Goal: Task Accomplishment & Management: Manage account settings

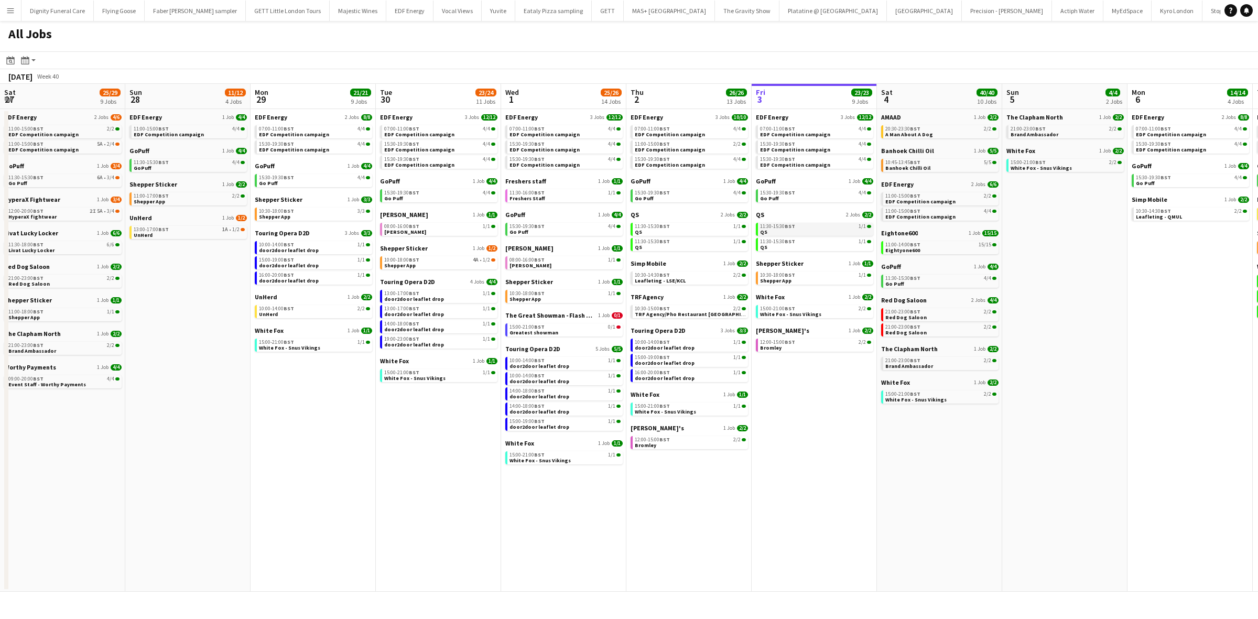
scroll to position [0, 329]
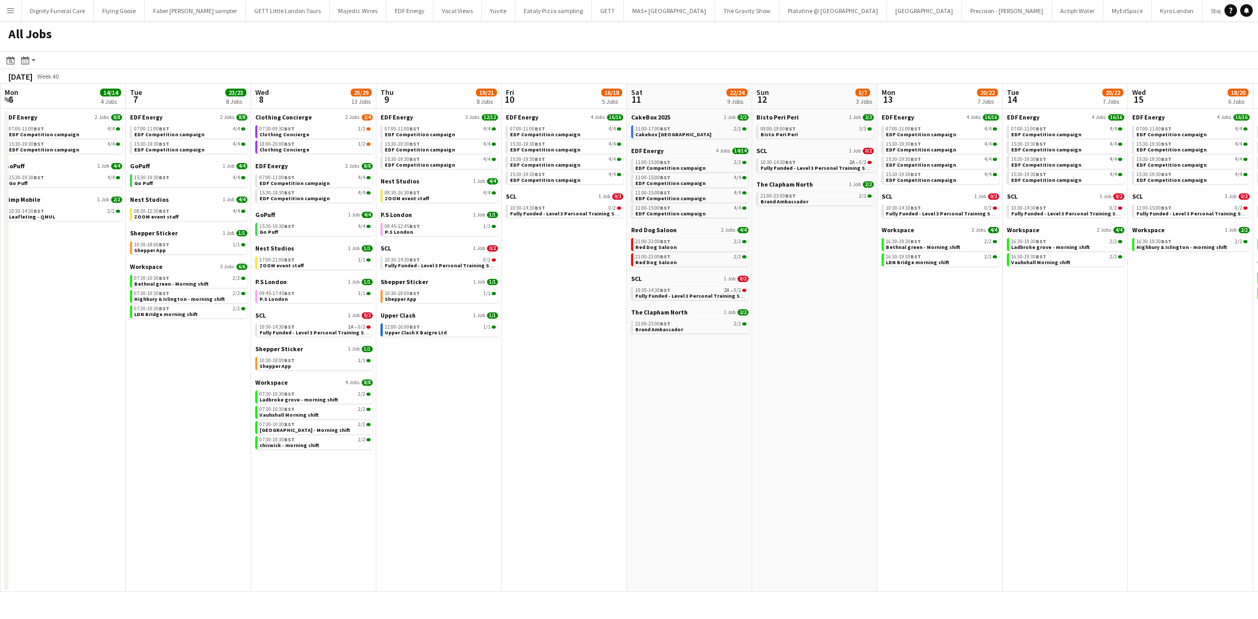
drag, startPoint x: 816, startPoint y: 274, endPoint x: 19, endPoint y: 239, distance: 797.0
click at [19, 239] on app-calendar-viewport "Thu 2 26/26 13 Jobs Fri 3 23/23 9 Jobs Sat 4 40/40 10 Jobs Sun 5 4/4 2 Jobs Mon…" at bounding box center [629, 338] width 1258 height 508
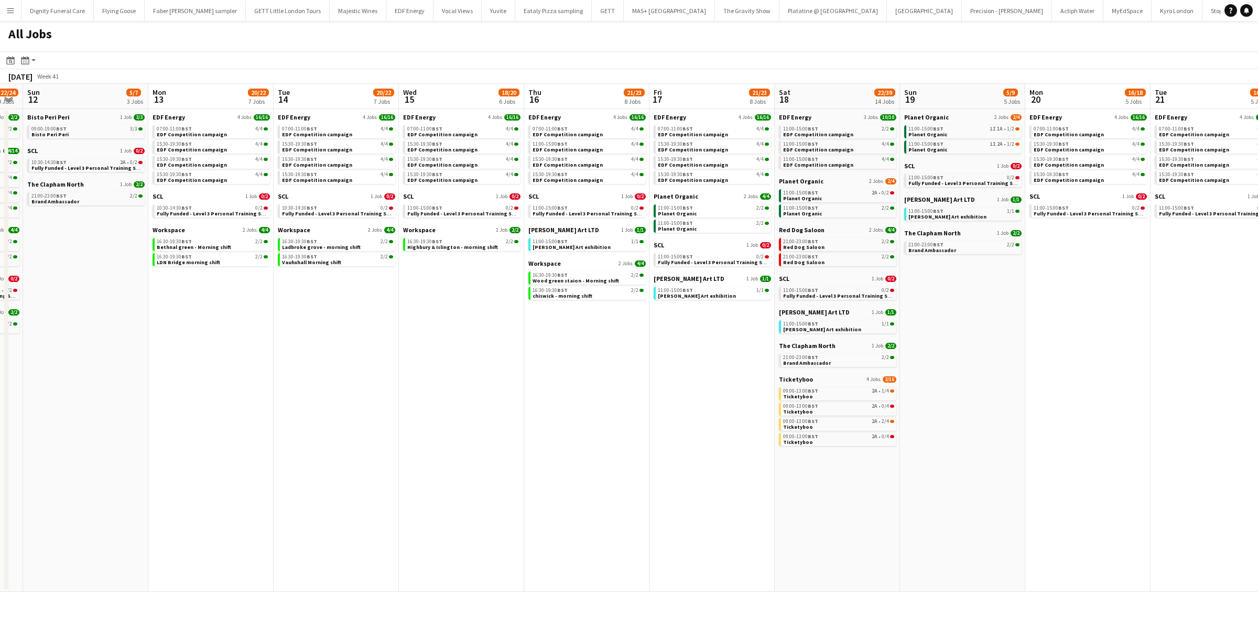
scroll to position [0, 433]
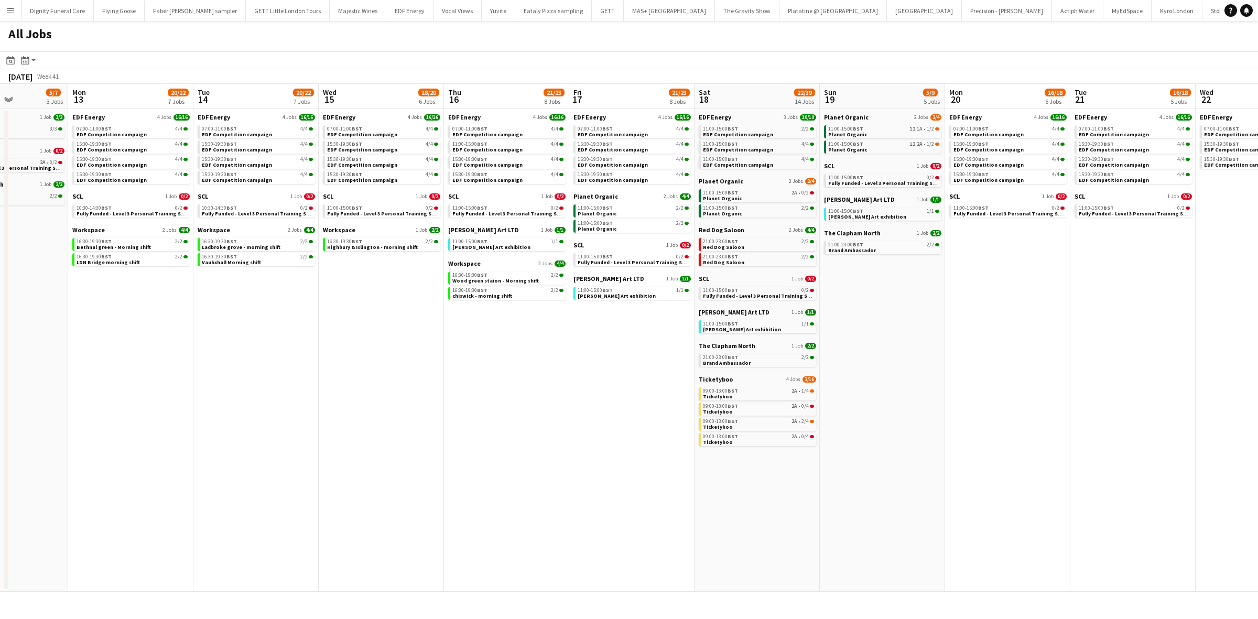
drag, startPoint x: 808, startPoint y: 368, endPoint x: 18, endPoint y: 305, distance: 792.0
click at [3, 307] on app-calendar-viewport "Thu 9 19/21 8 Jobs Fri 10 16/18 5 Jobs Sat 11 22/24 9 Jobs Sun 12 5/7 3 Jobs Mo…" at bounding box center [629, 338] width 1258 height 508
click at [711, 378] on span "Ticketyboo" at bounding box center [716, 379] width 34 height 8
click at [720, 181] on span "Planet Organic" at bounding box center [721, 181] width 45 height 8
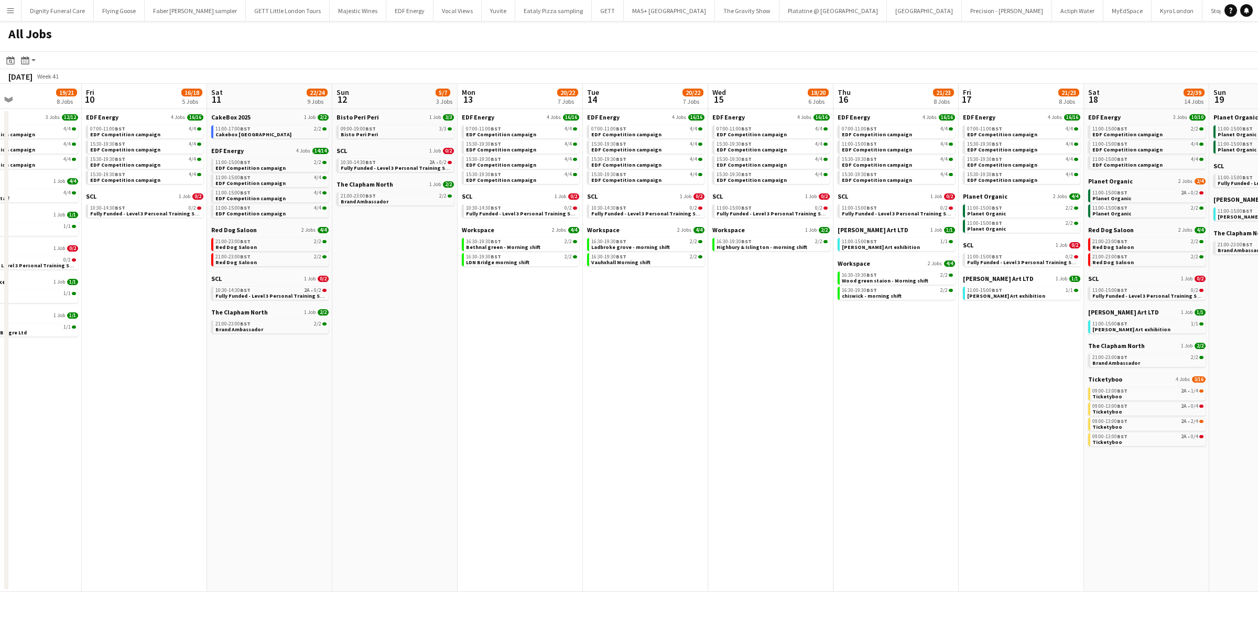
scroll to position [0, 257]
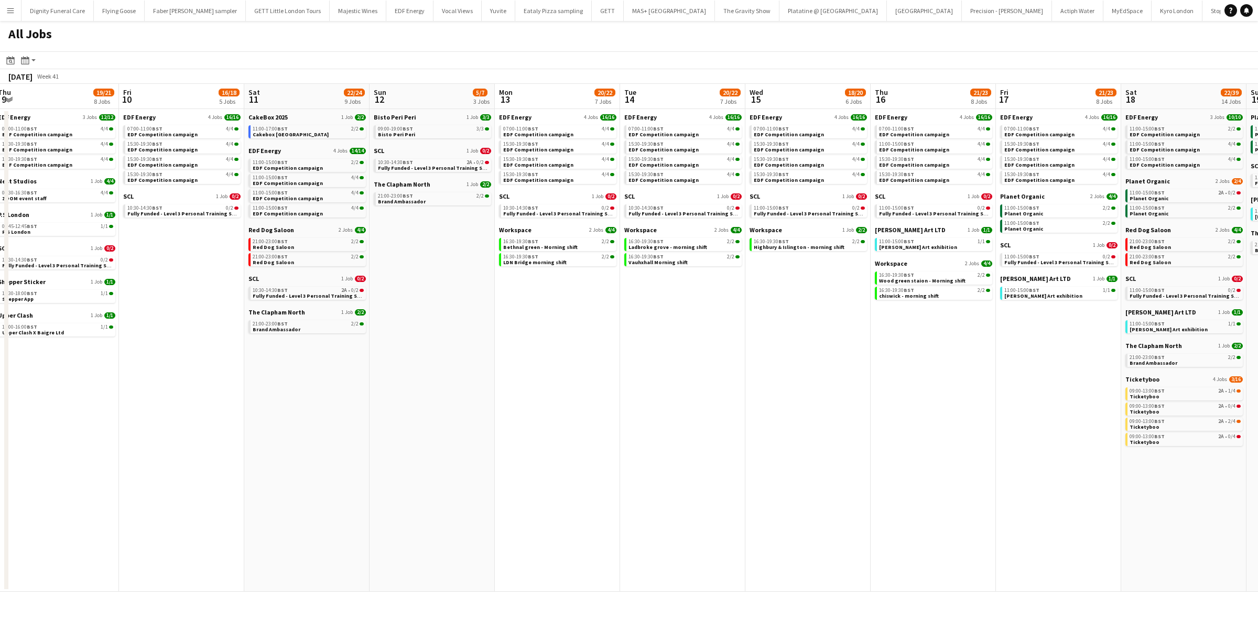
drag, startPoint x: 716, startPoint y: 354, endPoint x: 910, endPoint y: 354, distance: 194.0
click at [910, 354] on app-calendar-viewport "Tue 7 23/23 8 Jobs Wed 8 25/29 13 Jobs Thu 9 19/21 8 Jobs Fri 10 16/18 5 Jobs S…" at bounding box center [629, 338] width 1258 height 508
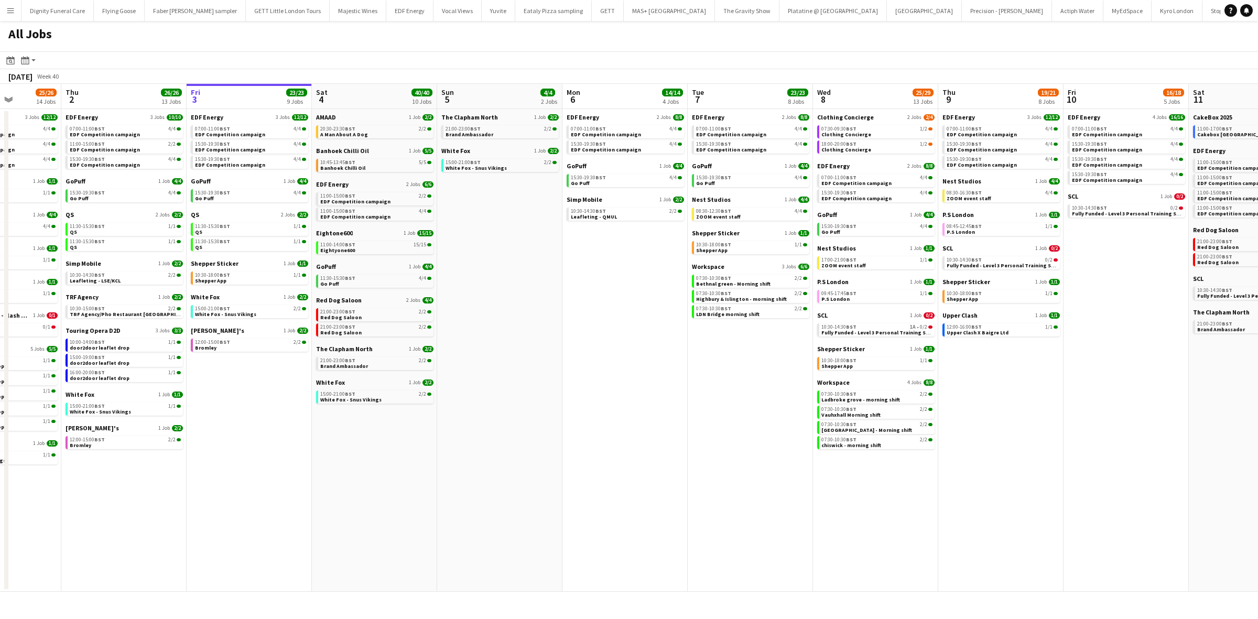
scroll to position [0, 313]
drag, startPoint x: 329, startPoint y: 404, endPoint x: 1144, endPoint y: 381, distance: 816.0
click at [1144, 381] on app-calendar-viewport "Mon 29 21/21 9 Jobs Tue 30 23/24 11 Jobs Wed 1 25/26 14 Jobs Thu 2 26/26 13 Job…" at bounding box center [629, 338] width 1258 height 508
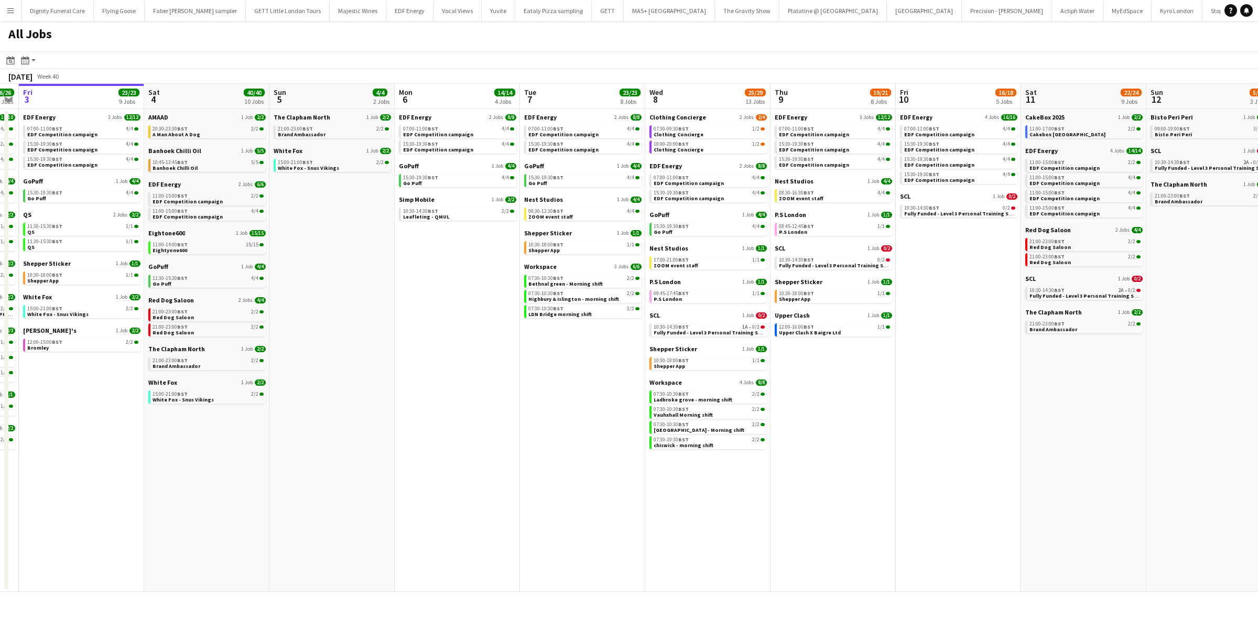
drag, startPoint x: 717, startPoint y: 431, endPoint x: 547, endPoint y: 417, distance: 170.4
click at [547, 417] on app-calendar-viewport "Mon 29 21/21 9 Jobs Tue 30 23/24 11 Jobs Wed 1 25/26 14 Jobs Thu 2 26/26 13 Job…" at bounding box center [629, 338] width 1258 height 508
click at [685, 117] on span "Clothing Concierge" at bounding box center [677, 117] width 57 height 8
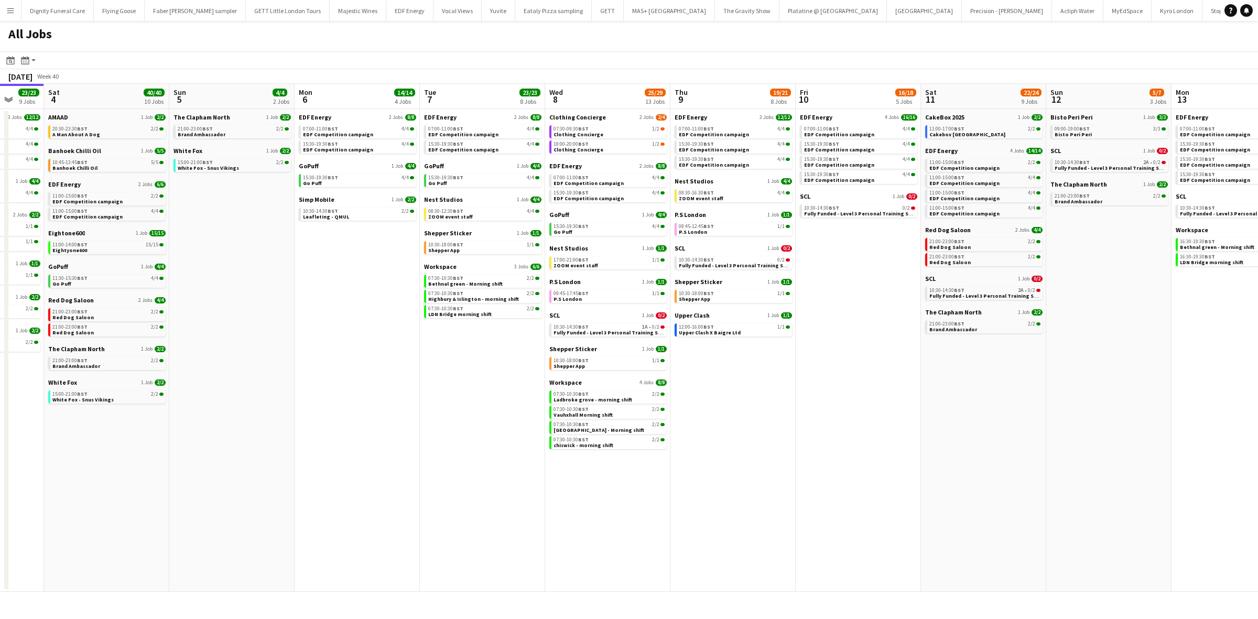
drag, startPoint x: 1007, startPoint y: 439, endPoint x: 763, endPoint y: 436, distance: 243.8
click at [763, 436] on app-calendar-viewport "Wed 1 25/26 14 Jobs Thu 2 26/26 13 Jobs Fri 3 23/23 9 Jobs Sat 4 40/40 10 Jobs …" at bounding box center [629, 338] width 1258 height 508
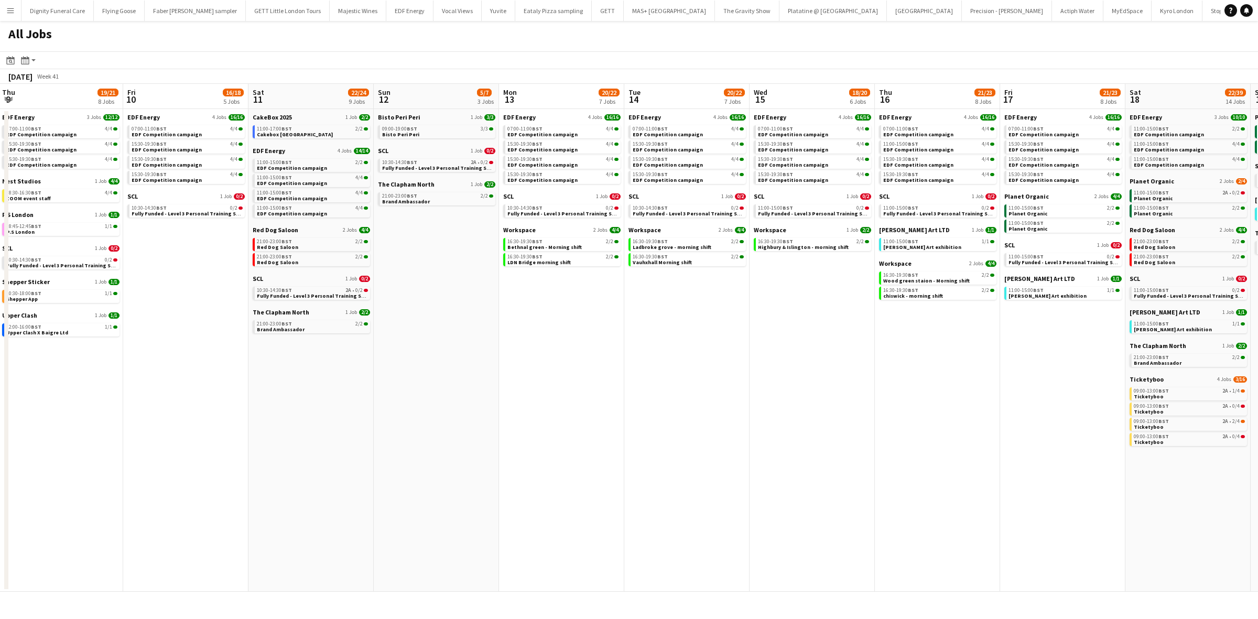
drag, startPoint x: 949, startPoint y: 456, endPoint x: 787, endPoint y: 446, distance: 162.3
click at [788, 447] on app-calendar-viewport "Sun 5 4/4 2 Jobs Mon 6 14/14 4 Jobs Tue 7 23/23 8 Jobs Wed 8 25/29 13 Jobs Thu …" at bounding box center [629, 338] width 1258 height 508
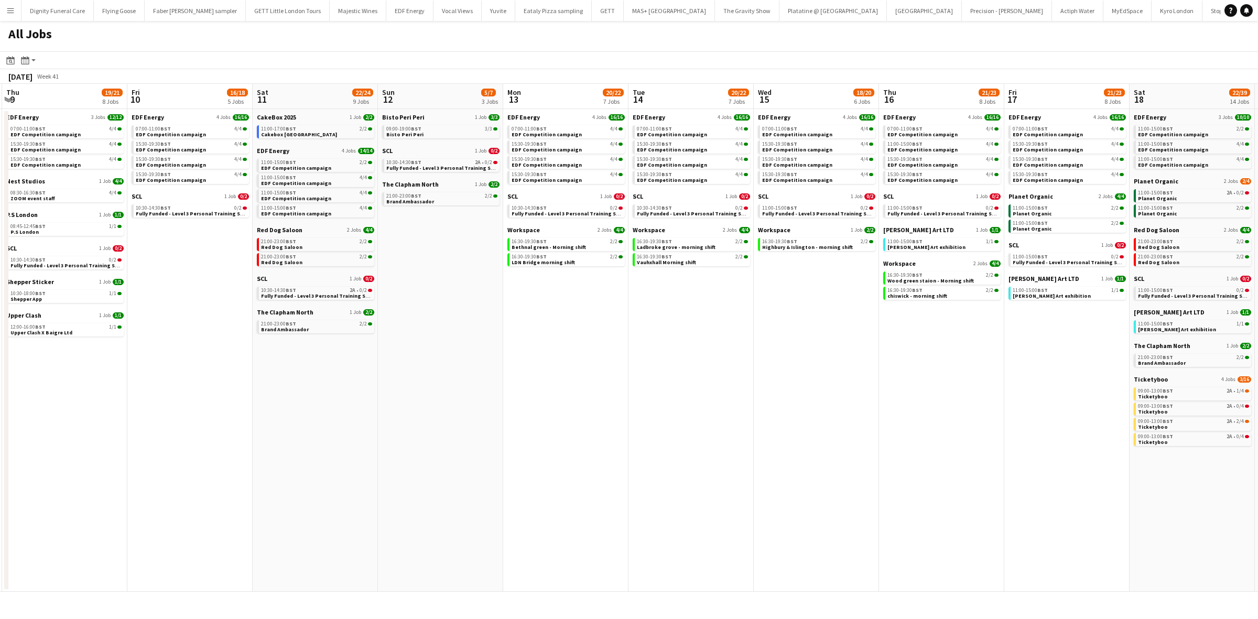
drag, startPoint x: 1047, startPoint y: 449, endPoint x: 776, endPoint y: 431, distance: 271.6
click at [773, 434] on app-calendar-viewport "Sun 5 4/4 2 Jobs Mon 6 14/14 4 Jobs Tue 7 23/23 8 Jobs Wed 8 25/29 13 Jobs Thu …" at bounding box center [629, 338] width 1258 height 508
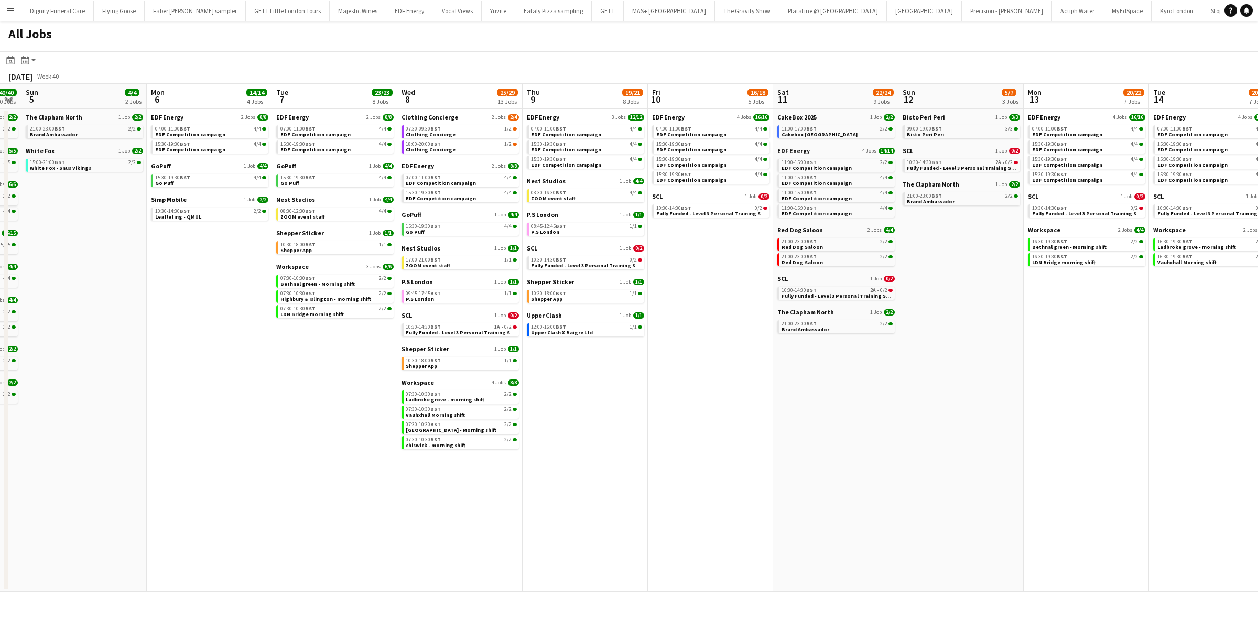
scroll to position [0, 219]
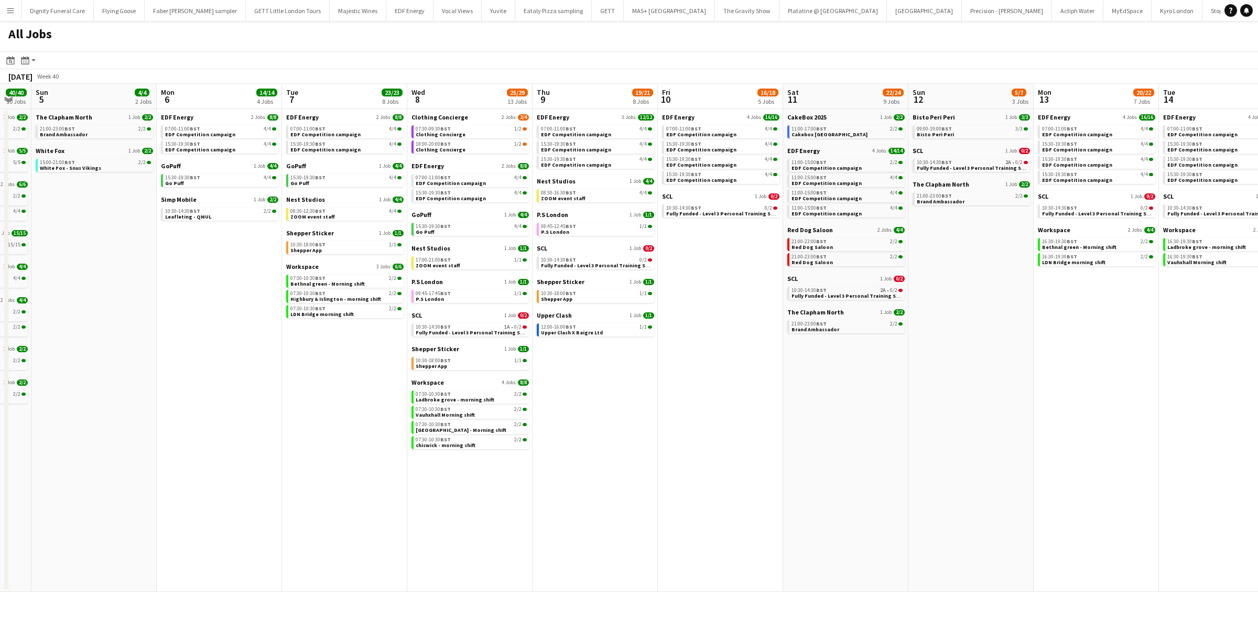
drag, startPoint x: 817, startPoint y: 464, endPoint x: 1239, endPoint y: 452, distance: 422.2
click at [1239, 452] on app-calendar-viewport "Fri 3 23/23 9 Jobs Sat 4 40/40 10 Jobs Sun 5 4/4 2 Jobs Mon 6 14/14 4 Jobs Tue …" at bounding box center [629, 338] width 1258 height 508
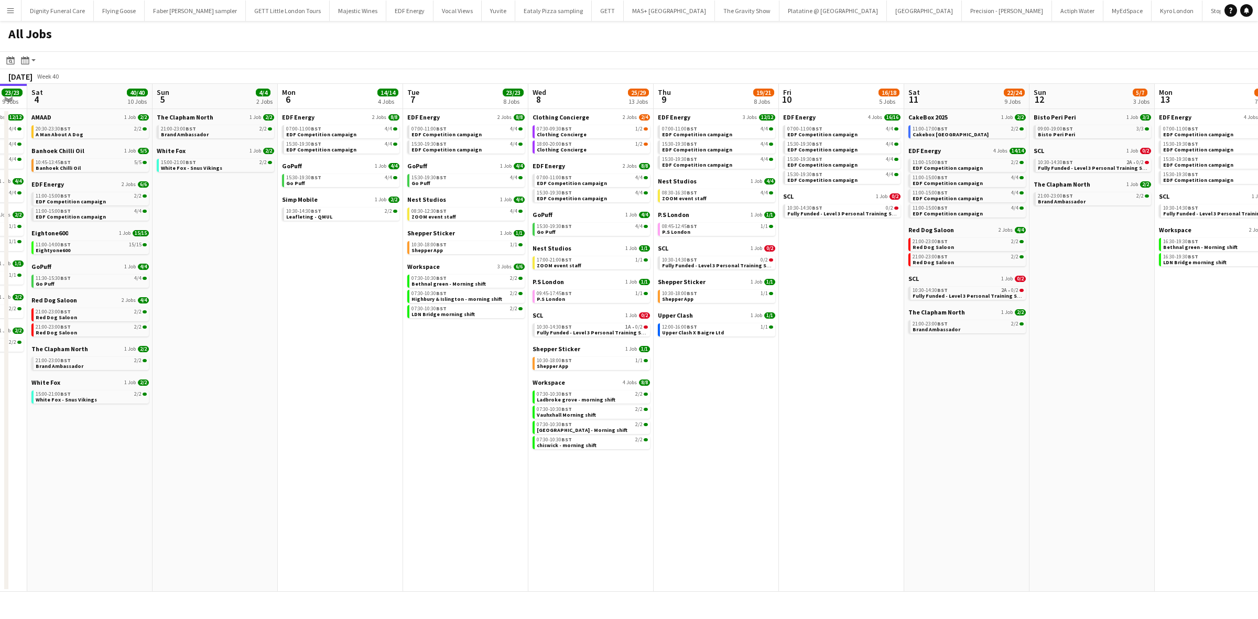
scroll to position [0, 286]
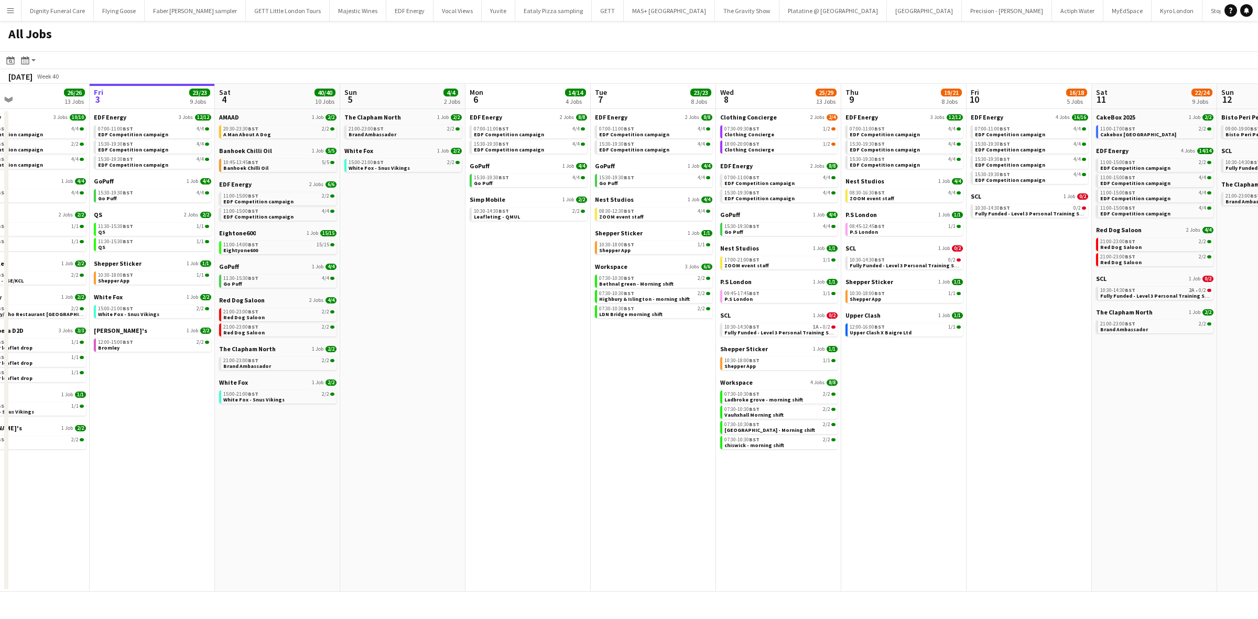
drag, startPoint x: 748, startPoint y: 438, endPoint x: 928, endPoint y: 445, distance: 181.0
click at [928, 445] on app-calendar-viewport "Tue 30 23/24 11 Jobs Wed 1 25/26 14 Jobs Thu 2 26/26 13 Jobs Fri 3 23/23 9 Jobs…" at bounding box center [629, 338] width 1258 height 508
click at [729, 316] on span "SCL" at bounding box center [725, 315] width 10 height 8
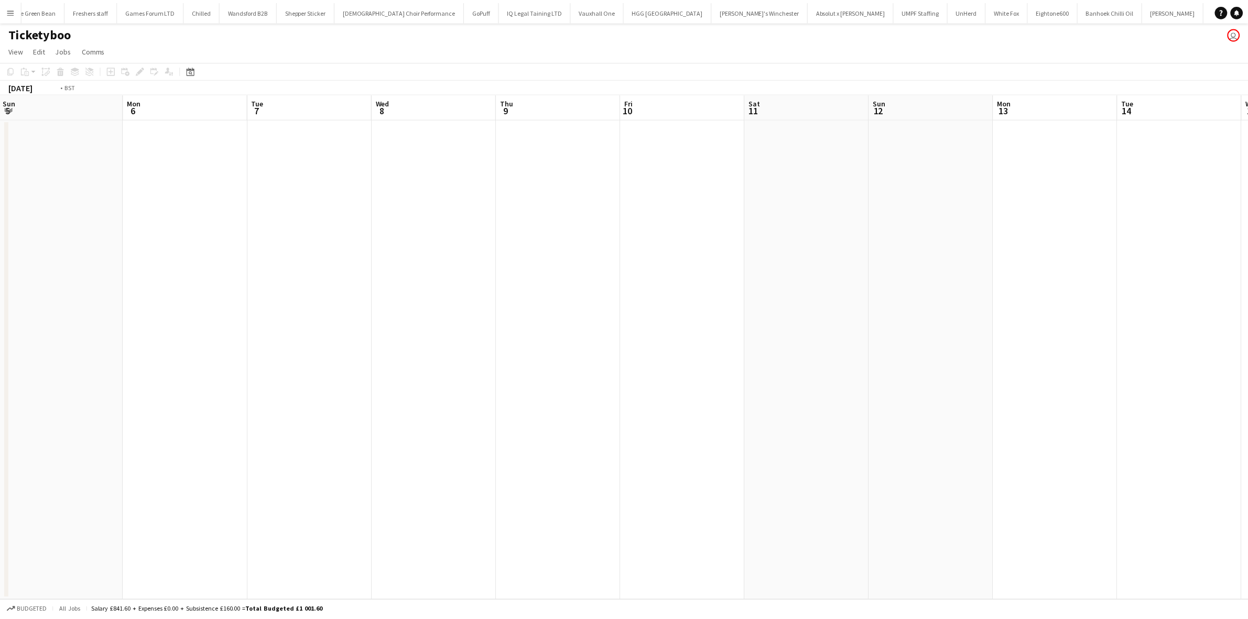
scroll to position [0, 413]
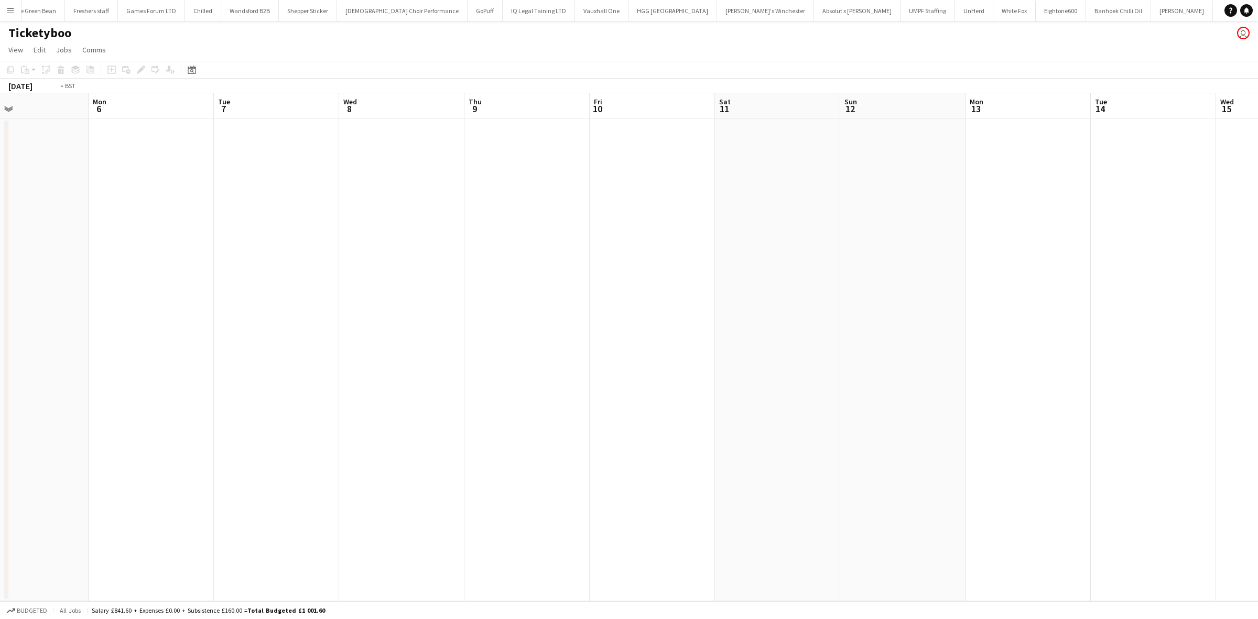
drag, startPoint x: 914, startPoint y: 300, endPoint x: -63, endPoint y: 286, distance: 976.7
click at [0, 286] on html "Menu Boards Boards Boards All jobs Status Workforce Workforce My Workforce Recr…" at bounding box center [629, 309] width 1258 height 619
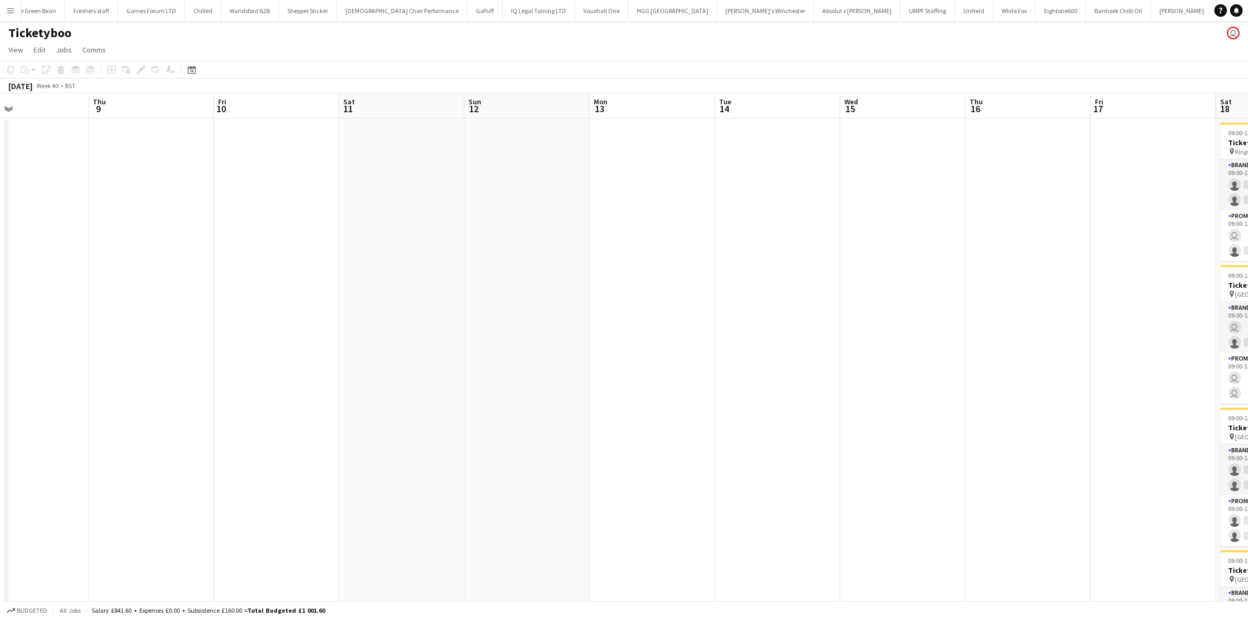
scroll to position [0, 0]
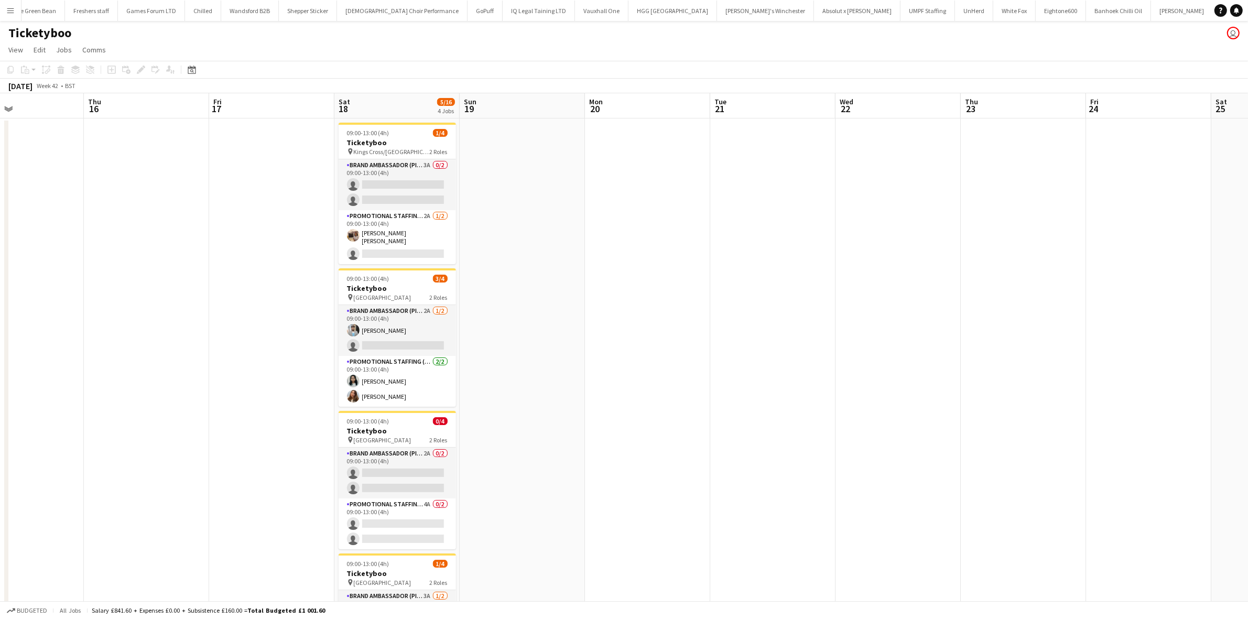
drag, startPoint x: 388, startPoint y: 323, endPoint x: -13, endPoint y: 300, distance: 401.2
click at [0, 300] on html "Menu Boards Boards Boards All jobs Status Workforce Workforce My Workforce Recr…" at bounding box center [624, 365] width 1248 height 731
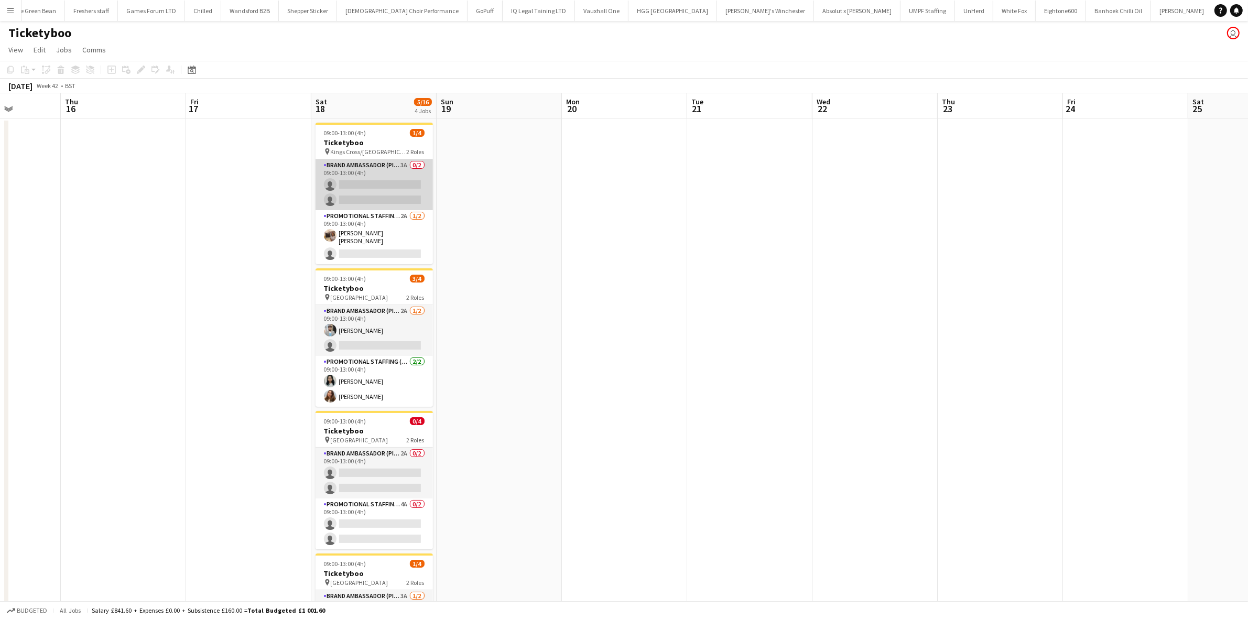
click at [374, 176] on app-card-role "Brand Ambassador (Pick up) 3A 0/2 09:00-13:00 (4h) single-neutral-actions singl…" at bounding box center [374, 184] width 117 height 51
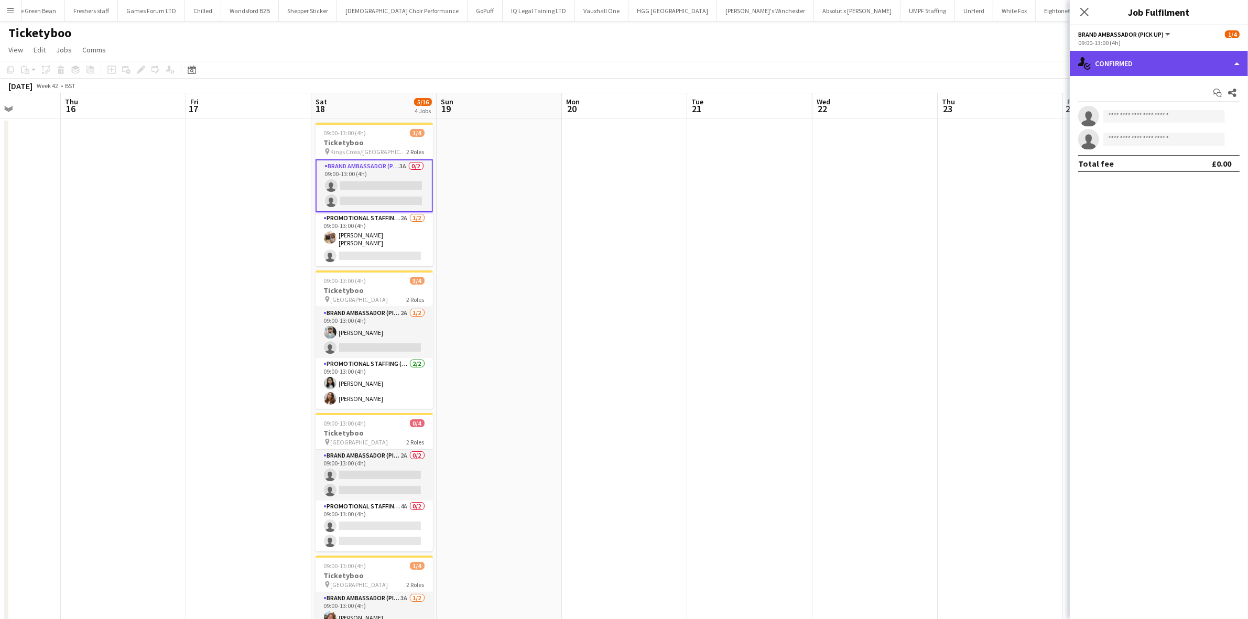
click at [1136, 66] on div "single-neutral-actions-check-2 Confirmed" at bounding box center [1159, 63] width 178 height 25
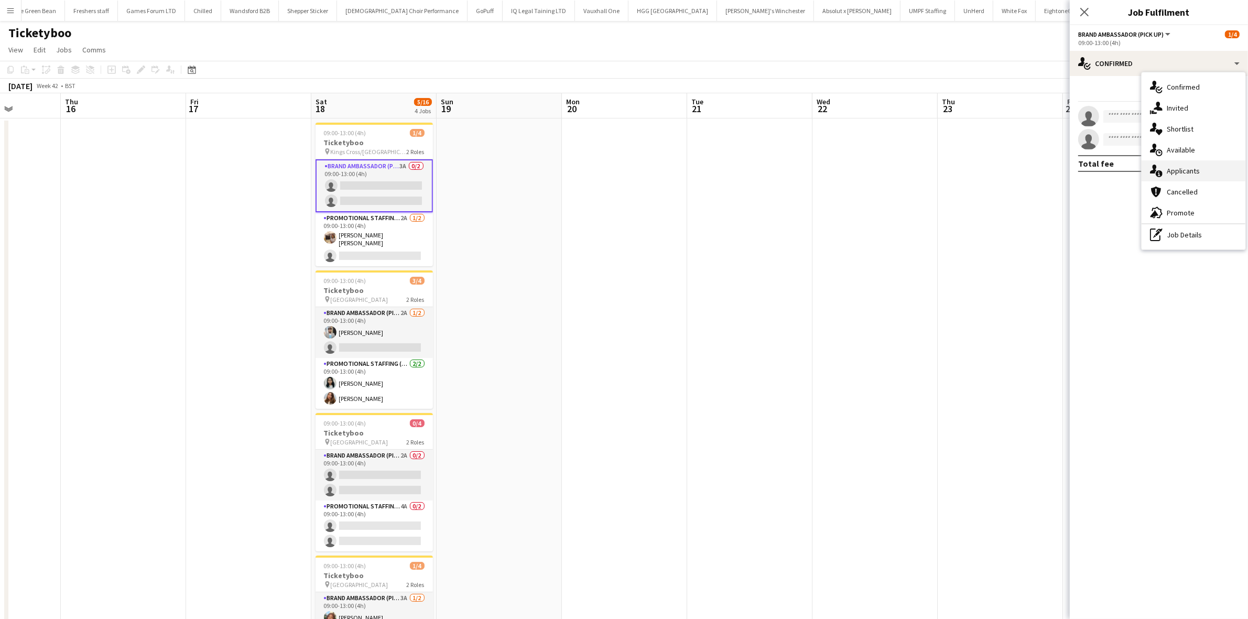
click at [1177, 160] on div "single-neutral-actions-information Applicants" at bounding box center [1194, 170] width 104 height 21
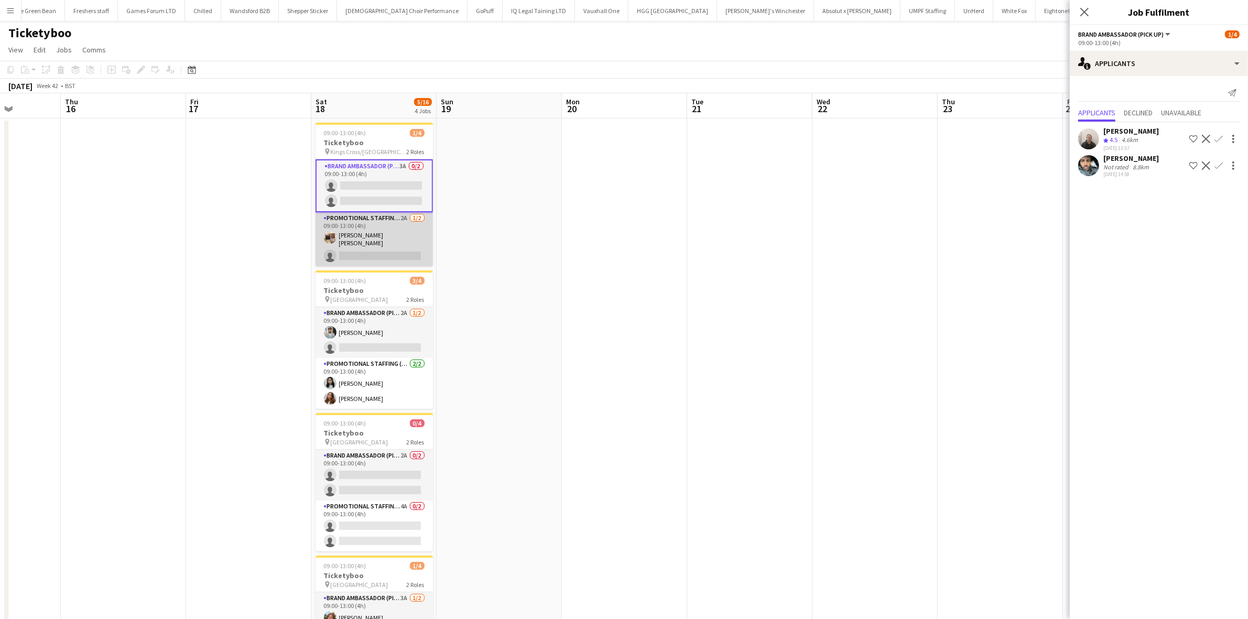
click at [365, 252] on app-card-role "Promotional Staffing (Brand Ambassadors) 2A 1/2 09:00-13:00 (4h) Annie Dan sing…" at bounding box center [374, 239] width 117 height 54
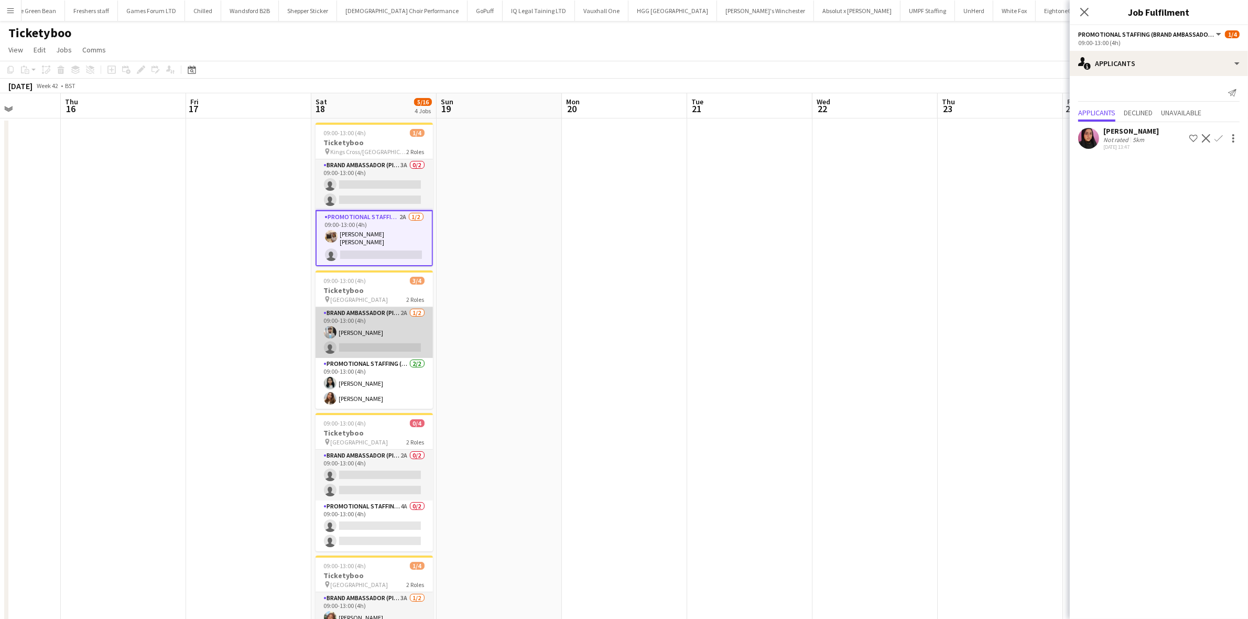
click at [377, 350] on app-card-role "Brand Ambassador (Pick up) 2A 1/2 09:00-13:00 (4h) Abhishek Rayewar single-neut…" at bounding box center [374, 332] width 117 height 51
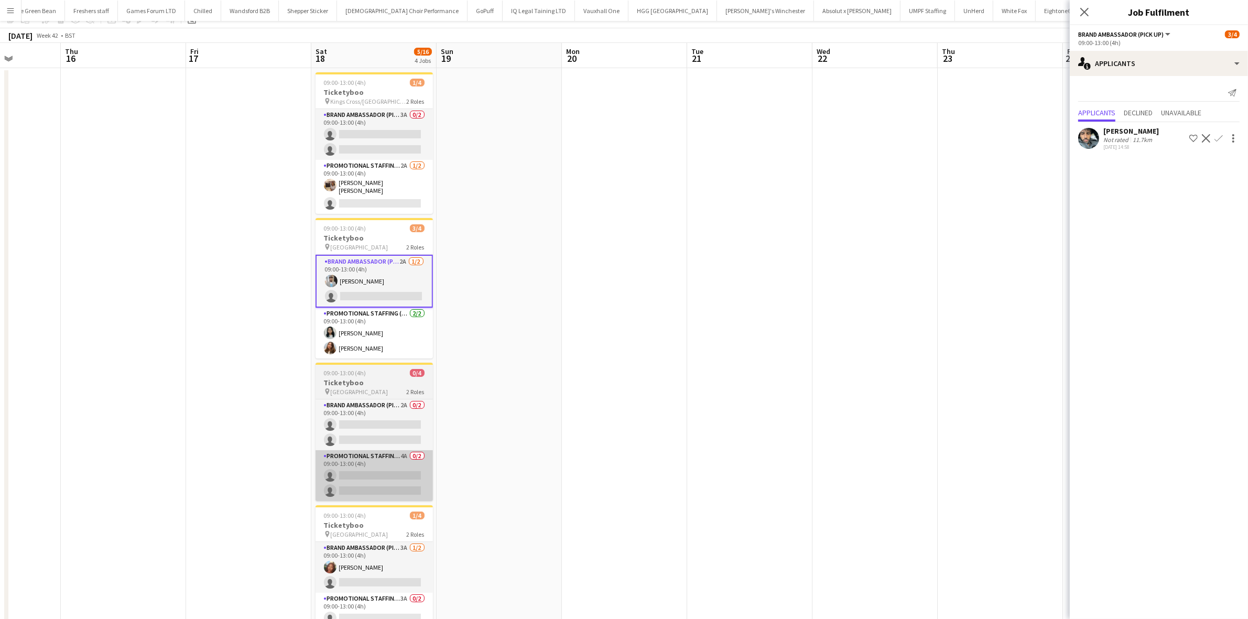
scroll to position [111, 0]
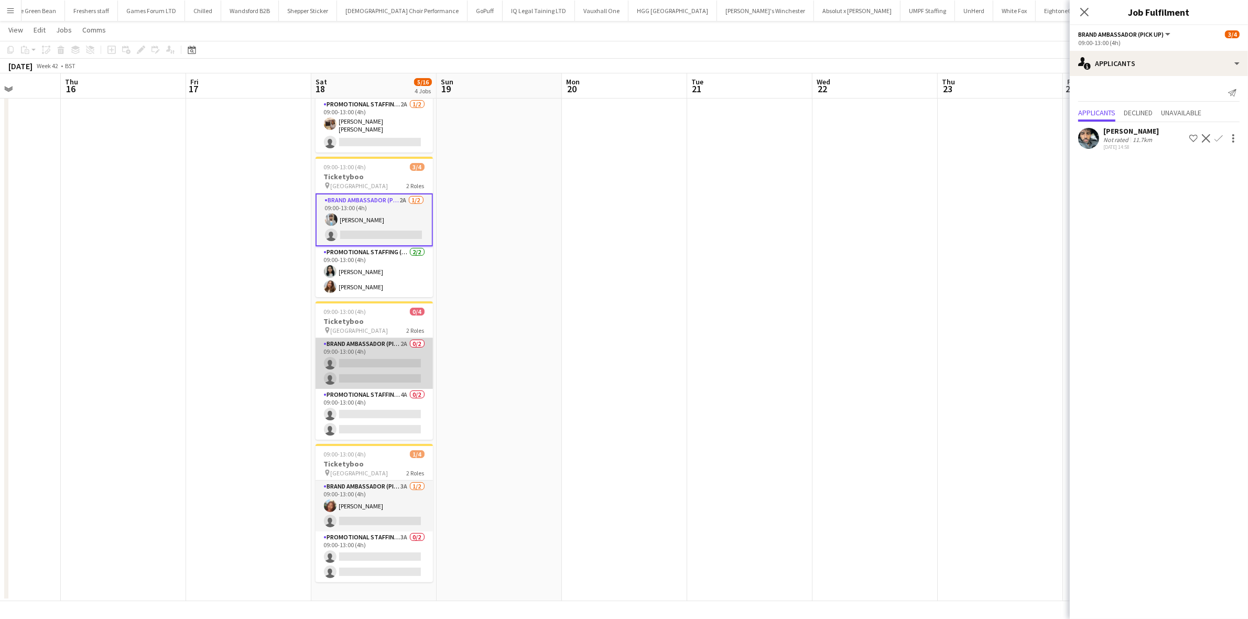
click at [396, 373] on app-card-role "Brand Ambassador (Pick up) 2A 0/2 09:00-13:00 (4h) single-neutral-actions singl…" at bounding box center [374, 363] width 117 height 51
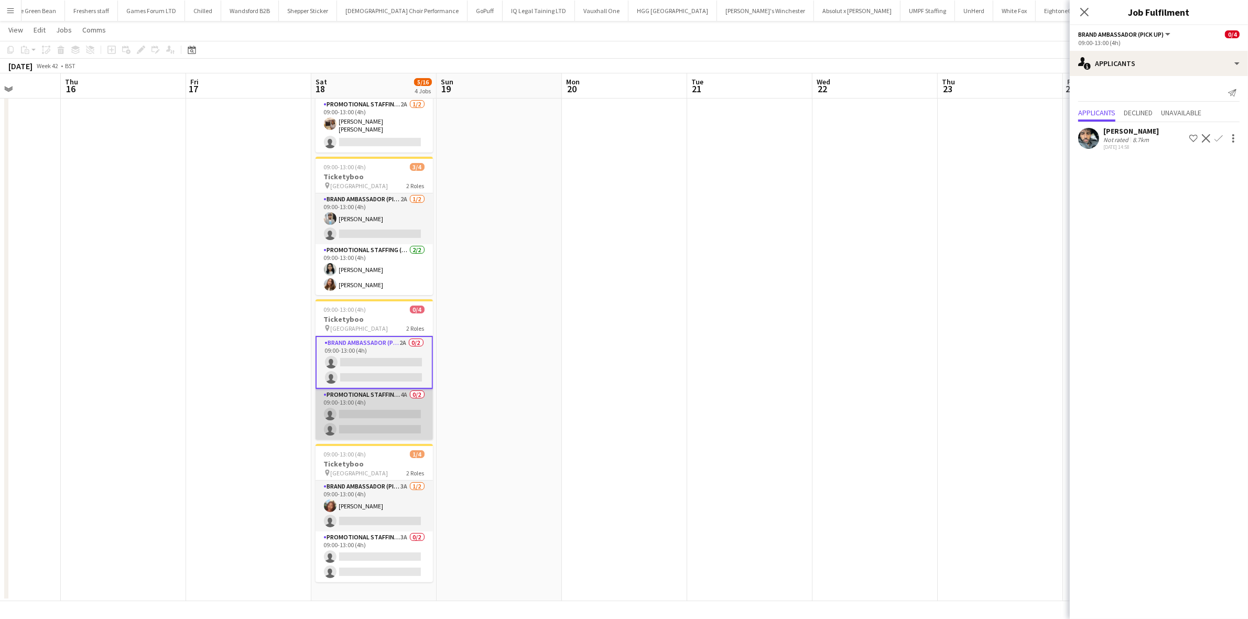
click at [372, 420] on app-card-role "Promotional Staffing (Brand Ambassadors) 4A 0/2 09:00-13:00 (4h) single-neutral…" at bounding box center [374, 414] width 117 height 51
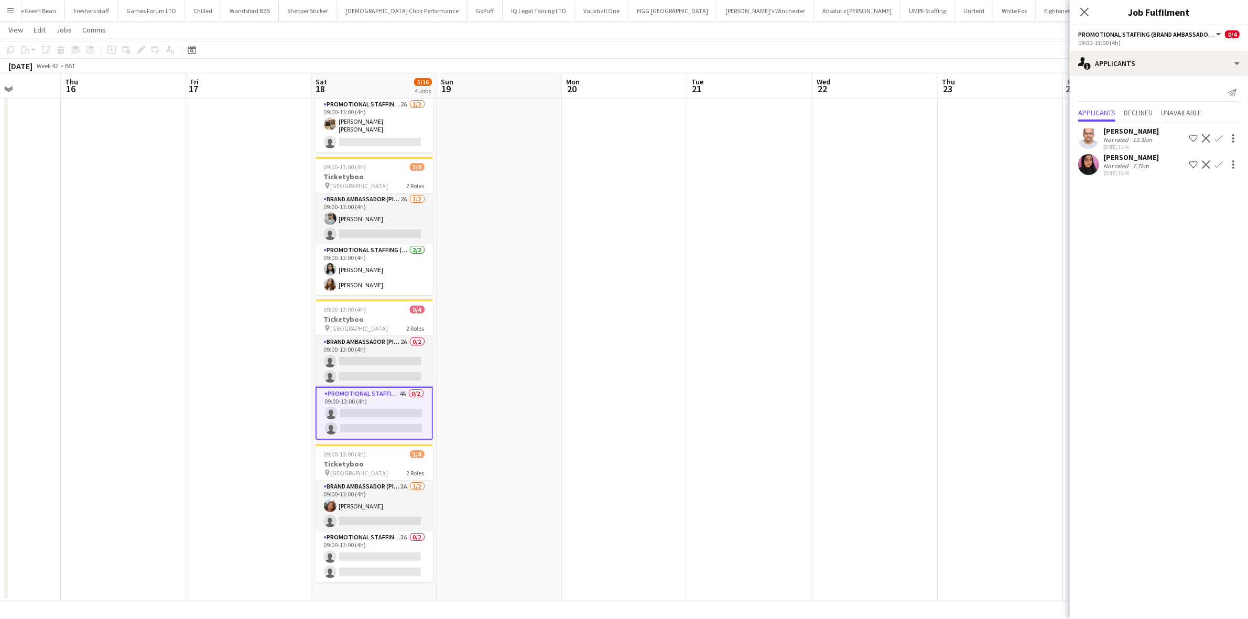
click at [1131, 133] on div "[PERSON_NAME]" at bounding box center [1131, 130] width 56 height 9
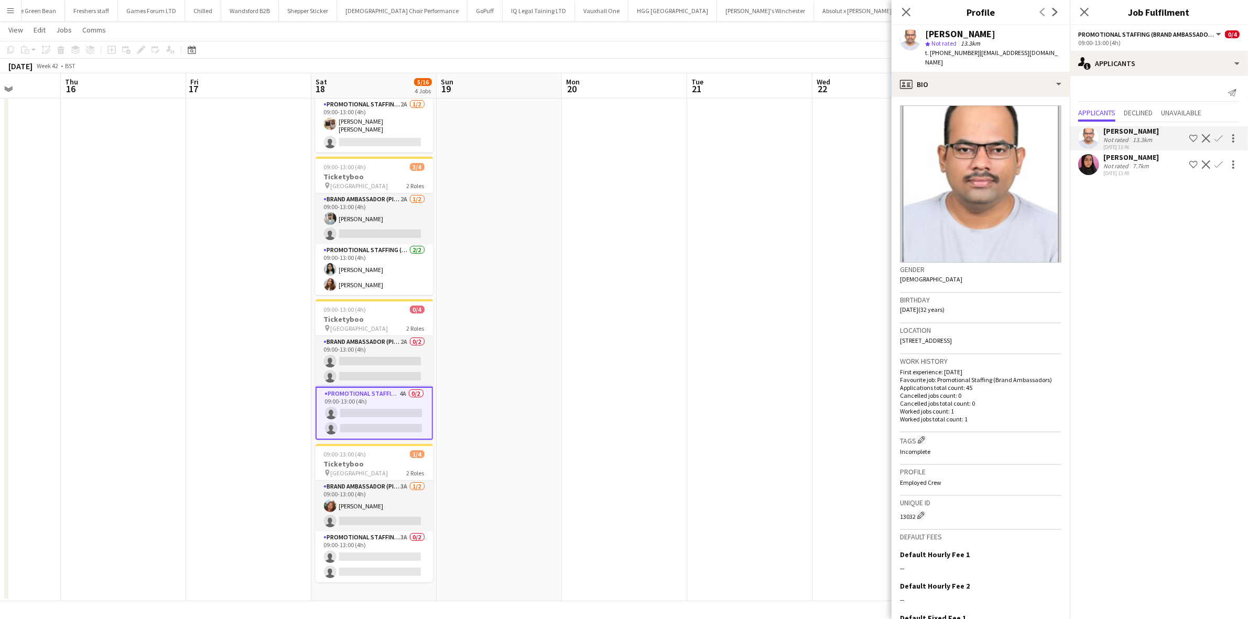
click at [1115, 153] on div "Mahima Begum" at bounding box center [1131, 157] width 56 height 9
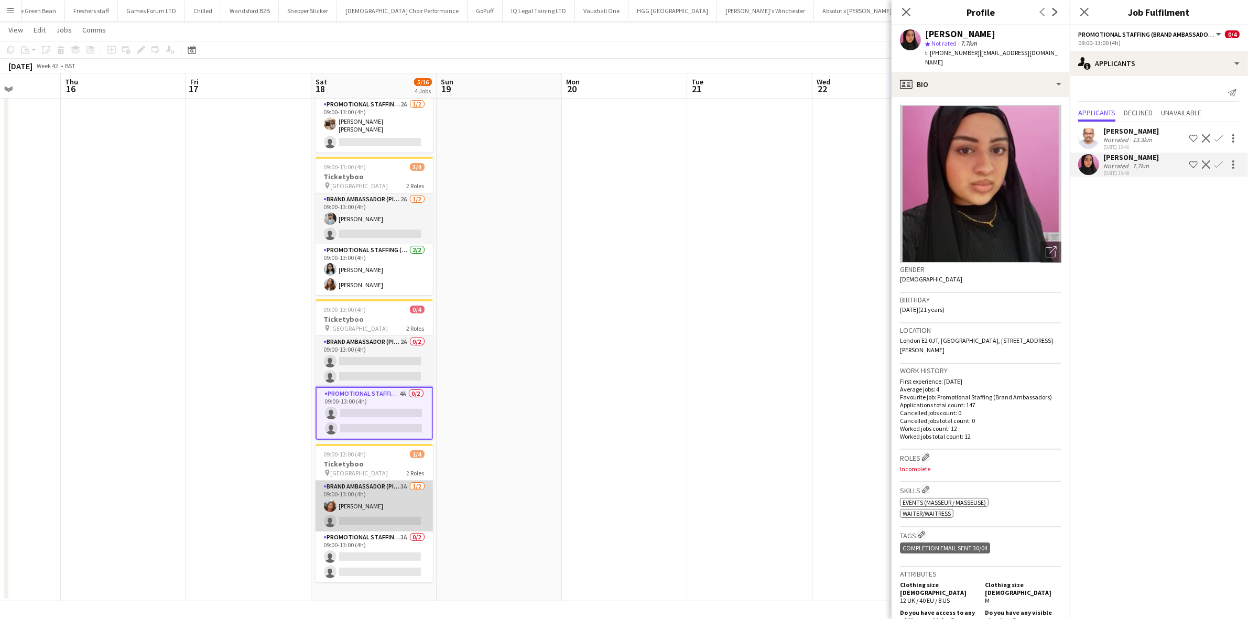
click at [386, 515] on app-card-role "Brand Ambassador (Pick up) 3A 1/2 09:00-13:00 (4h) Lianna Smith-Prince single-n…" at bounding box center [374, 506] width 117 height 51
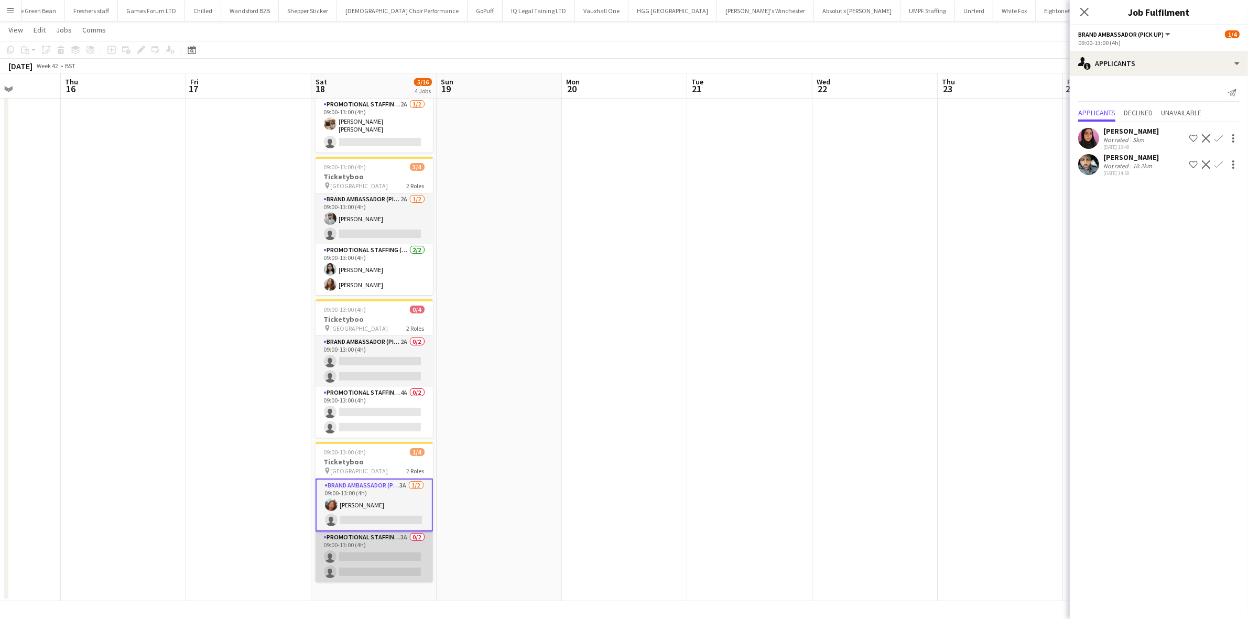
click at [378, 559] on app-card-role "Promotional Staffing (Brand Ambassadors) 3A 0/2 09:00-13:00 (4h) single-neutral…" at bounding box center [374, 557] width 117 height 51
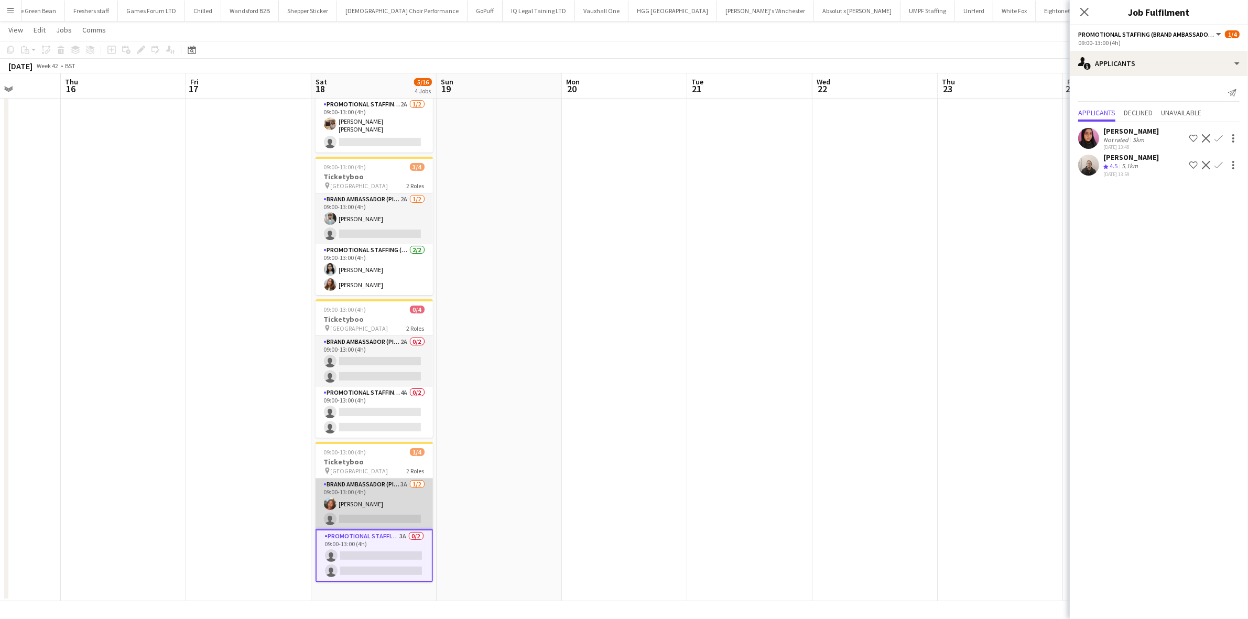
click at [382, 518] on app-card-role "Brand Ambassador (Pick up) 3A 1/2 09:00-13:00 (4h) Lianna Smith-Prince single-n…" at bounding box center [374, 504] width 117 height 51
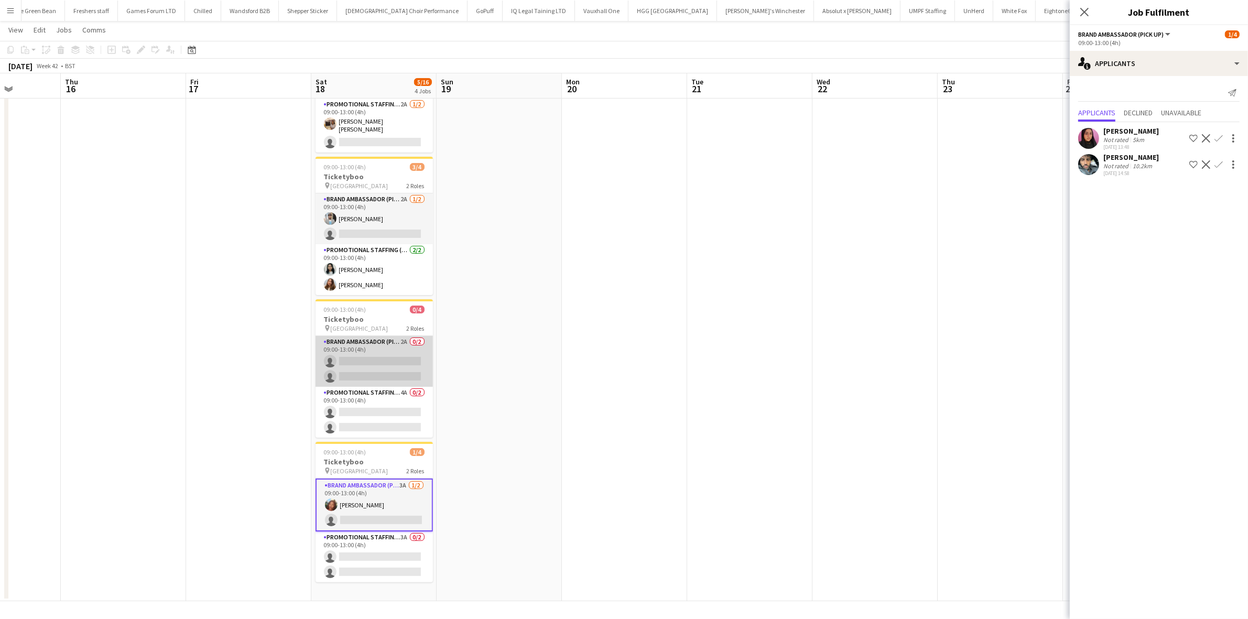
click at [383, 360] on app-card-role "Brand Ambassador (Pick up) 2A 0/2 09:00-13:00 (4h) single-neutral-actions singl…" at bounding box center [374, 361] width 117 height 51
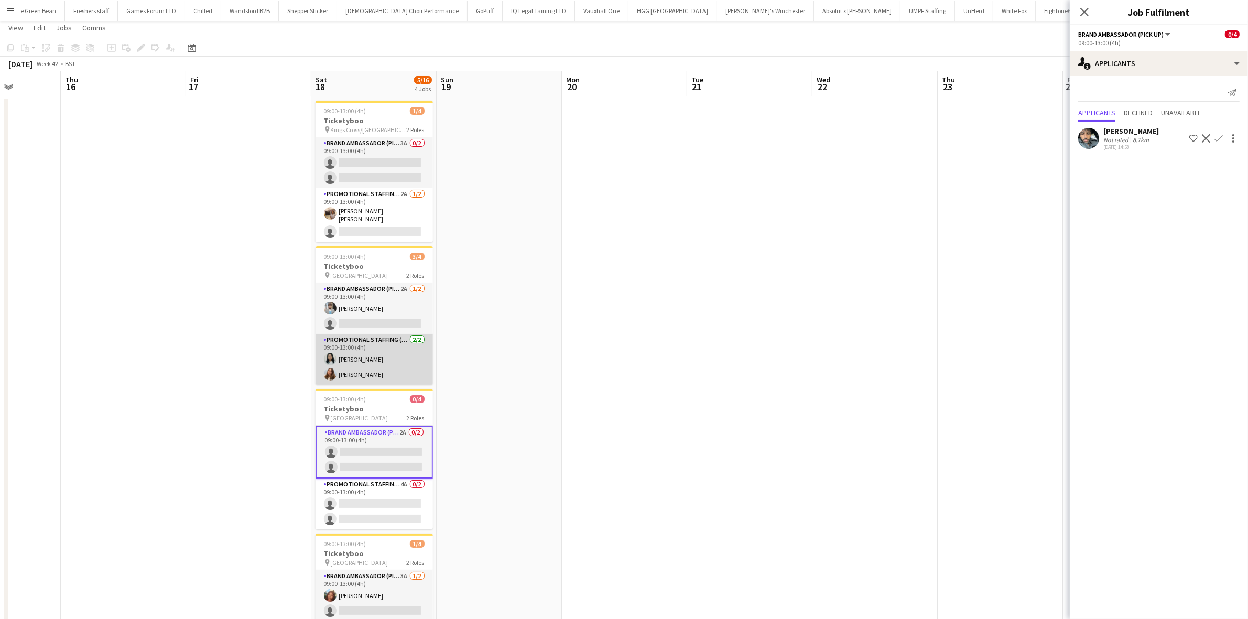
scroll to position [0, 0]
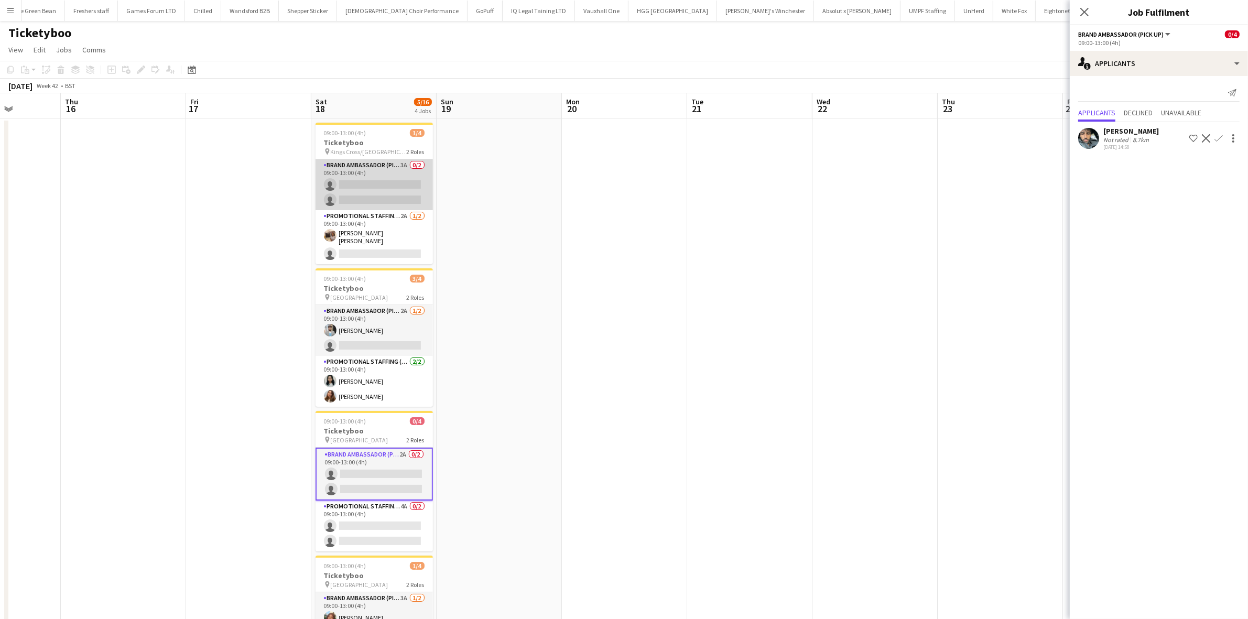
click at [388, 208] on app-card-role "Brand Ambassador (Pick up) 3A 0/2 09:00-13:00 (4h) single-neutral-actions singl…" at bounding box center [374, 184] width 117 height 51
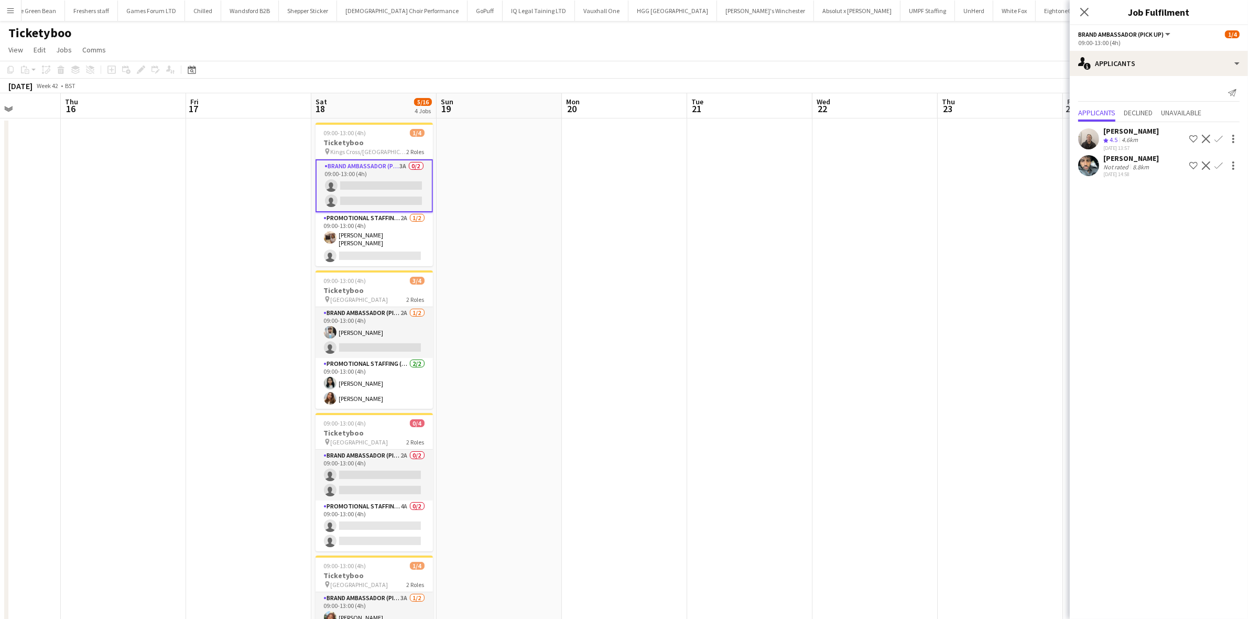
click at [1220, 164] on app-icon "Confirm" at bounding box center [1219, 165] width 8 height 8
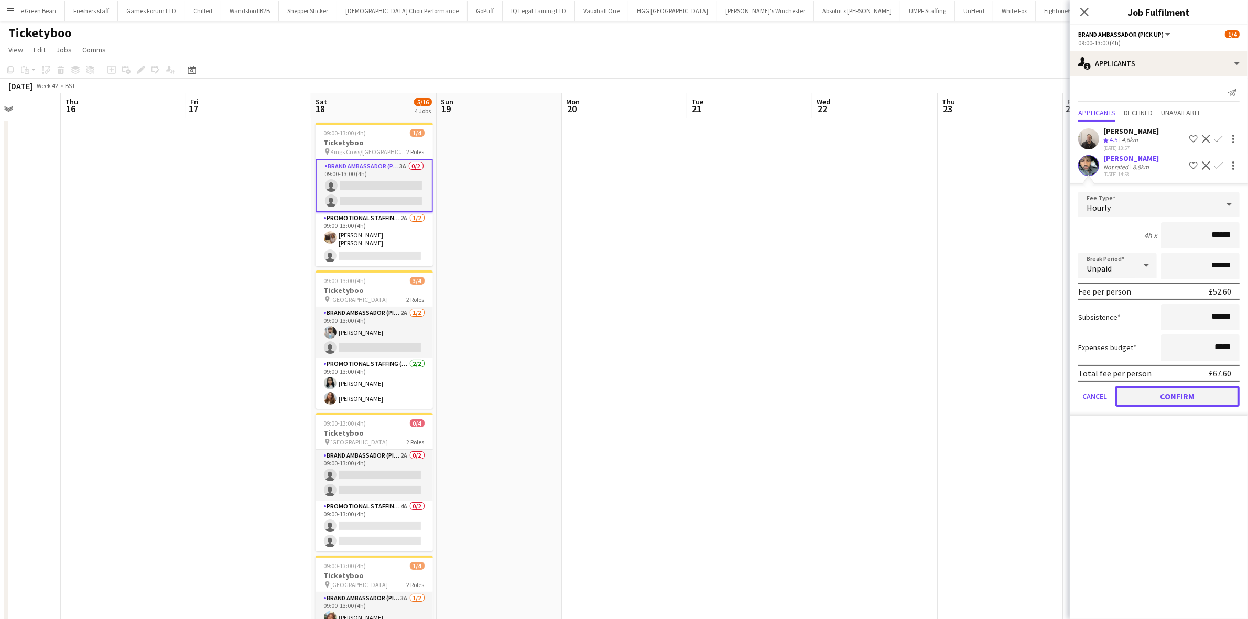
click at [1186, 396] on button "Confirm" at bounding box center [1178, 396] width 124 height 21
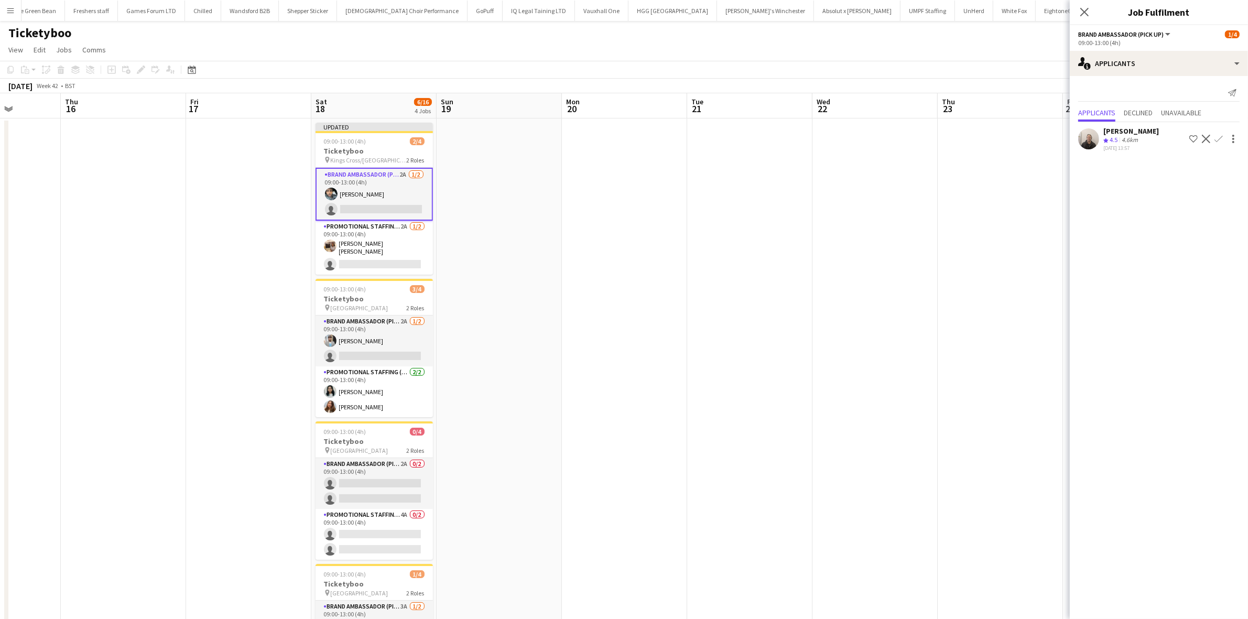
click at [797, 153] on app-date-cell at bounding box center [749, 415] width 125 height 594
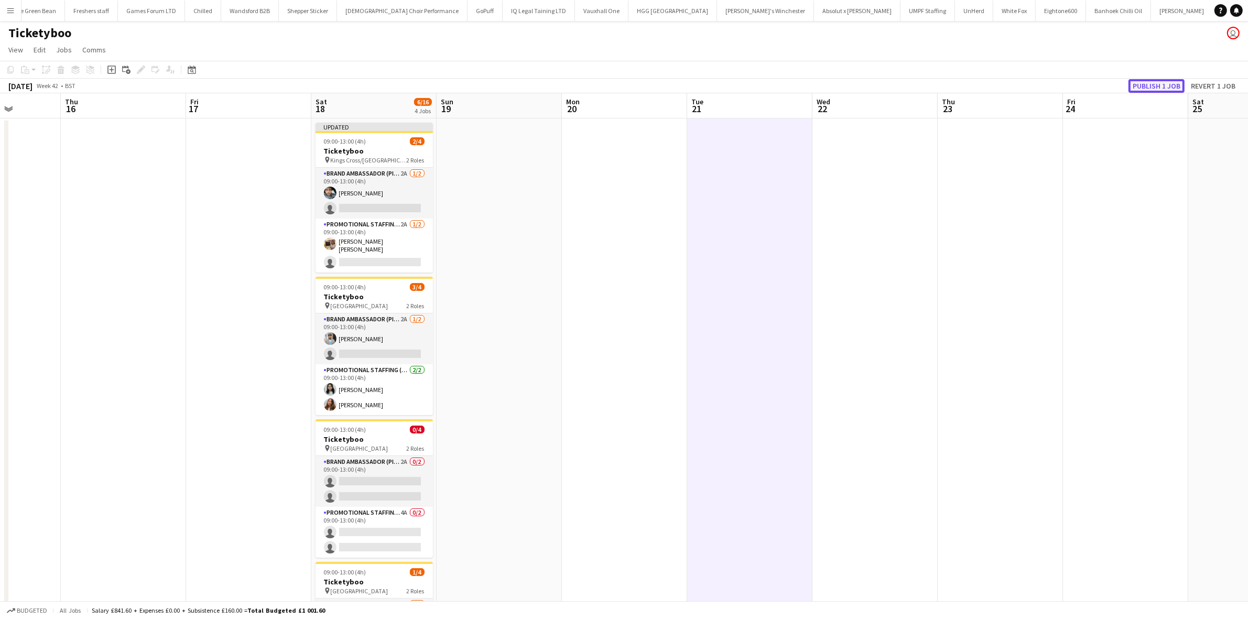
click at [1159, 82] on button "Publish 1 job" at bounding box center [1157, 86] width 56 height 14
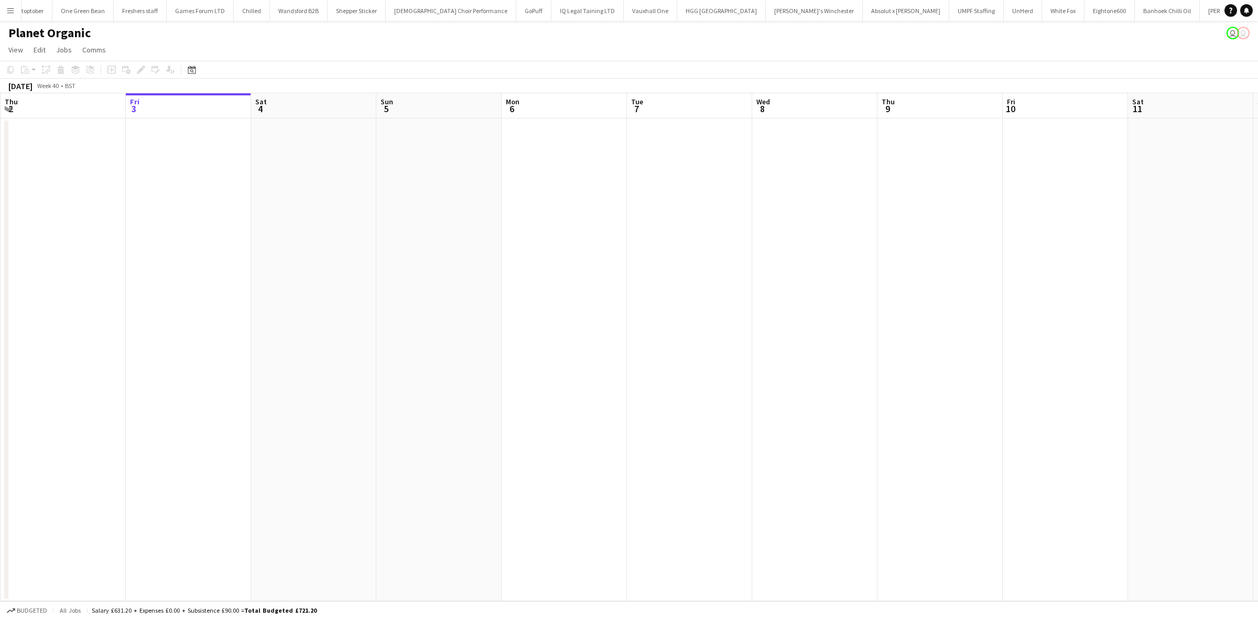
scroll to position [0, 1196]
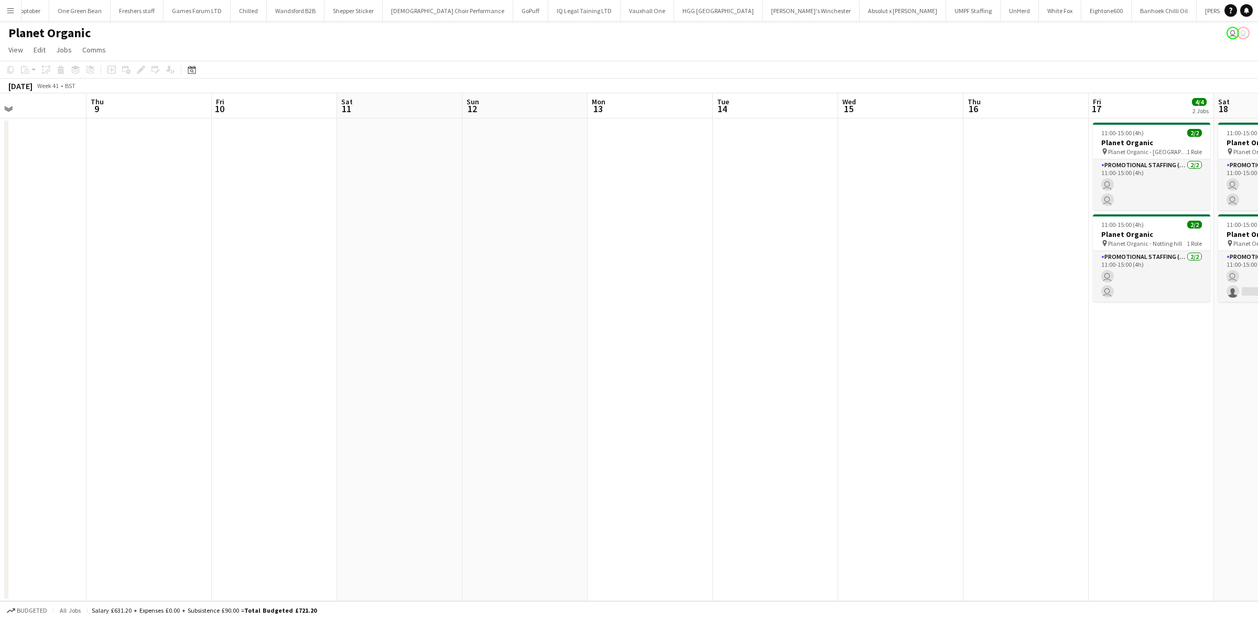
drag, startPoint x: 967, startPoint y: 279, endPoint x: 85, endPoint y: 264, distance: 882.4
click at [85, 264] on app-calendar-viewport "Sun 5 Mon 6 Tue 7 Wed 8 Thu 9 Fri 10 Sat 11 Sun 12 Mon 13 Tue 14 Wed 15 Thu 16 …" at bounding box center [629, 347] width 1258 height 508
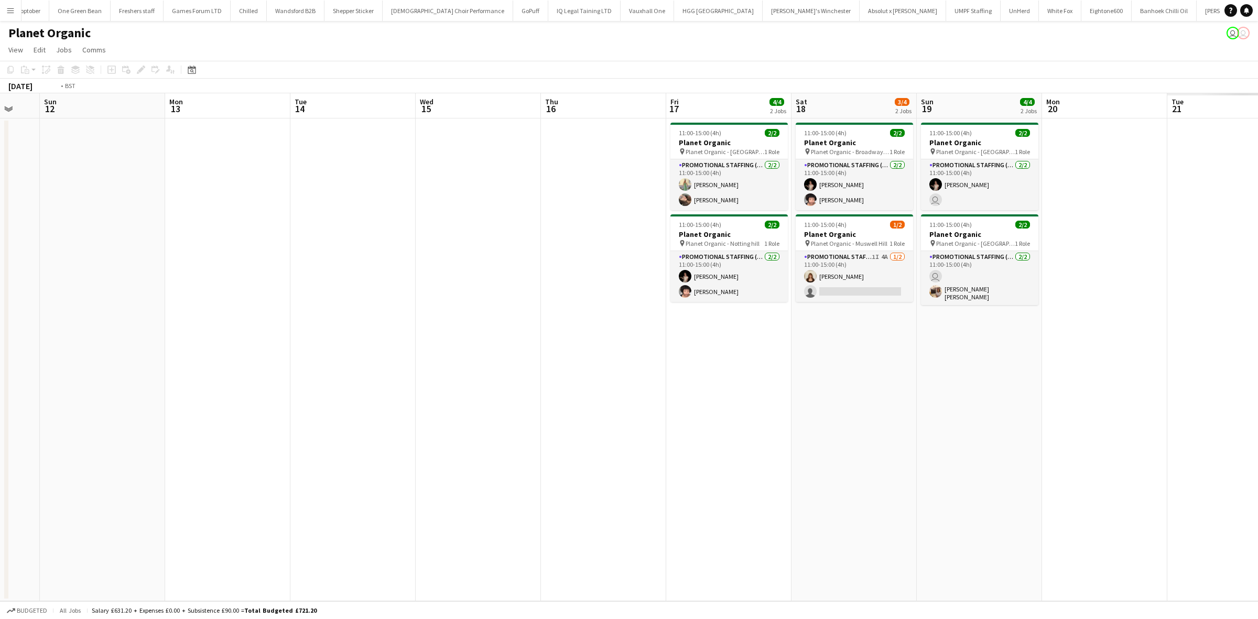
drag, startPoint x: 793, startPoint y: 313, endPoint x: 187, endPoint y: 304, distance: 606.1
click at [189, 305] on app-calendar-viewport "Thu 9 Fri 10 Sat 11 Sun 12 Mon 13 Tue 14 Wed 15 Thu 16 Fri 17 4/4 2 Jobs Sat 18…" at bounding box center [629, 347] width 1258 height 508
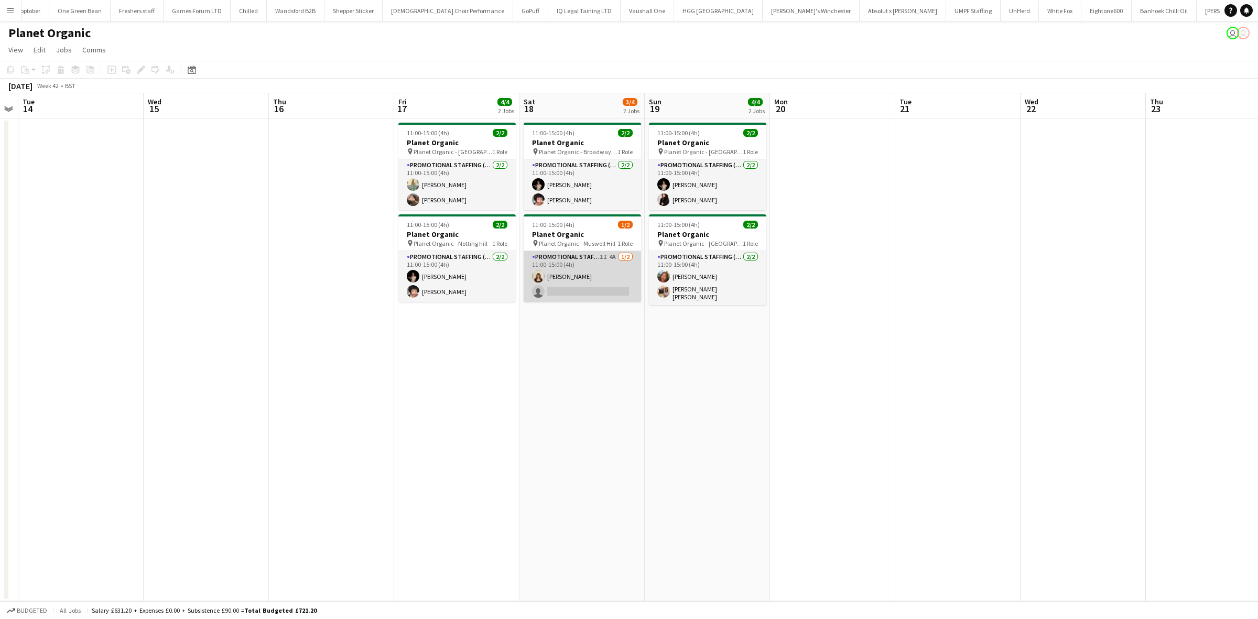
click at [611, 294] on app-card-role "Promotional Staffing (Brand Ambassadors) 1I 4A [DATE] 11:00-15:00 (4h) [PERSON_…" at bounding box center [582, 276] width 117 height 51
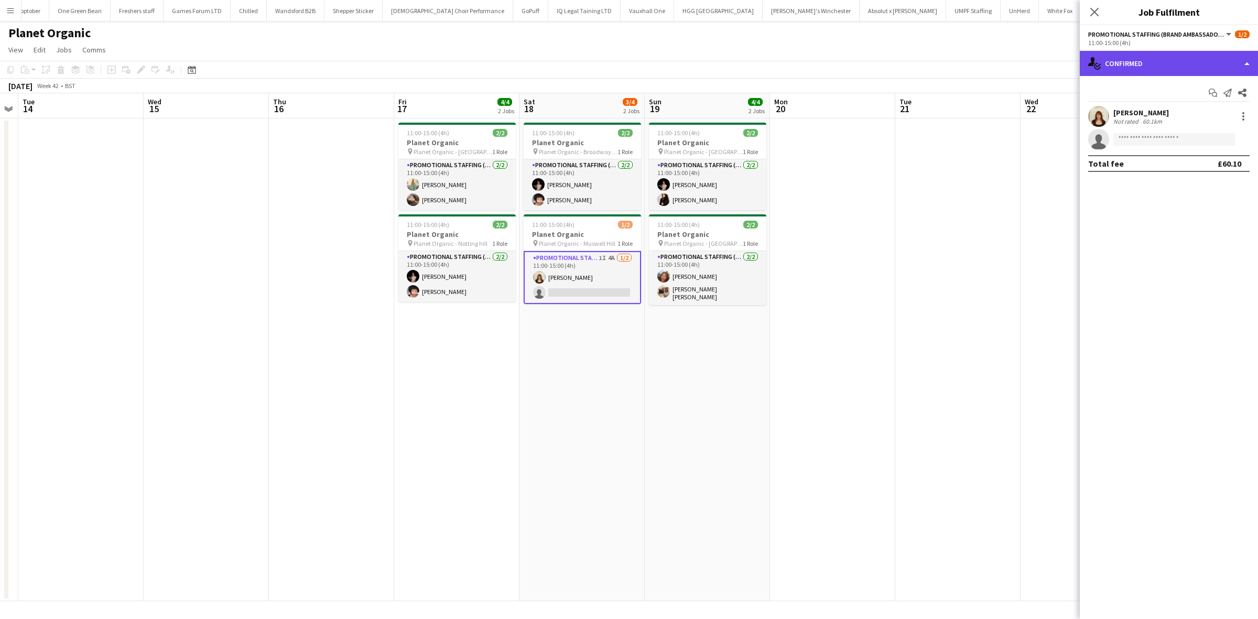
click at [1161, 68] on div "single-neutral-actions-check-2 Confirmed" at bounding box center [1169, 63] width 178 height 25
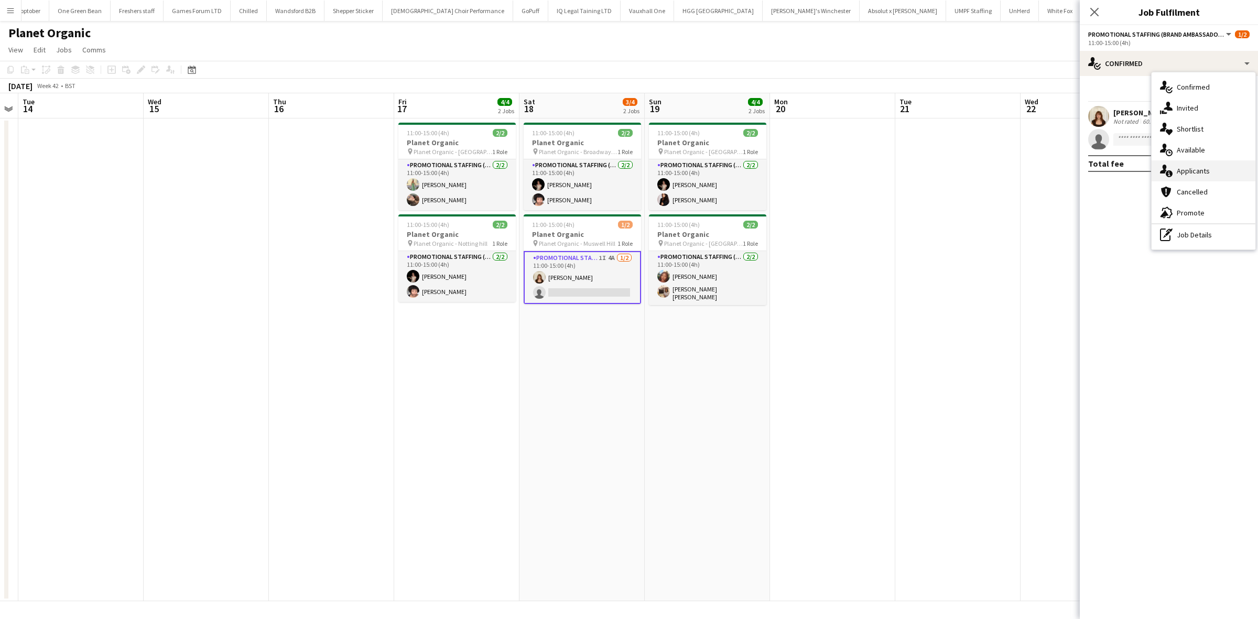
click at [1178, 168] on span "Applicants" at bounding box center [1193, 170] width 33 height 9
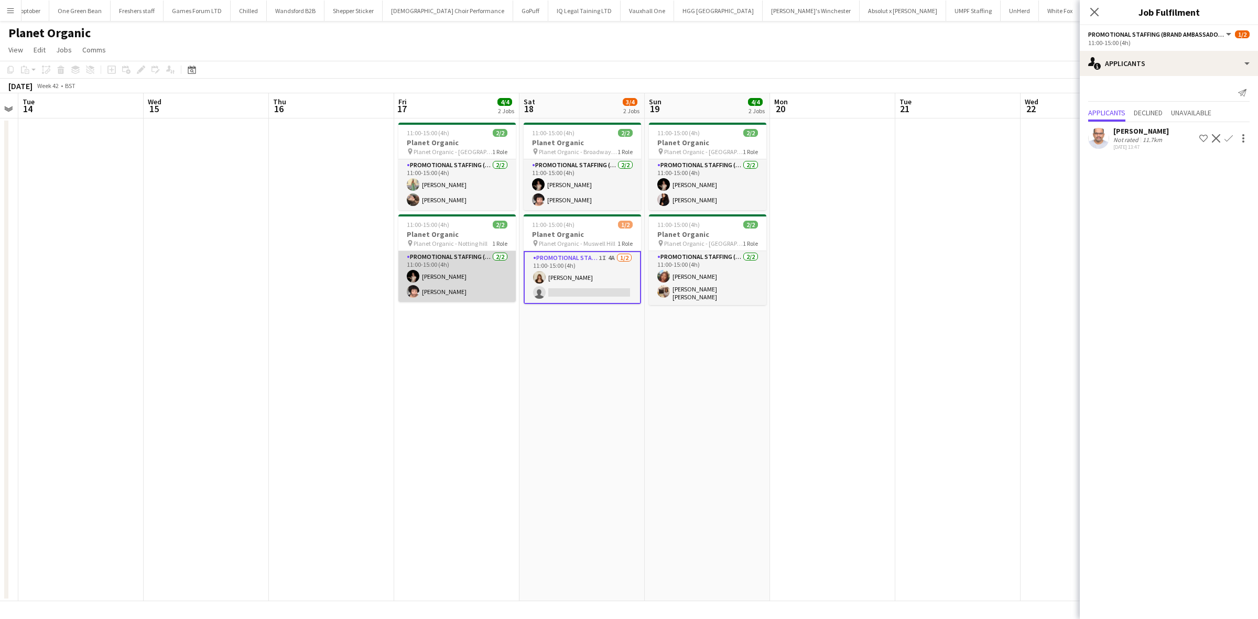
click at [438, 274] on app-card-role "Promotional Staffing (Brand Ambassadors) [DATE] 11:00-15:00 (4h) [PERSON_NAME]" at bounding box center [456, 276] width 117 height 51
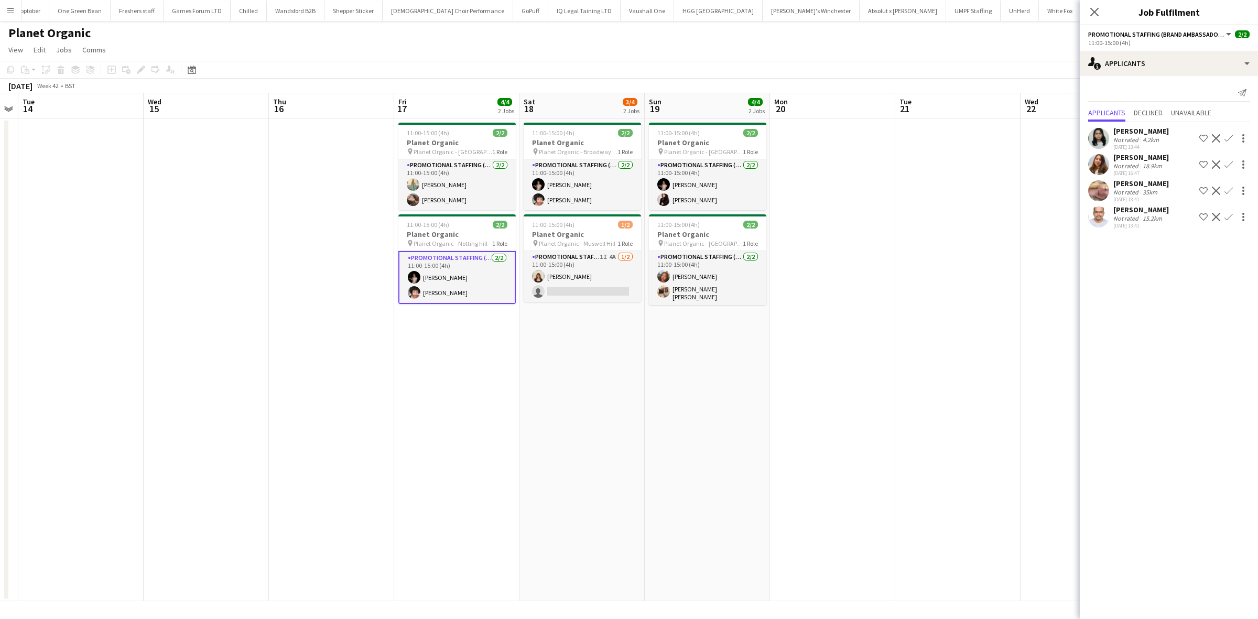
click at [1124, 185] on div "[PERSON_NAME]" at bounding box center [1141, 183] width 56 height 9
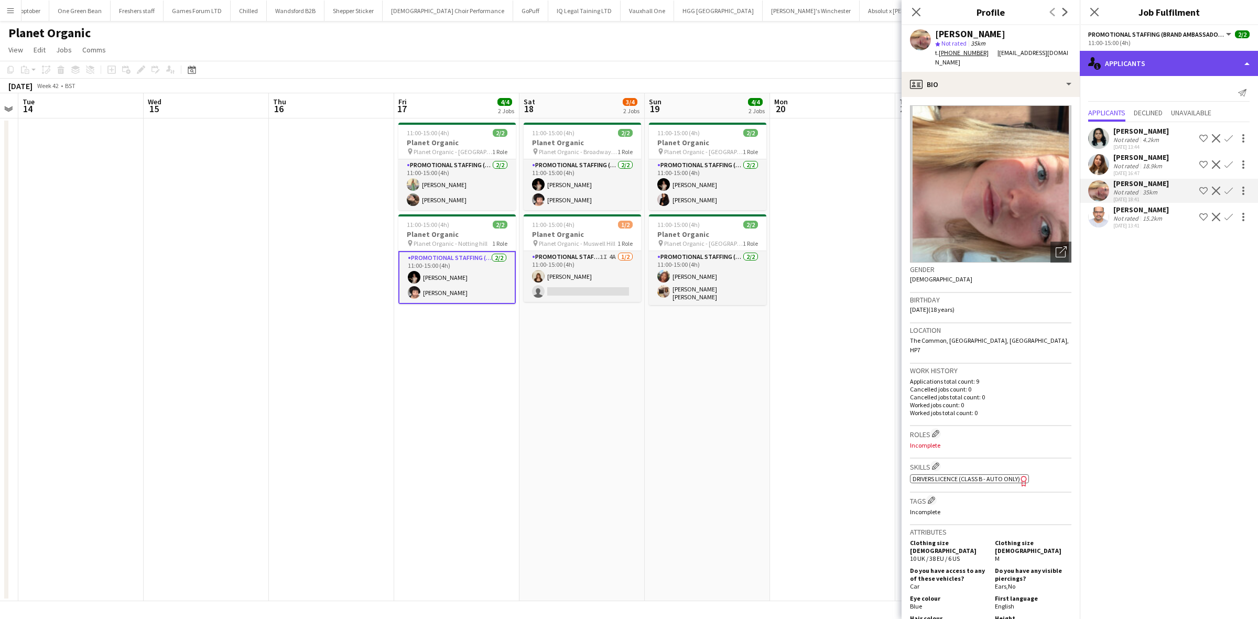
click at [1151, 66] on div "single-neutral-actions-information Applicants" at bounding box center [1169, 63] width 178 height 25
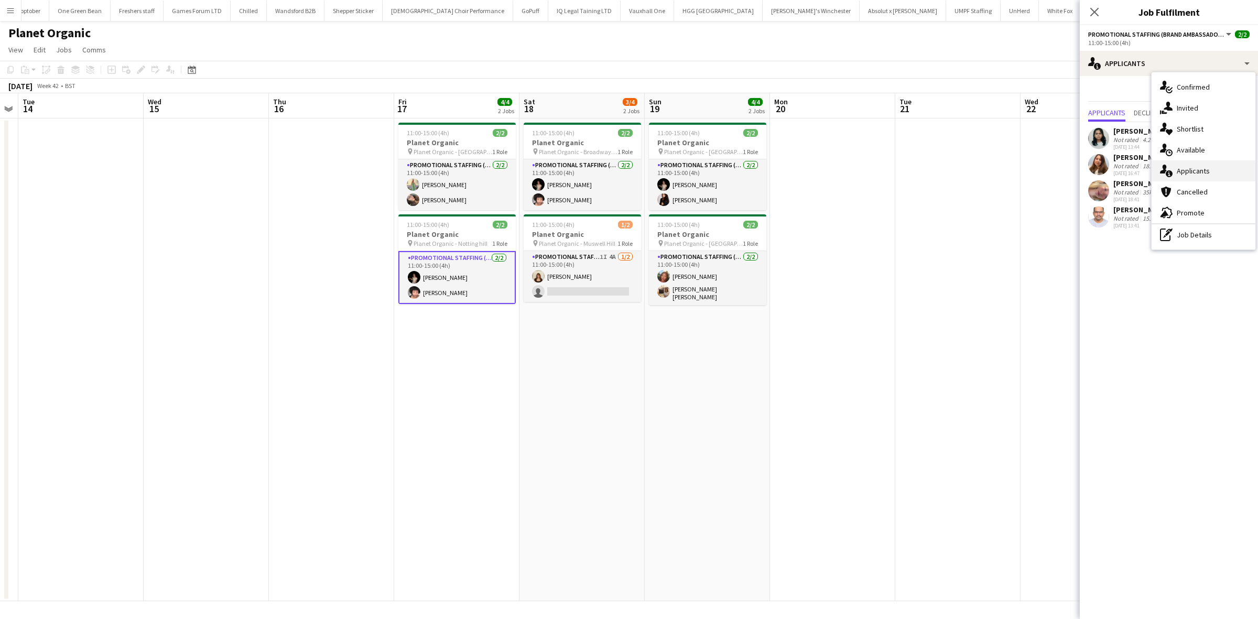
click at [1190, 171] on span "Applicants" at bounding box center [1193, 170] width 33 height 9
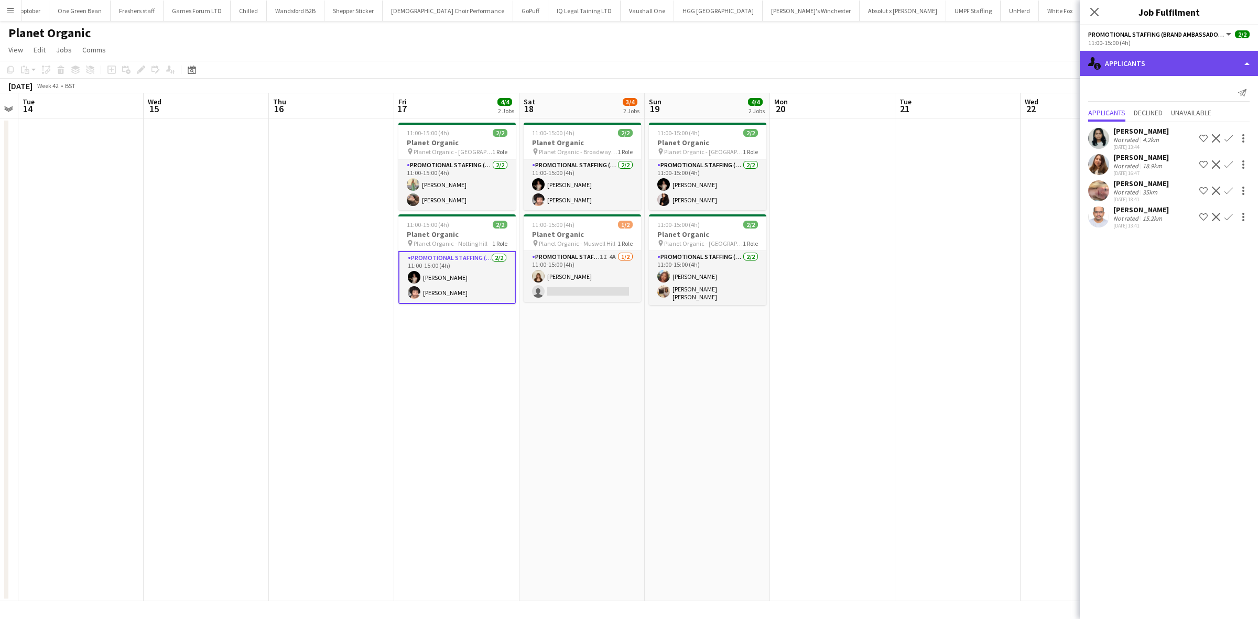
click at [1143, 69] on div "single-neutral-actions-information Applicants" at bounding box center [1169, 63] width 178 height 25
click at [1139, 69] on div "single-neutral-actions-information Applicants" at bounding box center [1169, 63] width 178 height 25
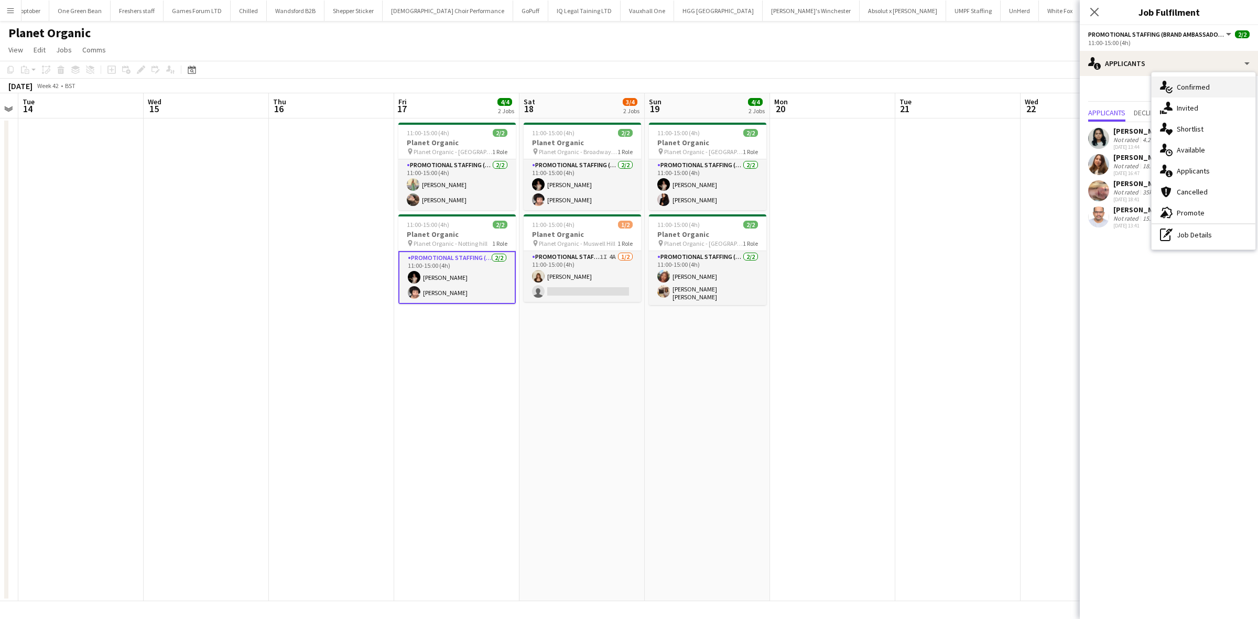
click at [1193, 88] on span "Confirmed" at bounding box center [1193, 86] width 33 height 9
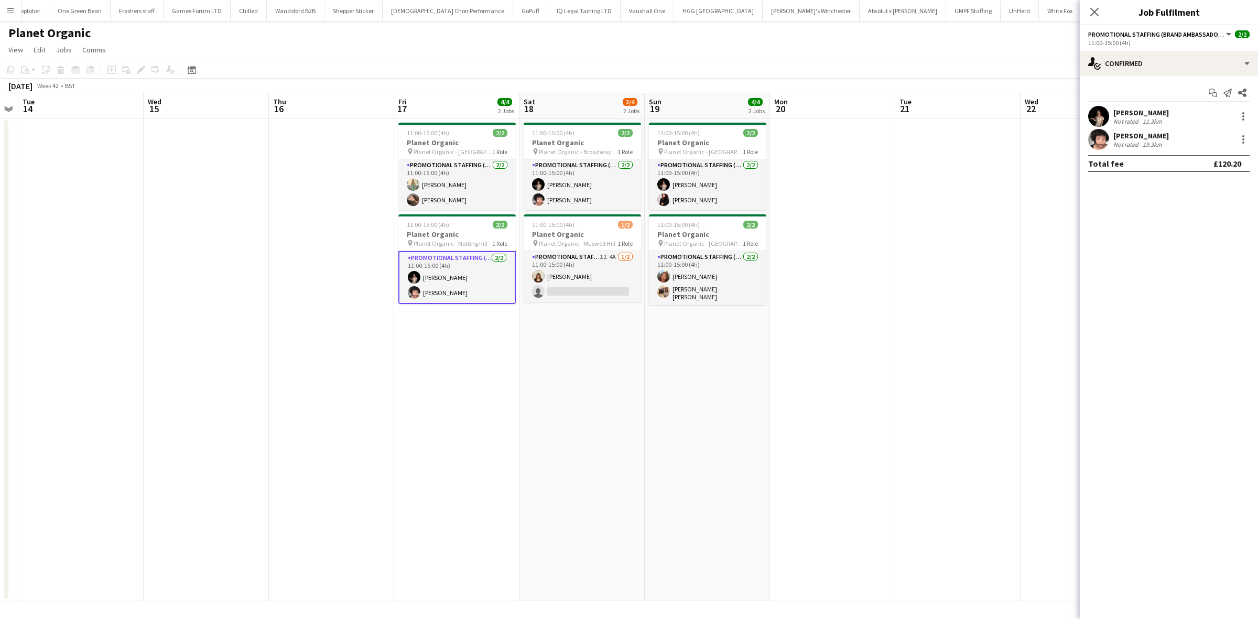
click at [1143, 111] on div "Yuliia Levytska" at bounding box center [1141, 112] width 56 height 9
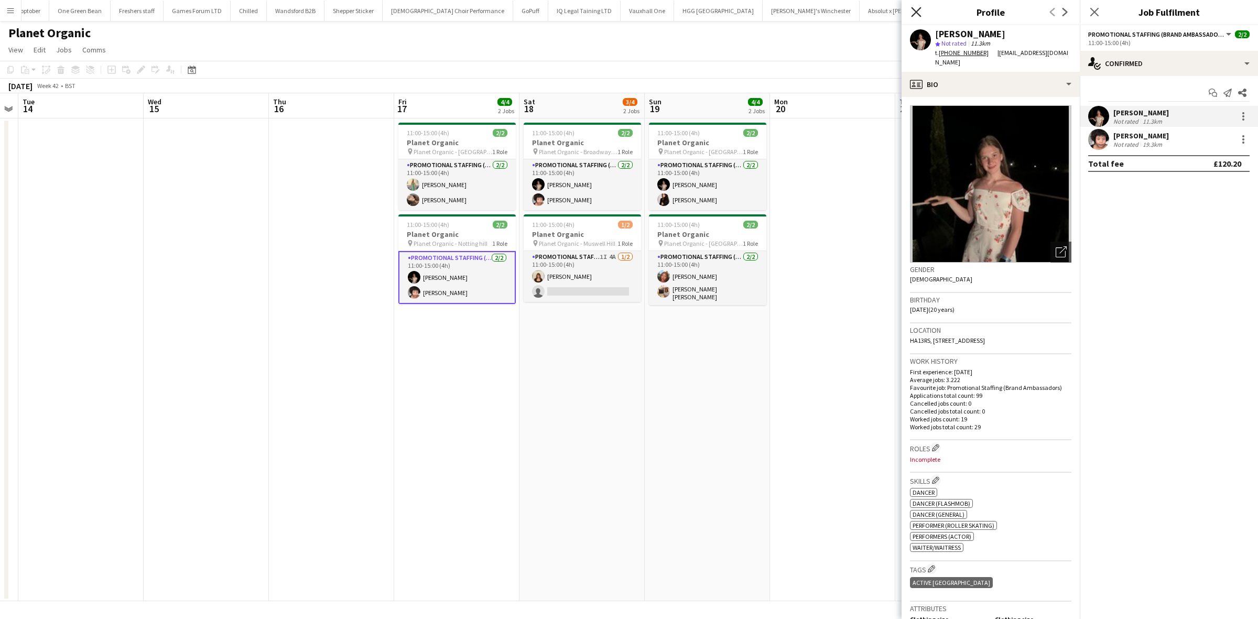
click at [914, 8] on icon "Close pop-in" at bounding box center [916, 12] width 10 height 10
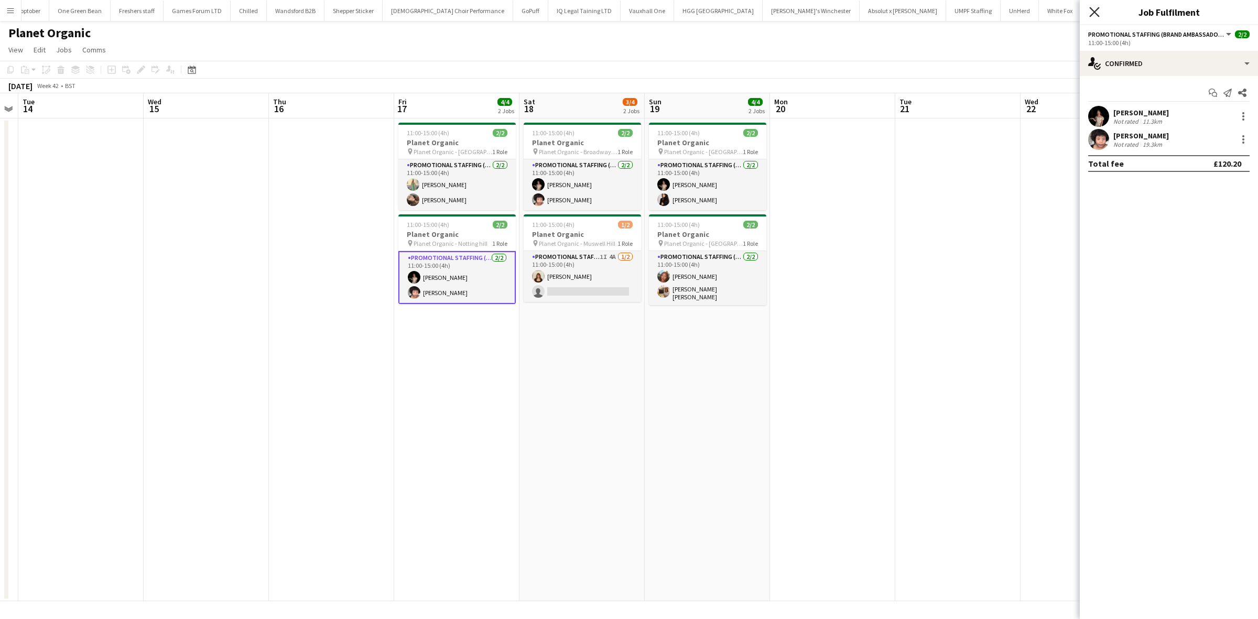
click at [1092, 9] on icon at bounding box center [1094, 12] width 10 height 10
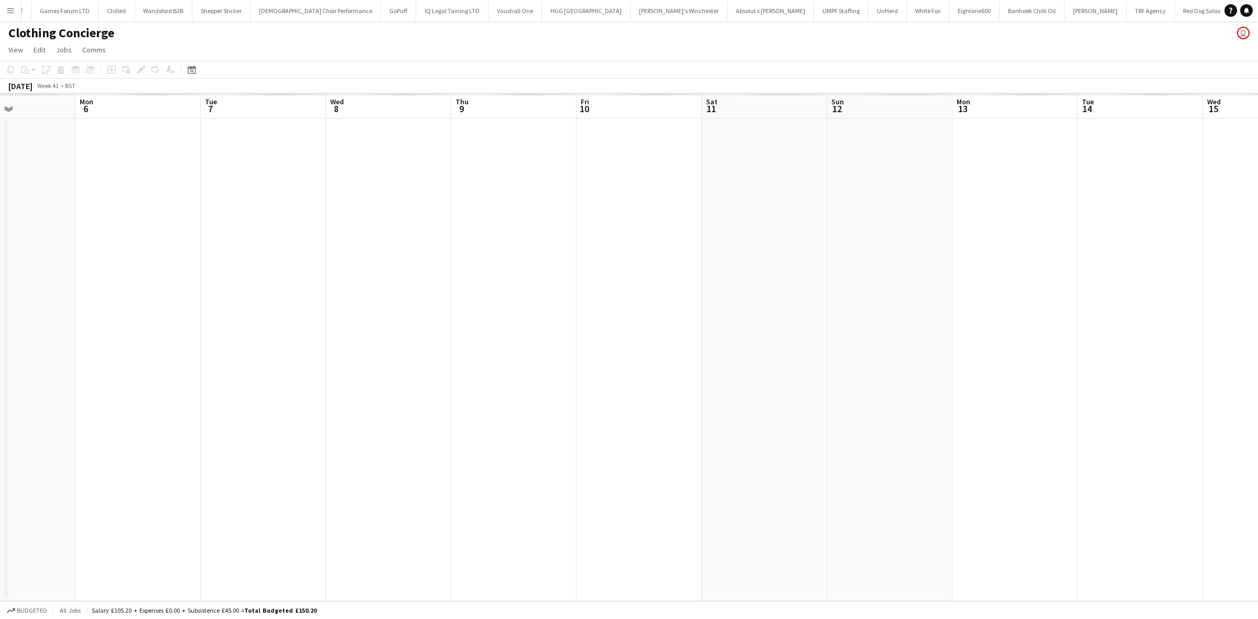
scroll to position [0, 1337]
drag, startPoint x: 981, startPoint y: 340, endPoint x: 618, endPoint y: 329, distance: 364.0
click at [312, 339] on app-calendar-viewport "Fri 3 Sat 4 Sun 5 Mon 6 Tue 7 Wed 8 Thu 9 Fri 10 Sat 11 Sun 12 Mon 13 Tue 14 We…" at bounding box center [629, 347] width 1258 height 508
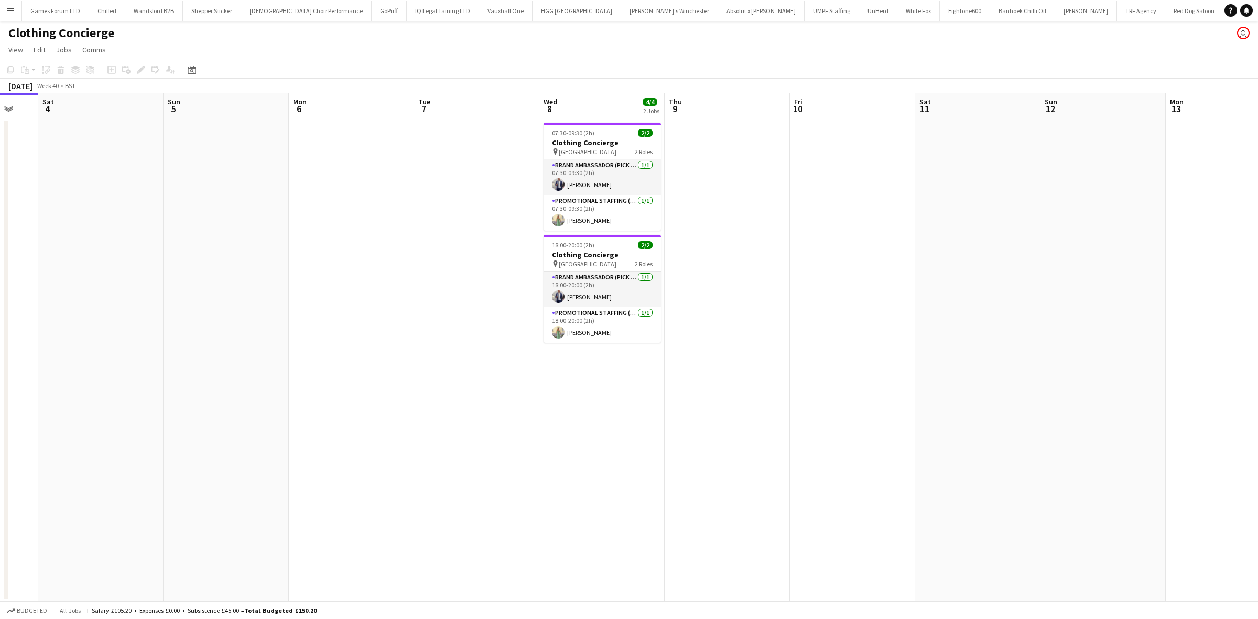
drag, startPoint x: 1079, startPoint y: 355, endPoint x: 1142, endPoint y: 354, distance: 62.9
click at [1142, 354] on app-calendar-viewport "Thu 2 Fri 3 Sat 4 Sun 5 Mon 6 Tue 7 Wed 8 4/4 2 Jobs Thu 9 Fri 10 Sat 11 Sun 12…" at bounding box center [629, 347] width 1258 height 508
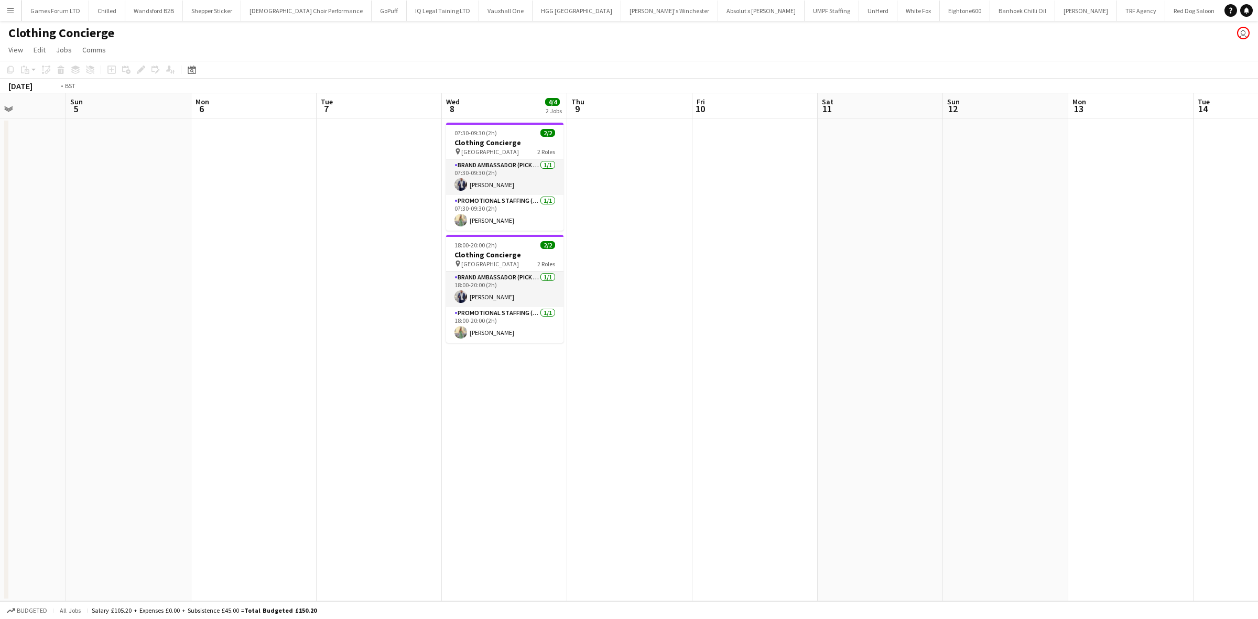
drag, startPoint x: 988, startPoint y: 362, endPoint x: 636, endPoint y: 362, distance: 352.3
click at [636, 362] on app-calendar-viewport "Thu 2 Fri 3 Sat 4 Sun 5 Mon 6 Tue 7 Wed 8 4/4 2 Jobs Thu 9 Fri 10 Sat 11 Sun 12…" at bounding box center [629, 347] width 1258 height 508
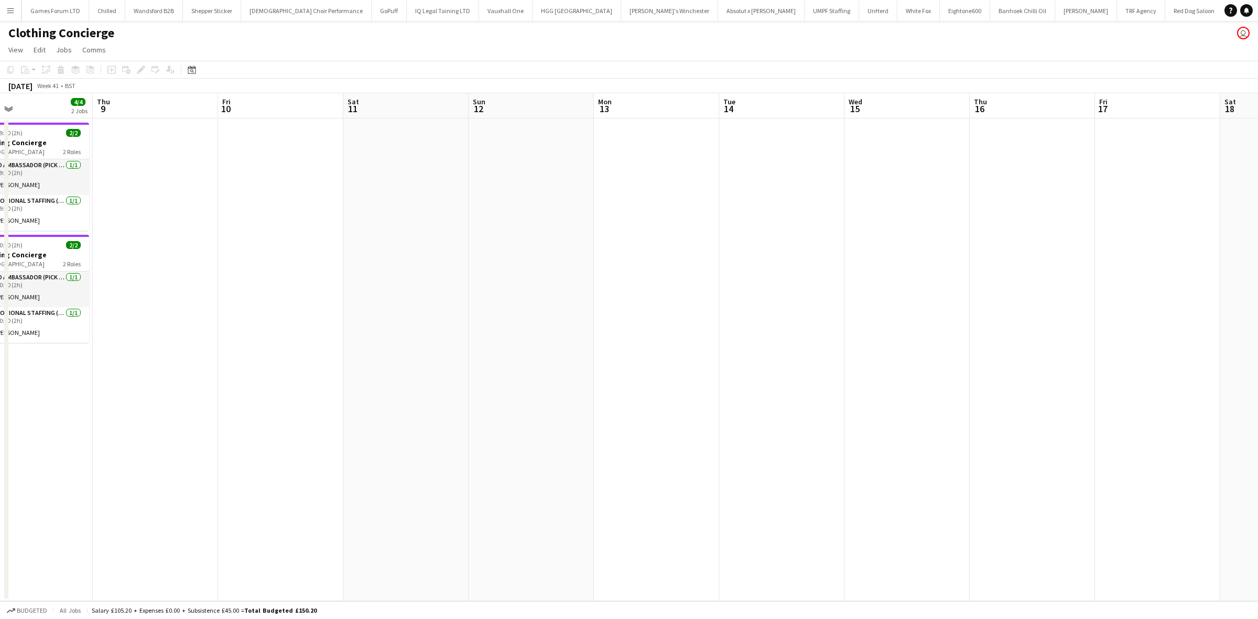
drag, startPoint x: 1082, startPoint y: 347, endPoint x: 423, endPoint y: 331, distance: 659.6
click at [423, 331] on app-calendar-viewport "Sat 4 Sun 5 Mon 6 Tue 7 Wed 8 4/4 2 Jobs Thu 9 Fri 10 Sat 11 Sun 12 Mon 13 Tue …" at bounding box center [629, 347] width 1258 height 508
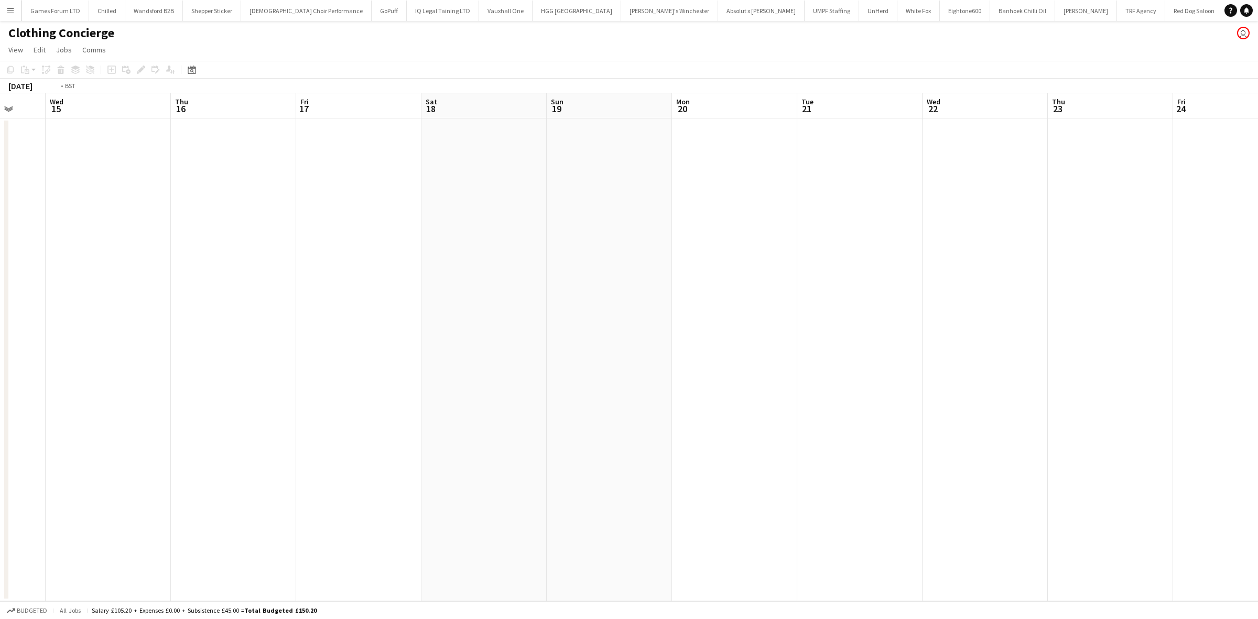
drag, startPoint x: 1116, startPoint y: 342, endPoint x: 1250, endPoint y: 323, distance: 136.0
click at [1256, 323] on app-calendar-viewport "Sun 12 Mon 13 Tue 14 Wed 15 Thu 16 Fri 17 Sat 18 Sun 19 Mon 20 Tue 21 Wed 22 Th…" at bounding box center [629, 347] width 1258 height 508
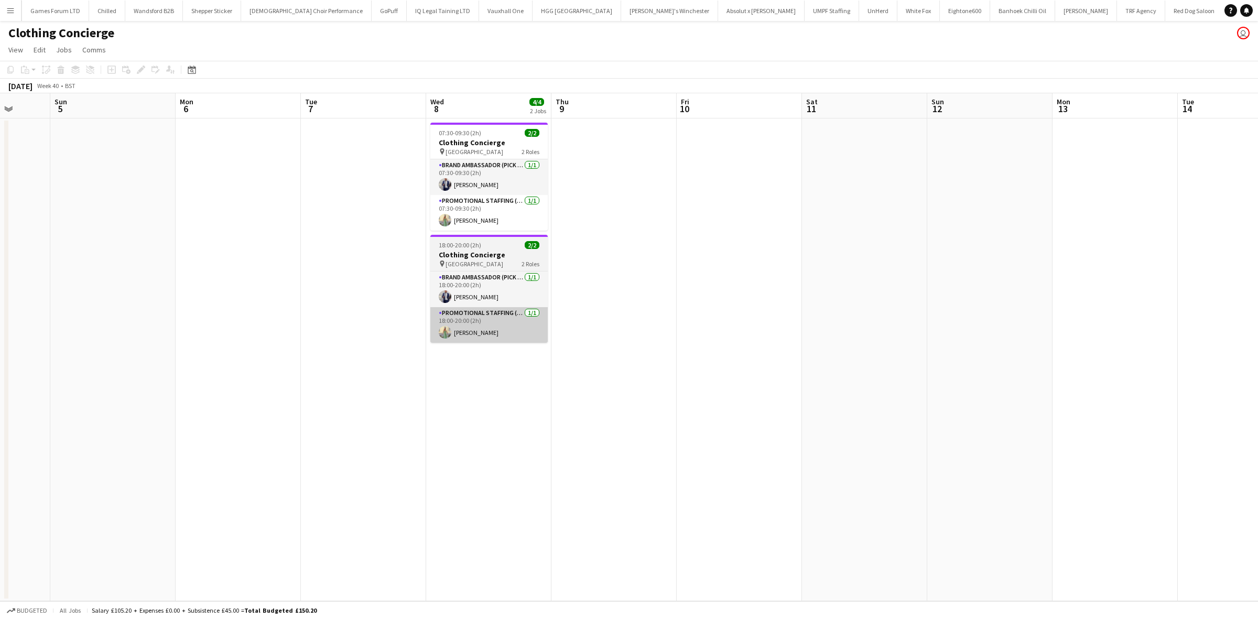
drag, startPoint x: 512, startPoint y: 323, endPoint x: 515, endPoint y: 339, distance: 16.1
click at [1253, 346] on app-calendar-viewport "Thu 2 Fri 3 Sat 4 Sun 5 Mon 6 Tue 7 Wed 8 4/4 2 Jobs Thu 9 Fri 10 Sat 11 Sun 12…" at bounding box center [629, 347] width 1258 height 508
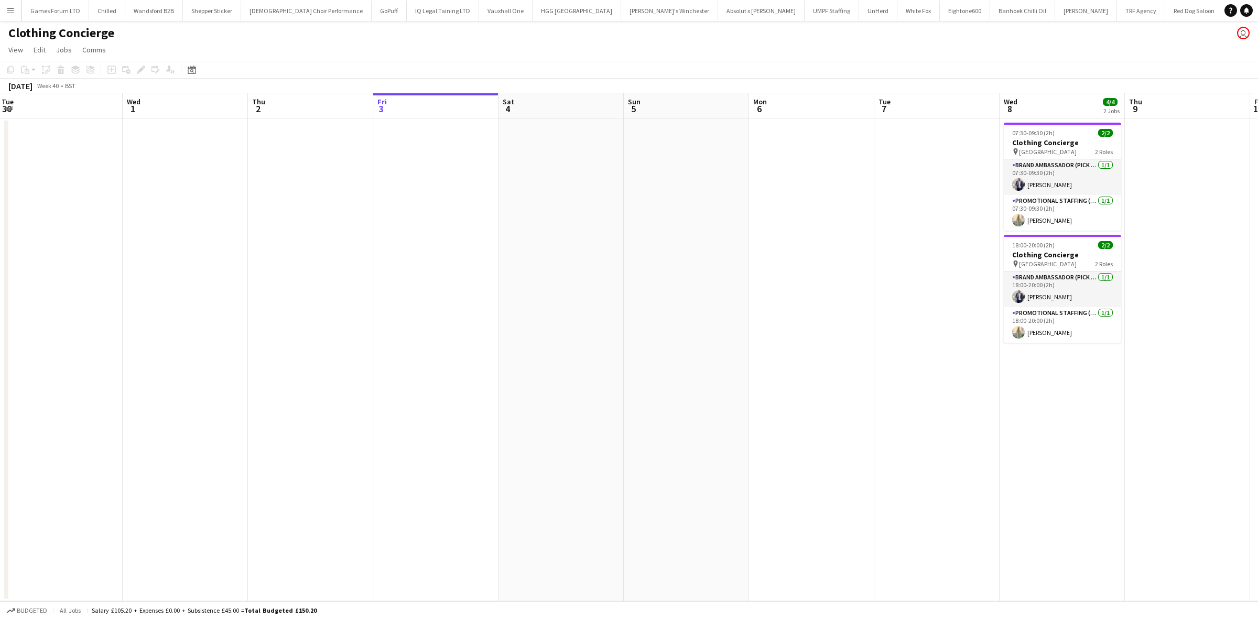
scroll to position [0, 257]
drag, startPoint x: 491, startPoint y: 341, endPoint x: 1033, endPoint y: 367, distance: 542.7
click at [1036, 366] on app-calendar-viewport "Sun 28 Mon 29 Tue 30 Wed 1 Thu 2 Fri 3 Sat 4 Sun 5 Mon 6 Tue 7 Wed 8 4/4 2 Jobs…" at bounding box center [629, 347] width 1258 height 508
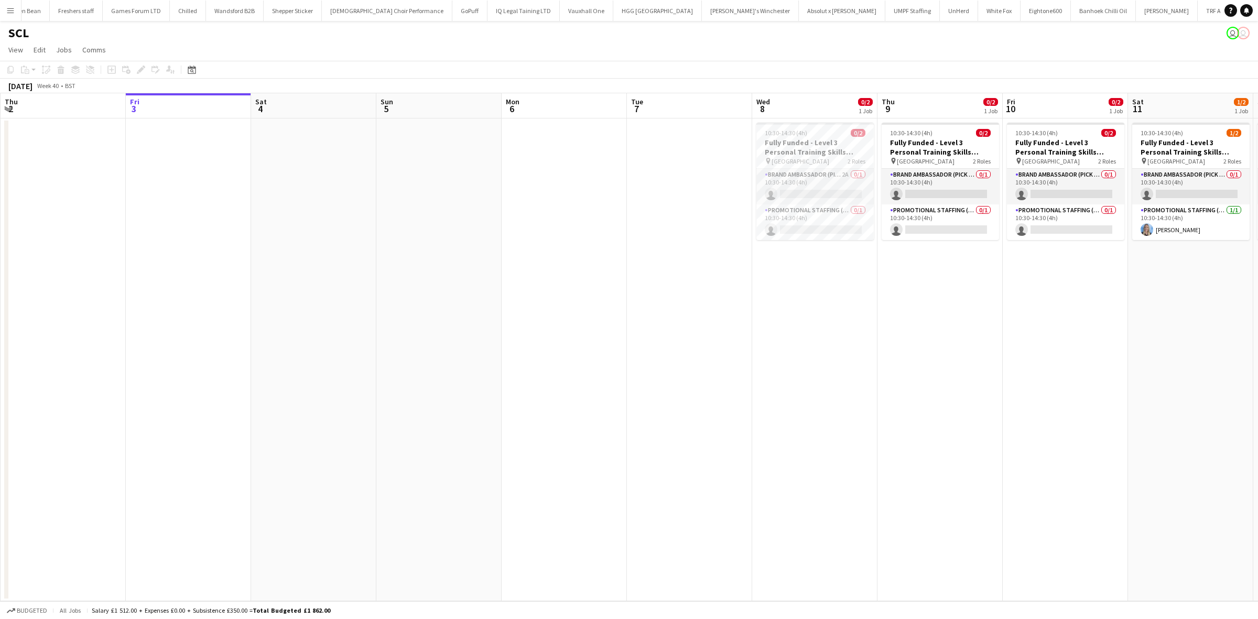
scroll to position [0, 1269]
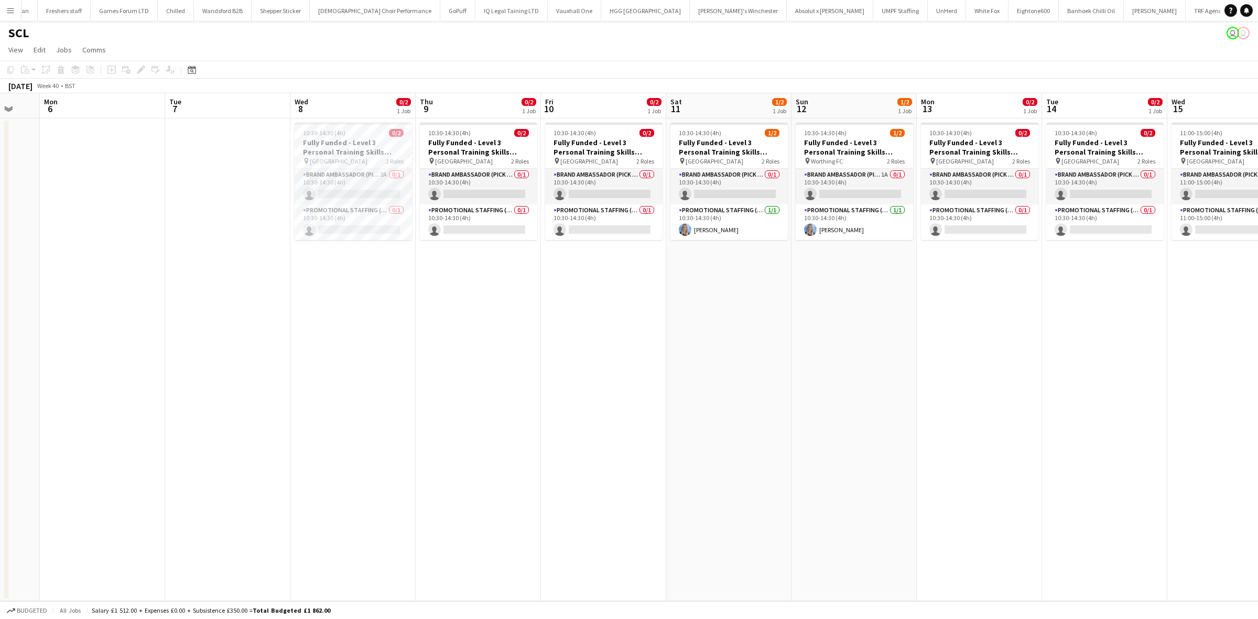
drag, startPoint x: 958, startPoint y: 371, endPoint x: 492, endPoint y: 367, distance: 466.0
click at [482, 371] on app-calendar-viewport "Thu 2 Fri 3 Sat 4 Sun 5 Mon 6 Tue 7 Wed 8 0/2 1 Job Thu 9 0/2 1 Job Fri 10 0/2 …" at bounding box center [629, 347] width 1258 height 508
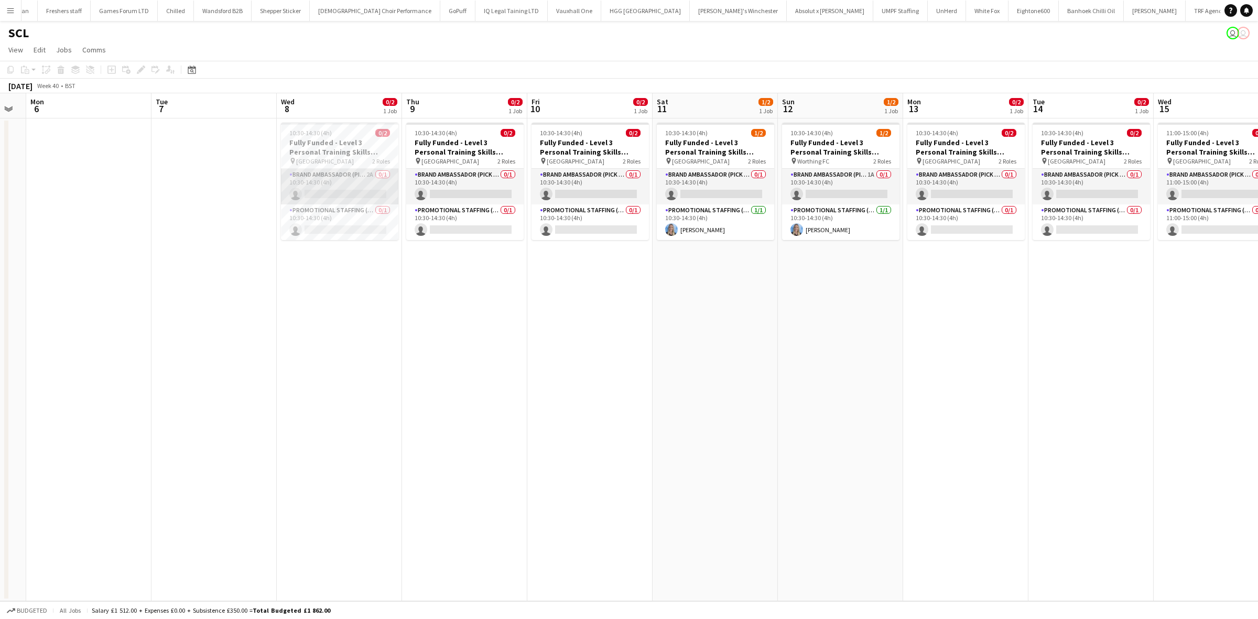
click at [365, 191] on app-card-role "Brand Ambassador (Pick up) 2A 0/1 10:30-14:30 (4h) single-neutral-actions" at bounding box center [339, 187] width 117 height 36
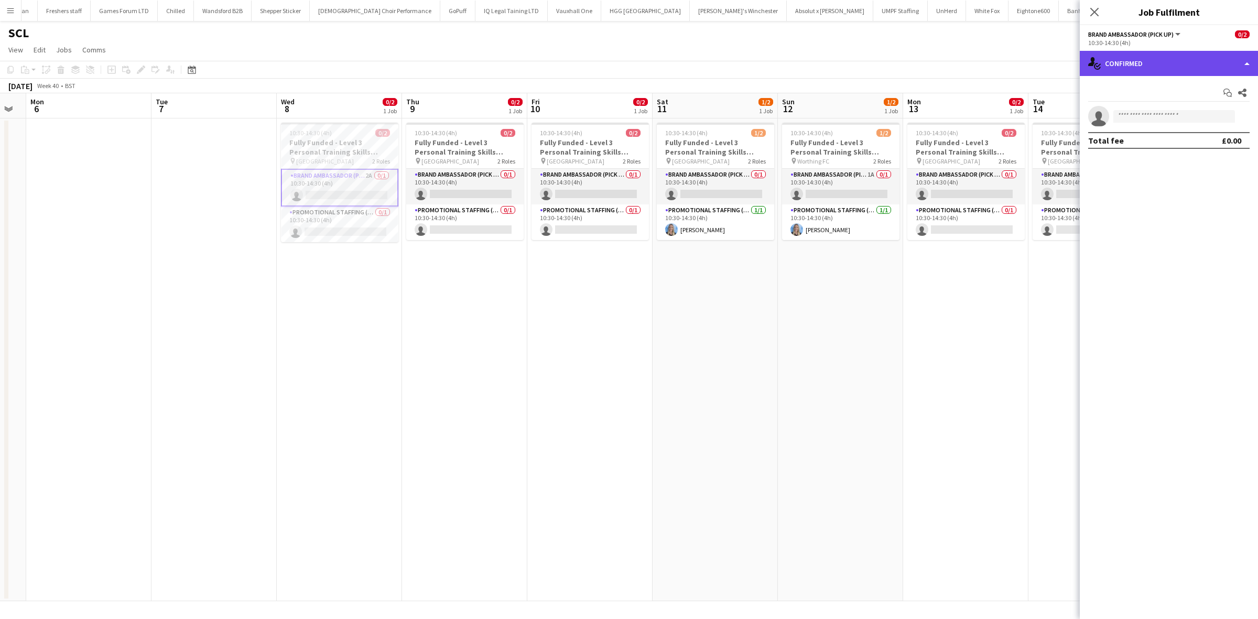
click at [1146, 61] on div "single-neutral-actions-check-2 Confirmed" at bounding box center [1169, 63] width 178 height 25
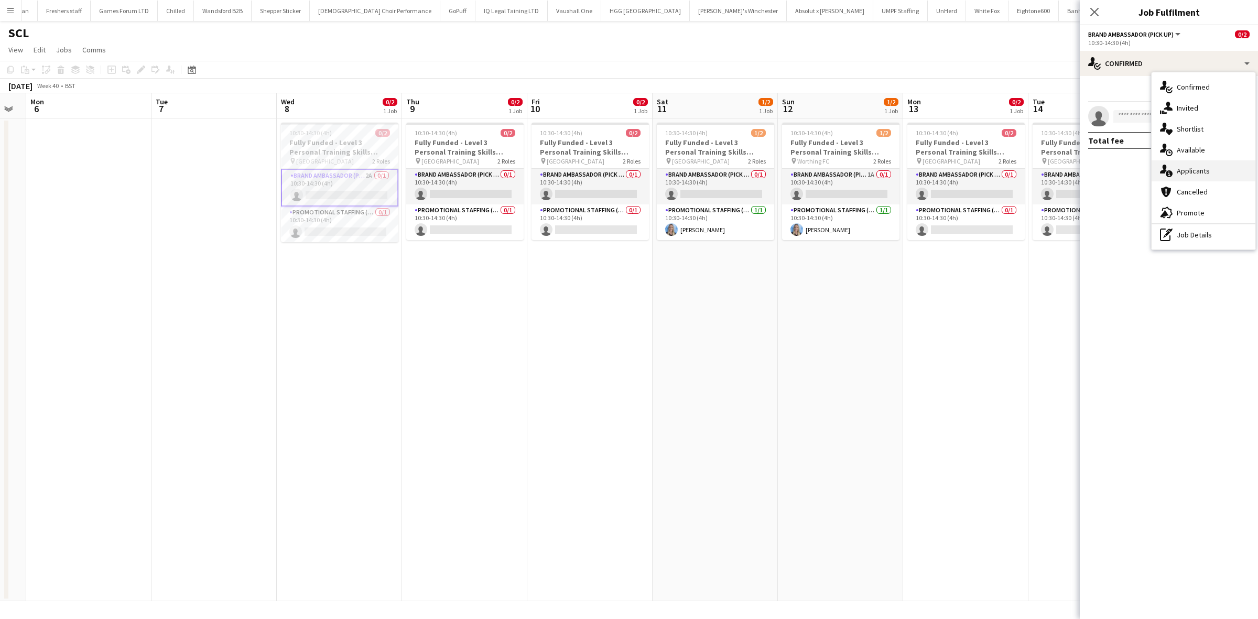
click at [1200, 170] on span "Applicants" at bounding box center [1193, 170] width 33 height 9
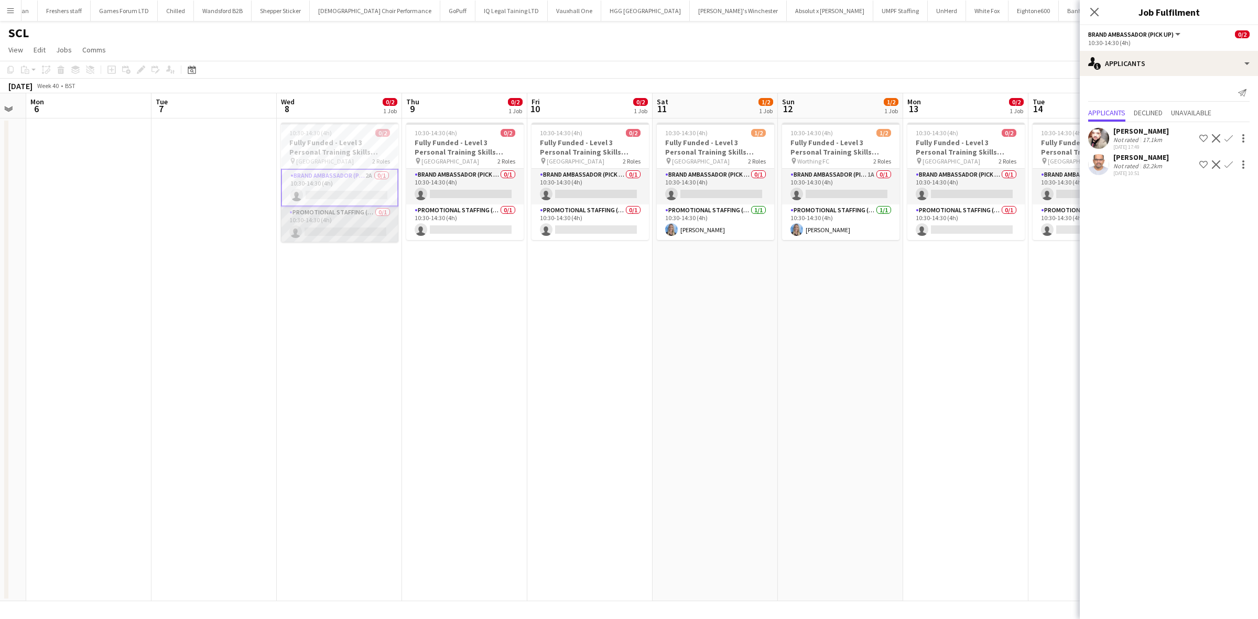
click at [354, 230] on app-card-role "Promotional Staffing (Brand Ambassadors) 0/1 10:30-14:30 (4h) single-neutral-ac…" at bounding box center [339, 225] width 117 height 36
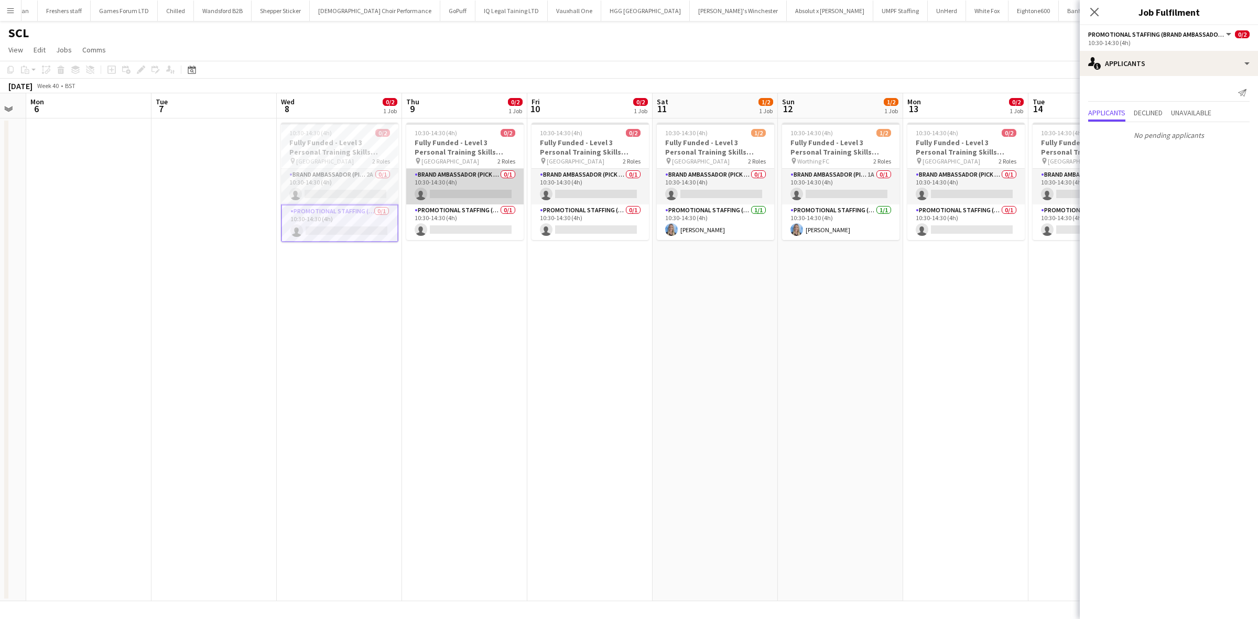
click at [470, 198] on app-card-role "Brand Ambassador (Pick up) 0/1 10:30-14:30 (4h) single-neutral-actions" at bounding box center [464, 187] width 117 height 36
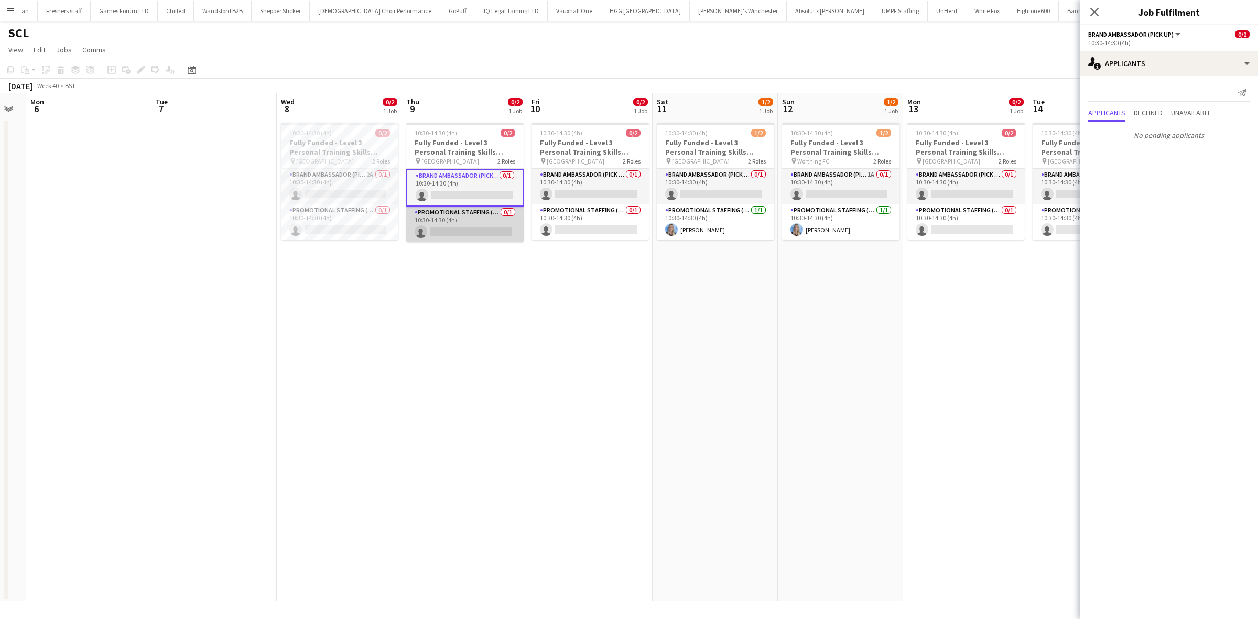
click at [491, 232] on app-card-role "Promotional Staffing (Brand Ambassadors) 0/1 10:30-14:30 (4h) single-neutral-ac…" at bounding box center [464, 225] width 117 height 36
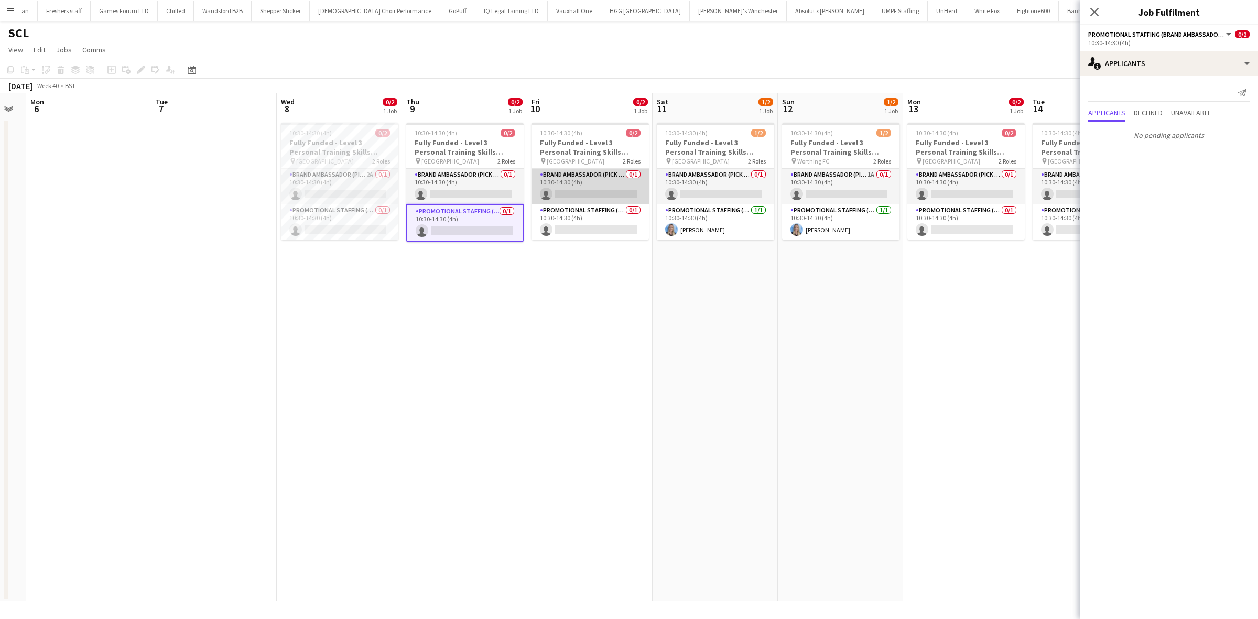
click at [612, 193] on app-card-role "Brand Ambassador (Pick up) 0/1 10:30-14:30 (4h) single-neutral-actions" at bounding box center [590, 187] width 117 height 36
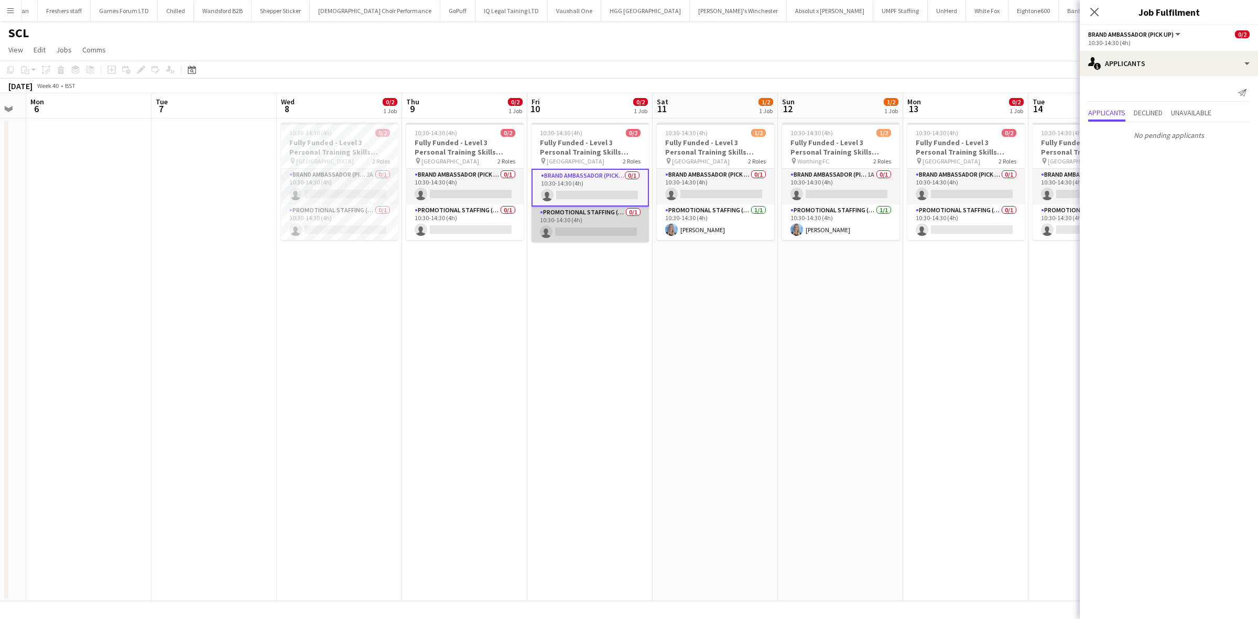
click at [577, 225] on app-card-role "Promotional Staffing (Brand Ambassadors) 0/1 10:30-14:30 (4h) single-neutral-ac…" at bounding box center [590, 225] width 117 height 36
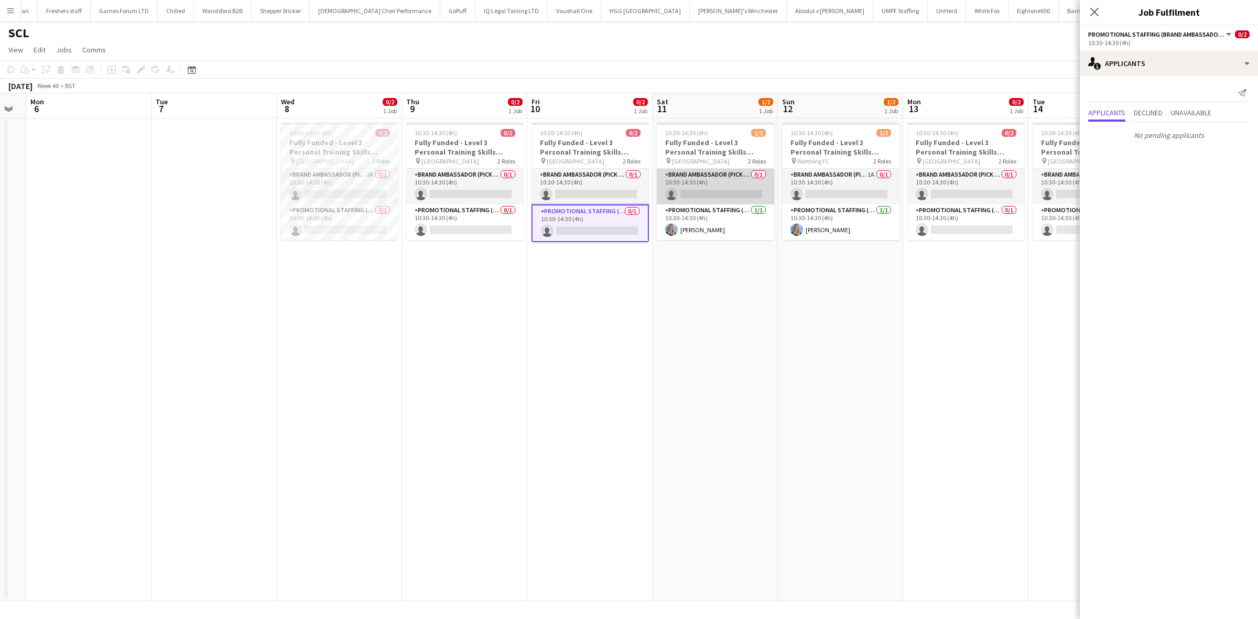
click at [735, 194] on app-card-role "Brand Ambassador (Pick up) 0/1 10:30-14:30 (4h) single-neutral-actions" at bounding box center [715, 187] width 117 height 36
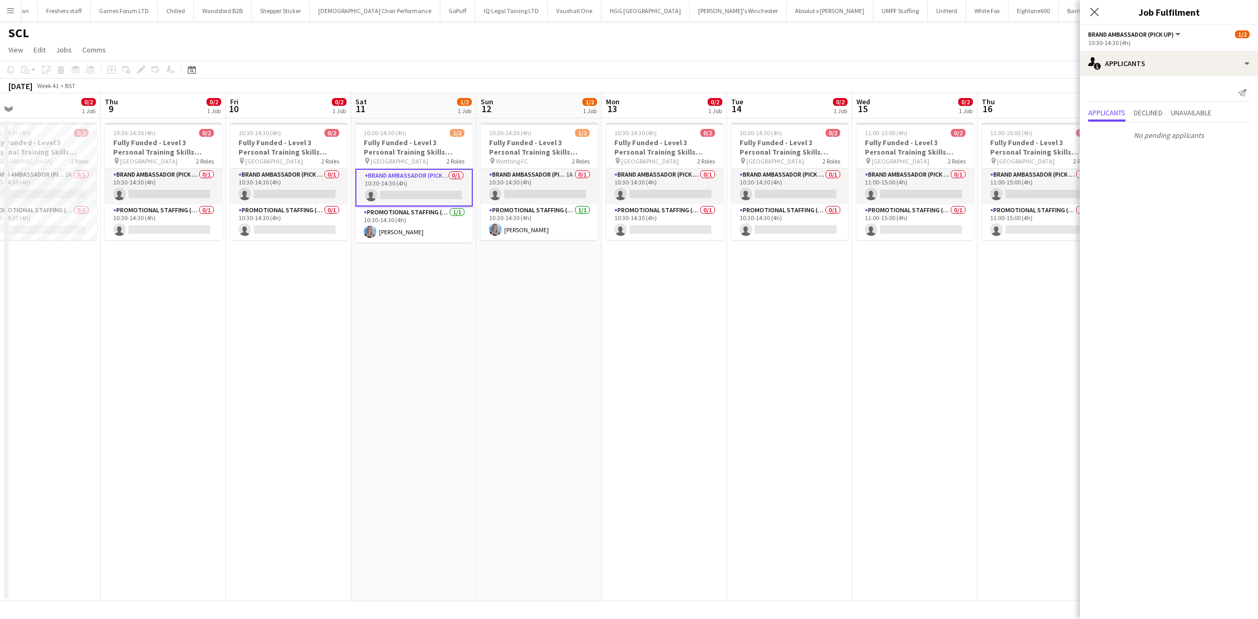
drag, startPoint x: 858, startPoint y: 372, endPoint x: 540, endPoint y: 376, distance: 317.7
click at [548, 375] on app-calendar-viewport "Sat 4 Sun 5 Mon 6 Tue 7 Wed 8 0/2 1 Job Thu 9 0/2 1 Job Fri 10 0/2 1 Job Sat 11…" at bounding box center [629, 347] width 1258 height 508
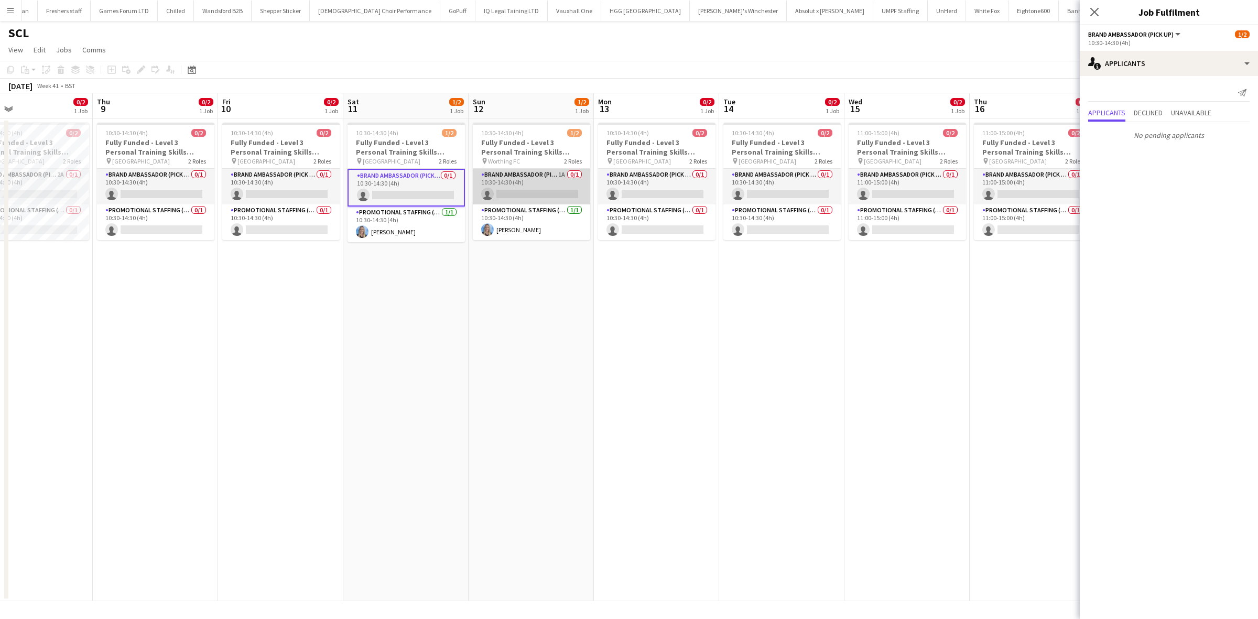
scroll to position [0, 533]
click at [531, 194] on app-card-role "Brand Ambassador (Pick up) 1A 0/1 10:30-14:30 (4h) single-neutral-actions" at bounding box center [532, 187] width 117 height 36
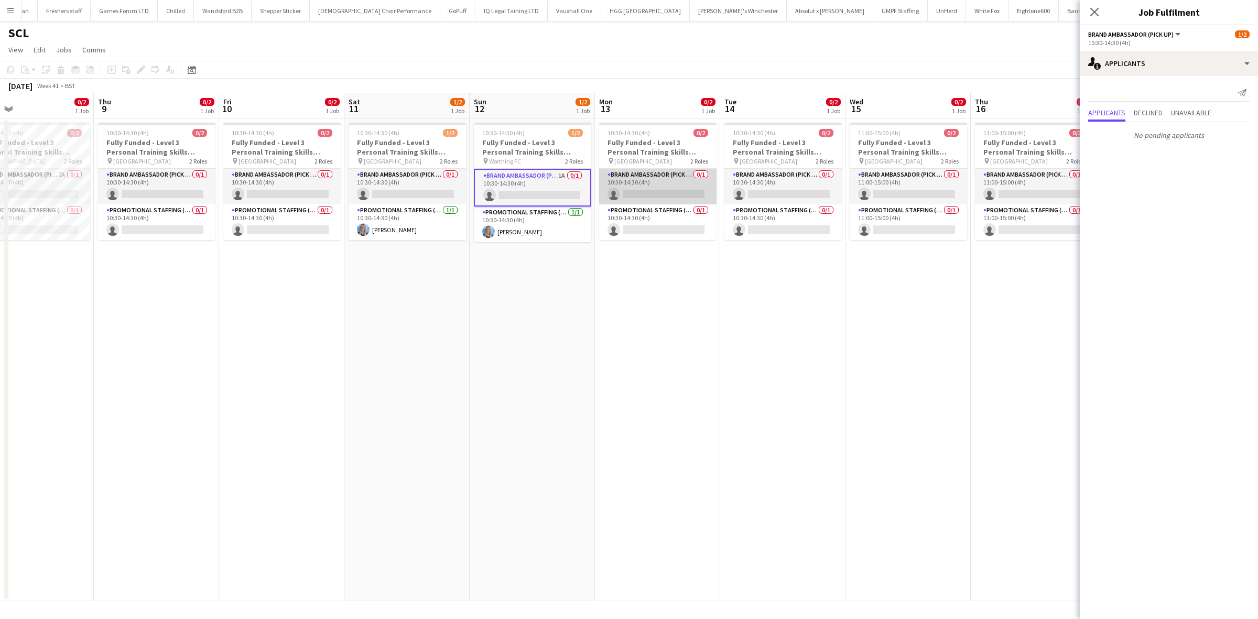
click at [649, 190] on app-card-role "Brand Ambassador (Pick up) 0/1 10:30-14:30 (4h) single-neutral-actions" at bounding box center [657, 187] width 117 height 36
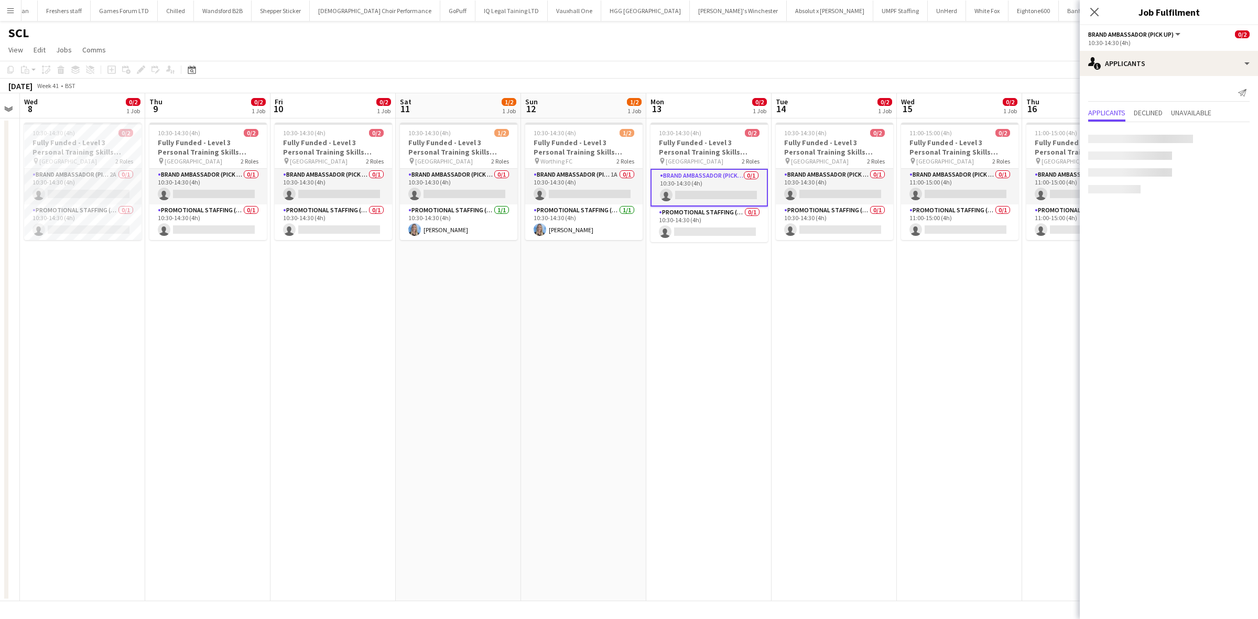
drag, startPoint x: 840, startPoint y: 317, endPoint x: 600, endPoint y: 318, distance: 239.6
click at [600, 318] on app-calendar-viewport "Sat 4 Sun 5 Mon 6 Tue 7 Wed 8 0/2 1 Job Thu 9 0/2 1 Job Fri 10 0/2 1 Job Sat 11…" at bounding box center [629, 347] width 1258 height 508
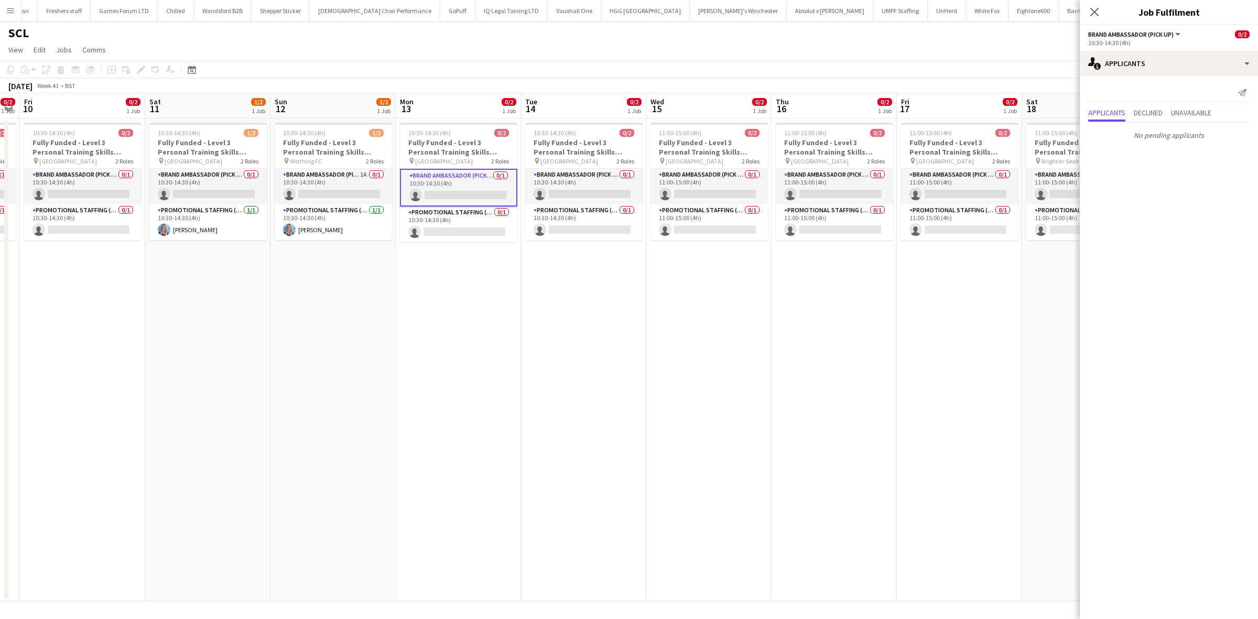
scroll to position [0, 522]
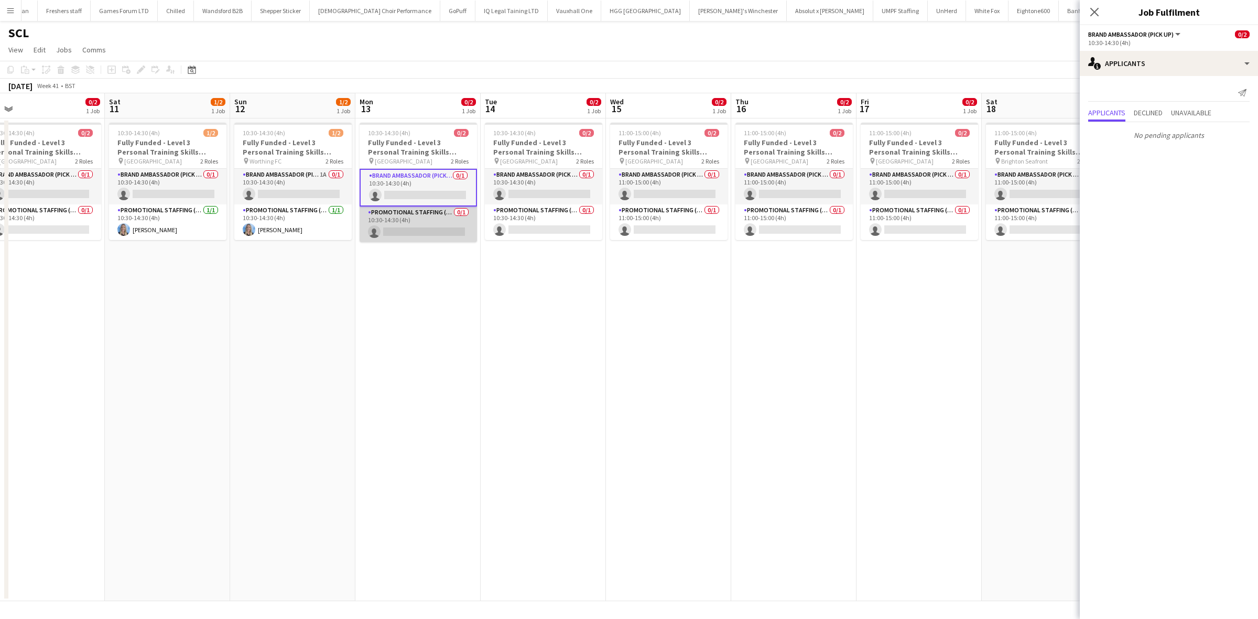
click at [449, 232] on app-card-role "Promotional Staffing (Brand Ambassadors) 0/1 10:30-14:30 (4h) single-neutral-ac…" at bounding box center [418, 225] width 117 height 36
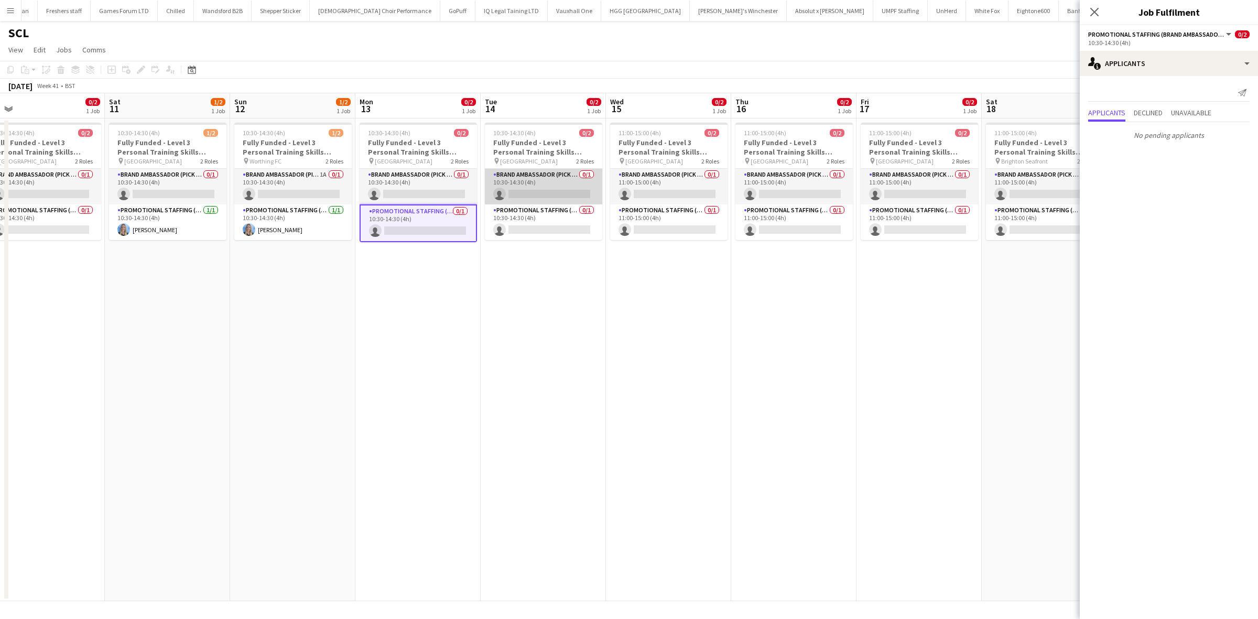
click at [525, 187] on app-card-role "Brand Ambassador (Pick up) 0/1 10:30-14:30 (4h) single-neutral-actions" at bounding box center [543, 187] width 117 height 36
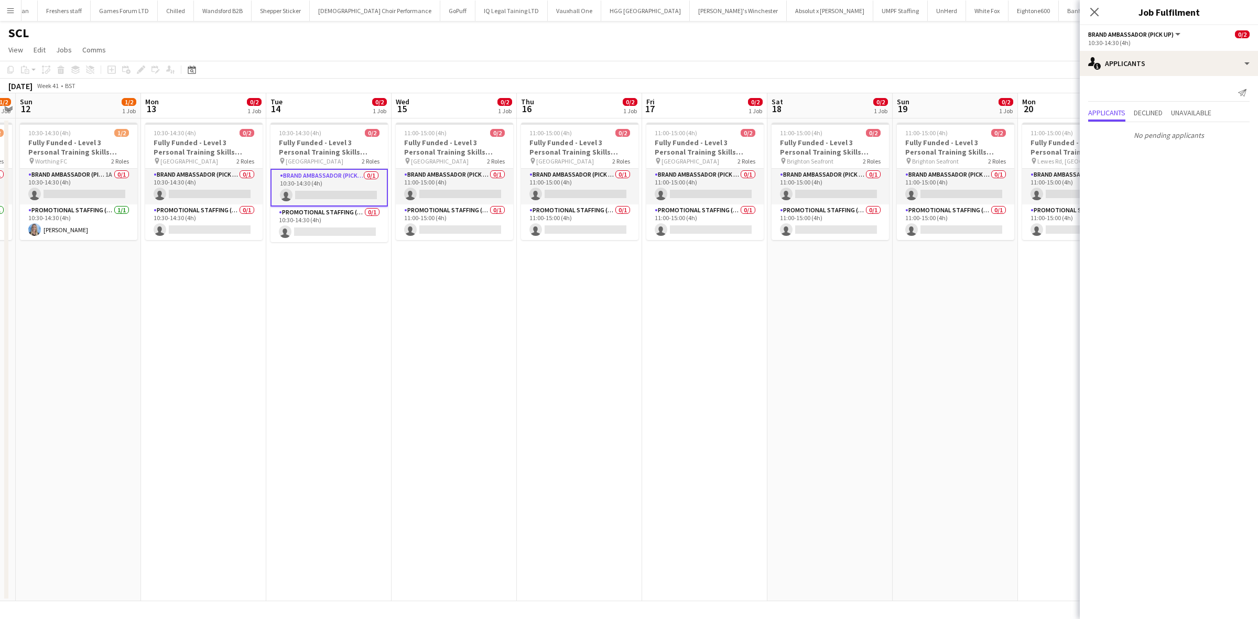
scroll to position [0, 507]
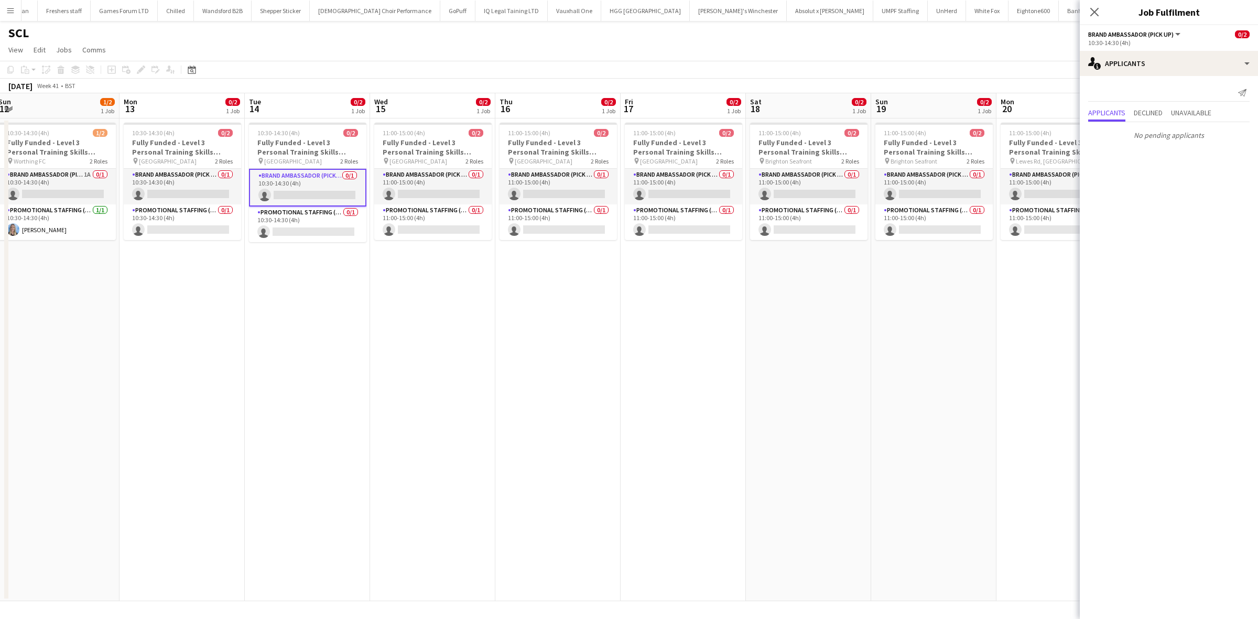
drag, startPoint x: 852, startPoint y: 344, endPoint x: 616, endPoint y: 333, distance: 236.7
click at [616, 333] on app-calendar-viewport "Wed 8 0/2 1 Job Thu 9 0/2 1 Job Fri 10 0/2 1 Job Sat 11 1/2 1 Job Sun 12 1/2 1 …" at bounding box center [629, 347] width 1258 height 508
click at [340, 226] on app-card-role "Promotional Staffing (Brand Ambassadors) 0/1 10:30-14:30 (4h) single-neutral-ac…" at bounding box center [307, 225] width 117 height 36
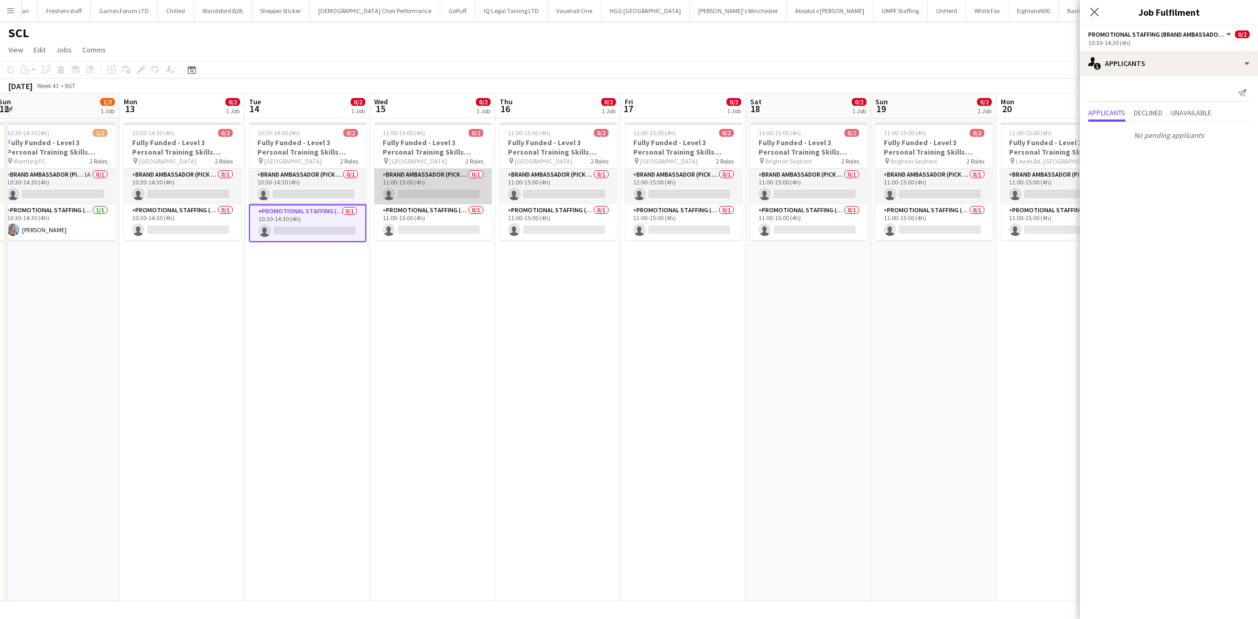
click at [441, 190] on app-card-role "Brand Ambassador (Pick up) 0/1 11:00-15:00 (4h) single-neutral-actions" at bounding box center [432, 187] width 117 height 36
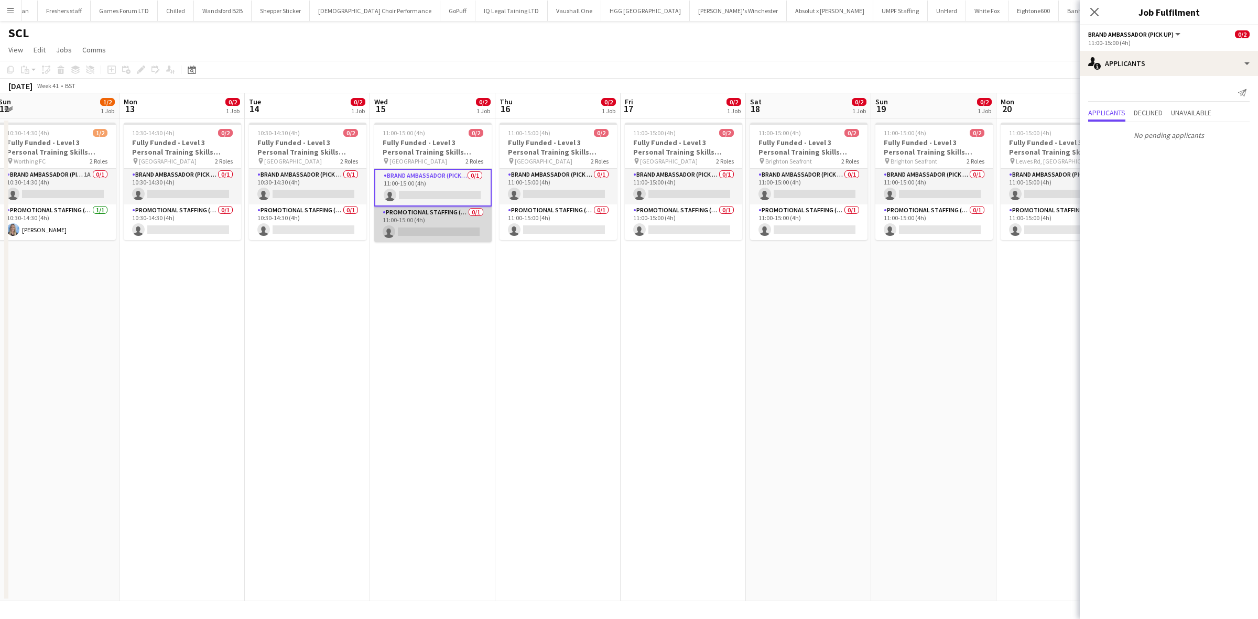
click at [428, 225] on app-card-role "Promotional Staffing (Brand Ambassadors) 0/1 11:00-15:00 (4h) single-neutral-ac…" at bounding box center [432, 225] width 117 height 36
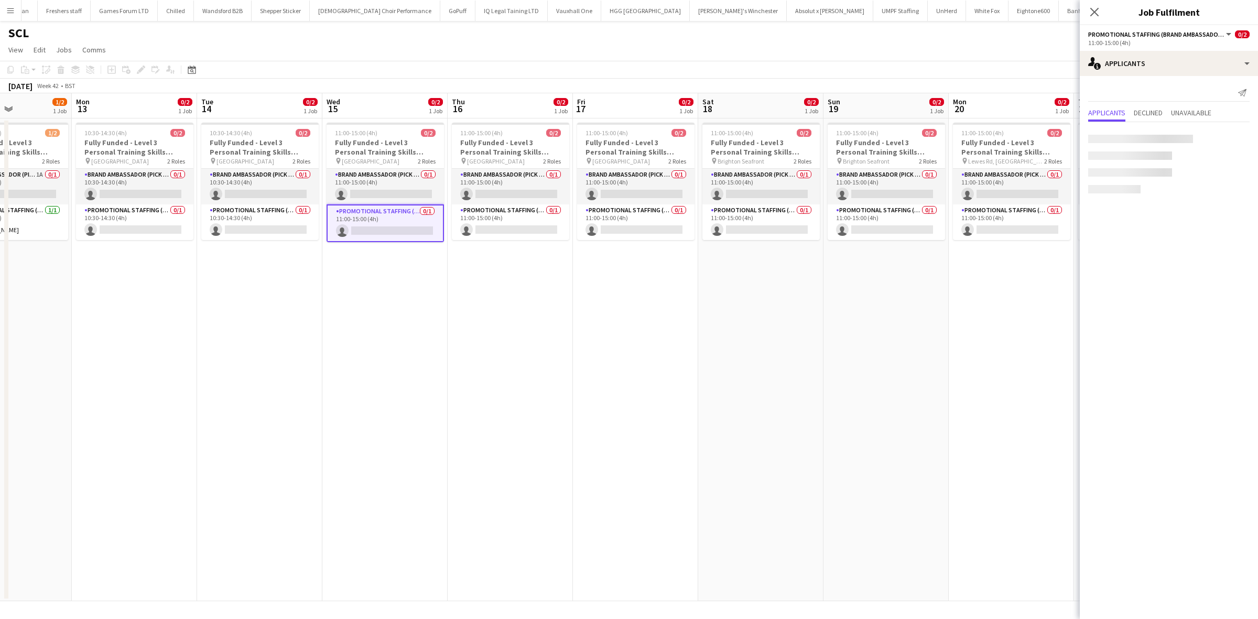
drag, startPoint x: 865, startPoint y: 404, endPoint x: 581, endPoint y: 378, distance: 285.3
click at [582, 378] on app-calendar-viewport "Fri 10 0/2 1 Job Sat 11 1/2 1 Job Sun 12 1/2 1 Job Mon 13 0/2 1 Job Tue 14 0/2 …" at bounding box center [629, 347] width 1258 height 508
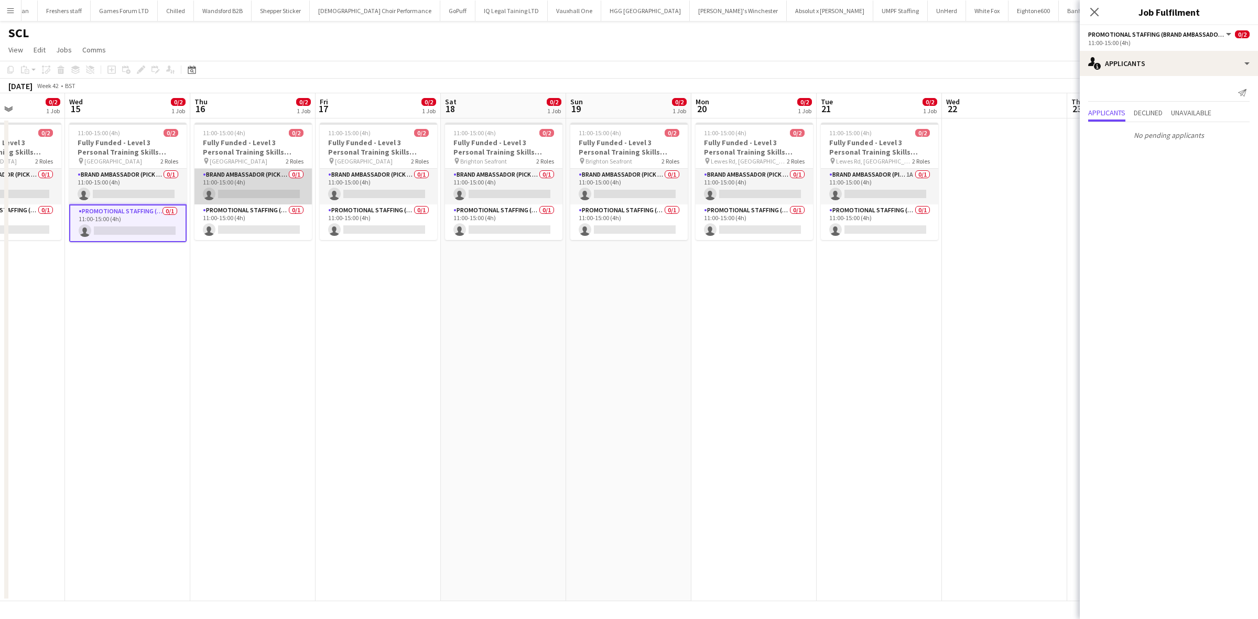
click at [258, 192] on app-card-role "Brand Ambassador (Pick up) 0/1 11:00-15:00 (4h) single-neutral-actions" at bounding box center [252, 187] width 117 height 36
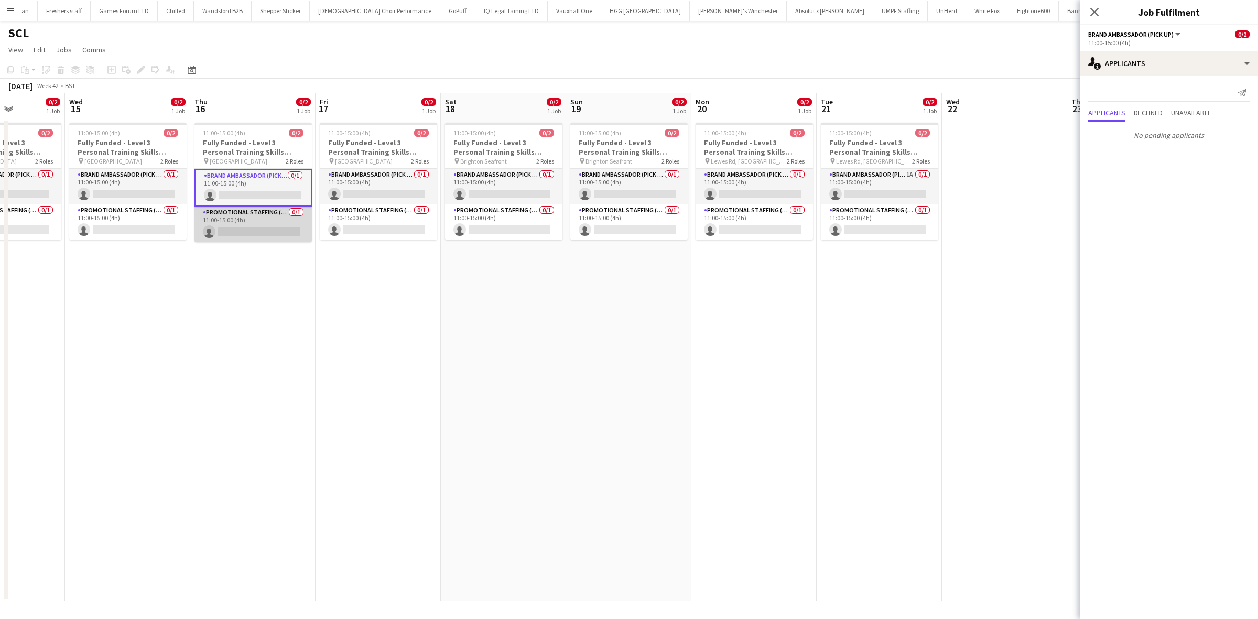
click at [268, 237] on app-card-role "Promotional Staffing (Brand Ambassadors) 0/1 11:00-15:00 (4h) single-neutral-ac…" at bounding box center [252, 225] width 117 height 36
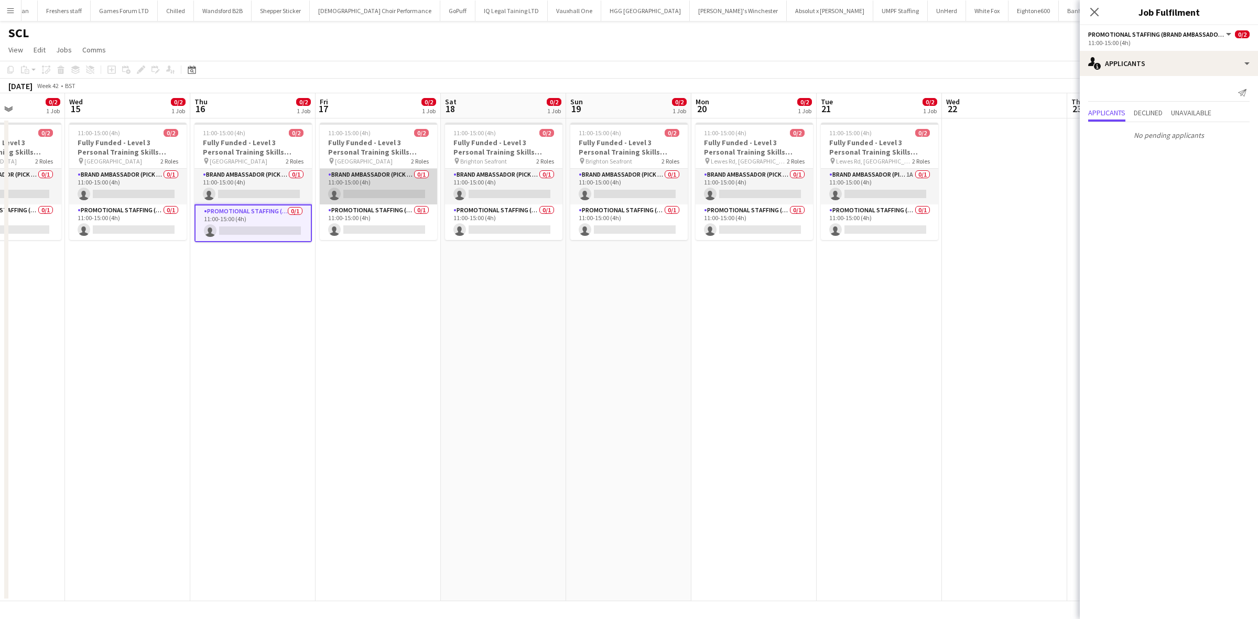
click at [384, 191] on app-card-role "Brand Ambassador (Pick up) 0/1 11:00-15:00 (4h) single-neutral-actions" at bounding box center [378, 187] width 117 height 36
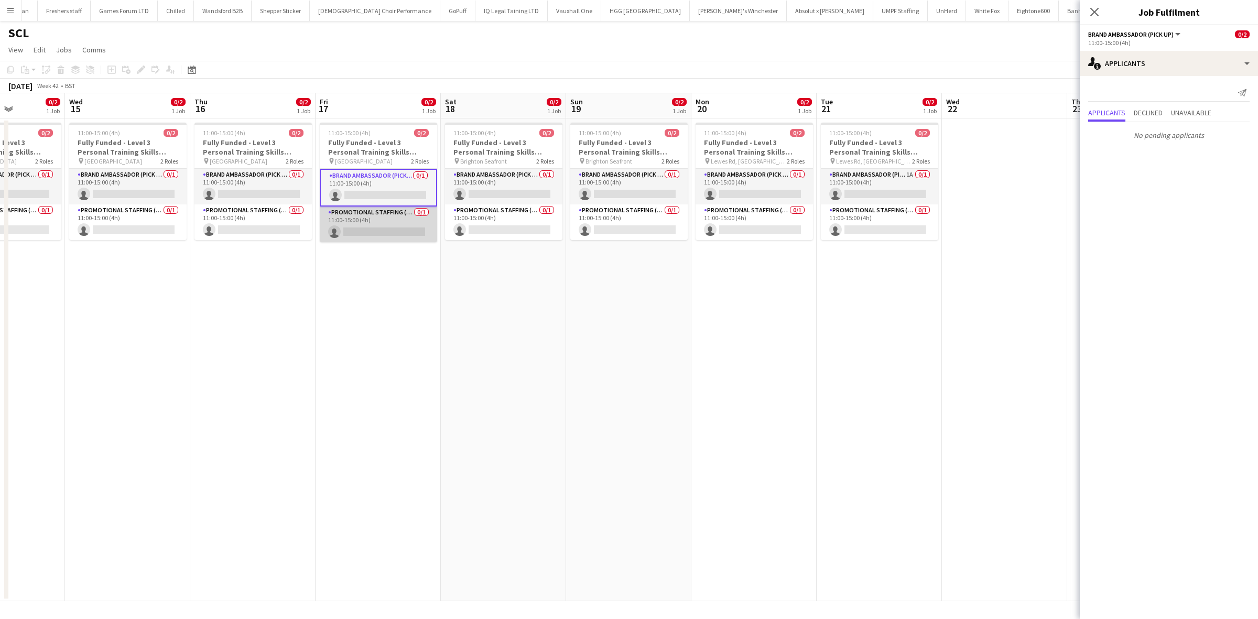
drag, startPoint x: 397, startPoint y: 222, endPoint x: 412, endPoint y: 233, distance: 19.1
click at [397, 223] on app-card-role "Promotional Staffing (Brand Ambassadors) 0/1 11:00-15:00 (4h) single-neutral-ac…" at bounding box center [378, 225] width 117 height 36
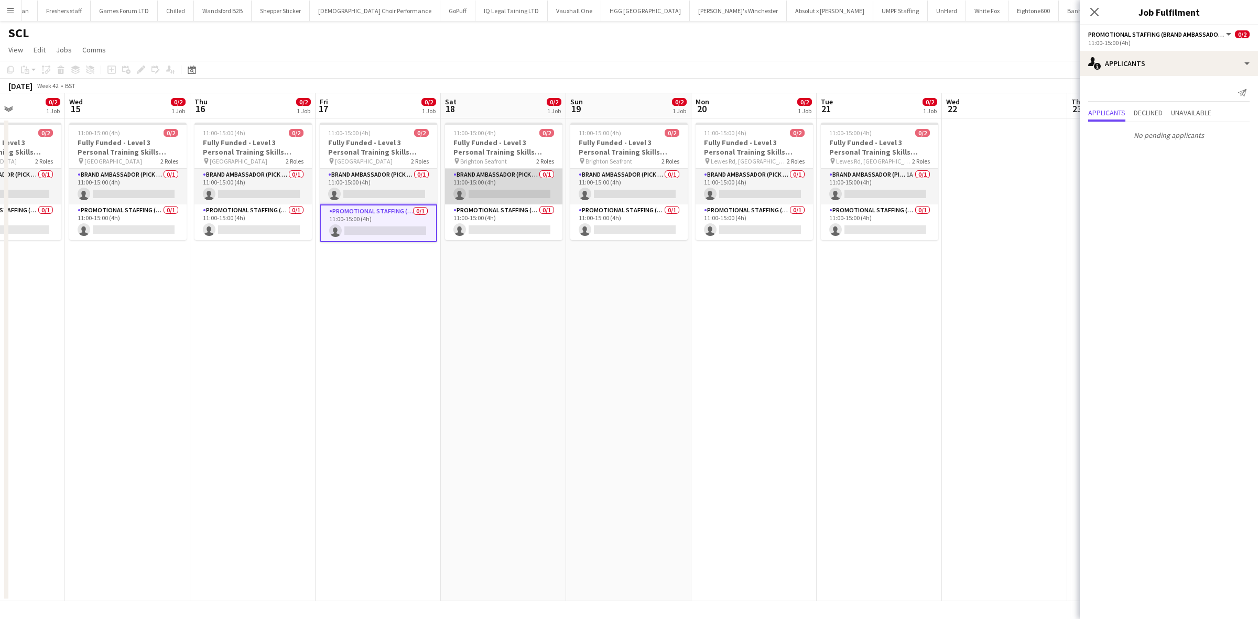
click at [517, 187] on app-card-role "Brand Ambassador (Pick up) 0/1 11:00-15:00 (4h) single-neutral-actions" at bounding box center [503, 187] width 117 height 36
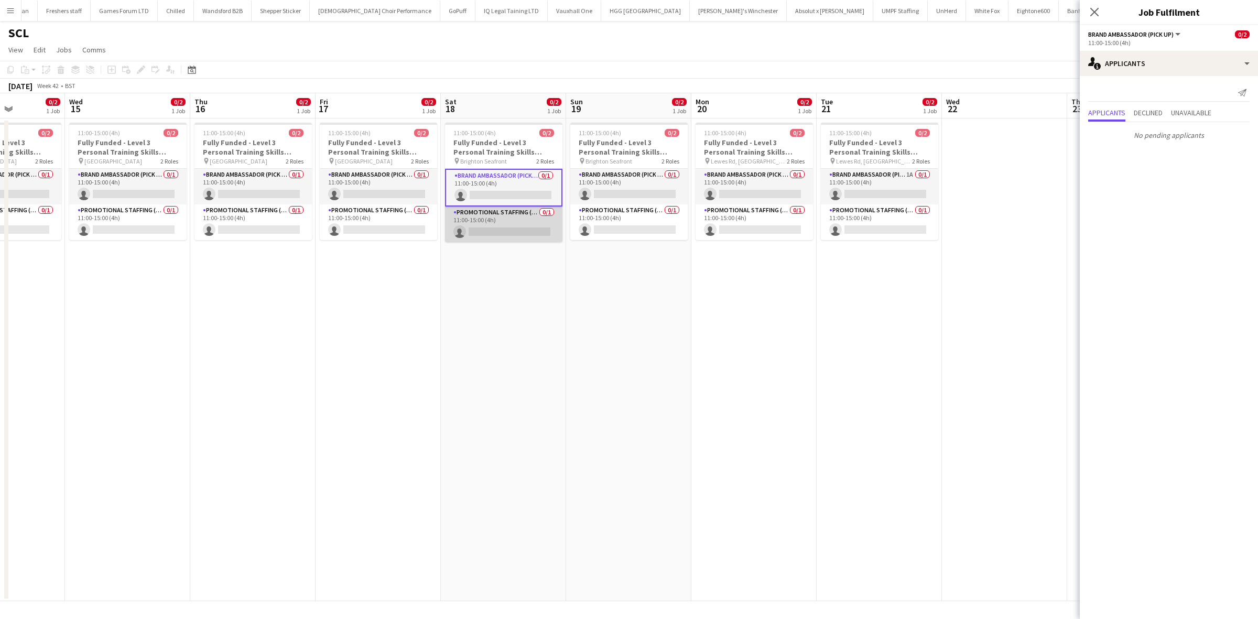
click at [510, 229] on app-card-role "Promotional Staffing (Brand Ambassadors) 0/1 11:00-15:00 (4h) single-neutral-ac…" at bounding box center [503, 225] width 117 height 36
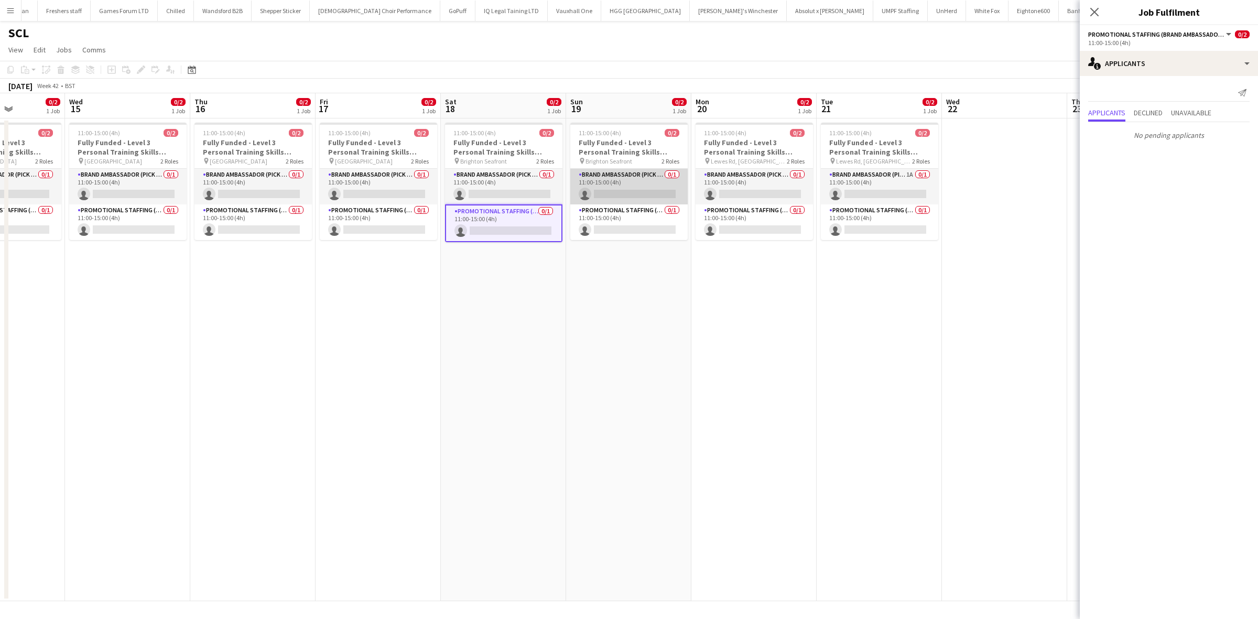
click at [651, 191] on app-card-role "Brand Ambassador (Pick up) 0/1 11:00-15:00 (4h) single-neutral-actions" at bounding box center [628, 187] width 117 height 36
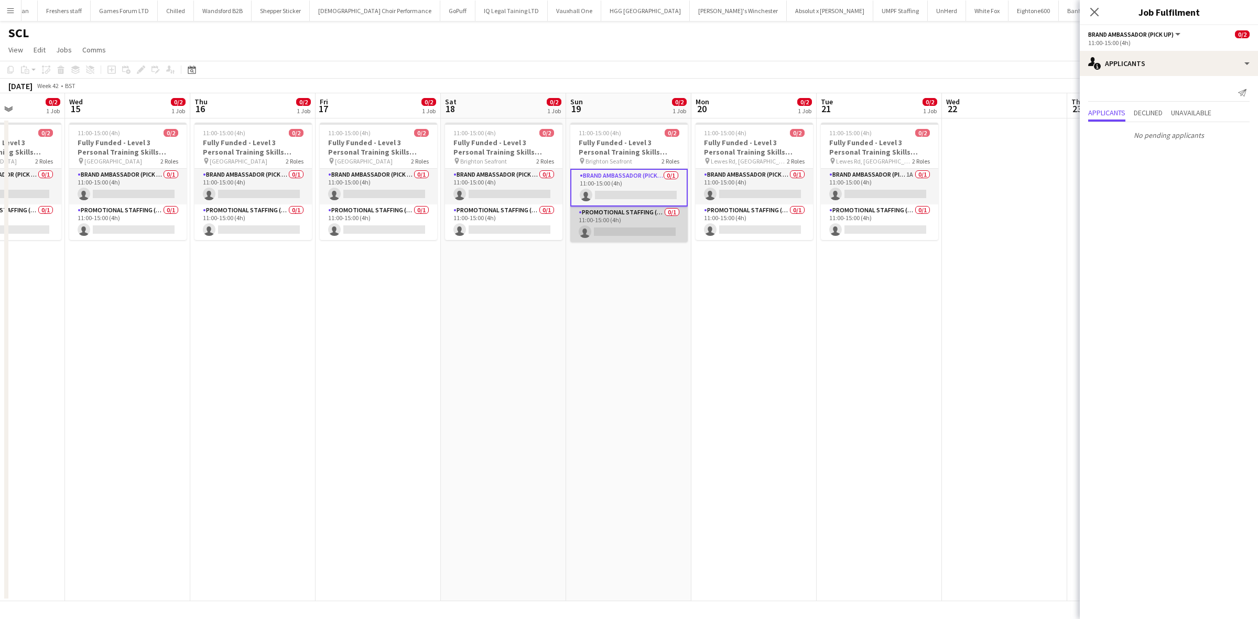
click at [653, 229] on app-card-role "Promotional Staffing (Brand Ambassadors) 0/1 11:00-15:00 (4h) single-neutral-ac…" at bounding box center [628, 225] width 117 height 36
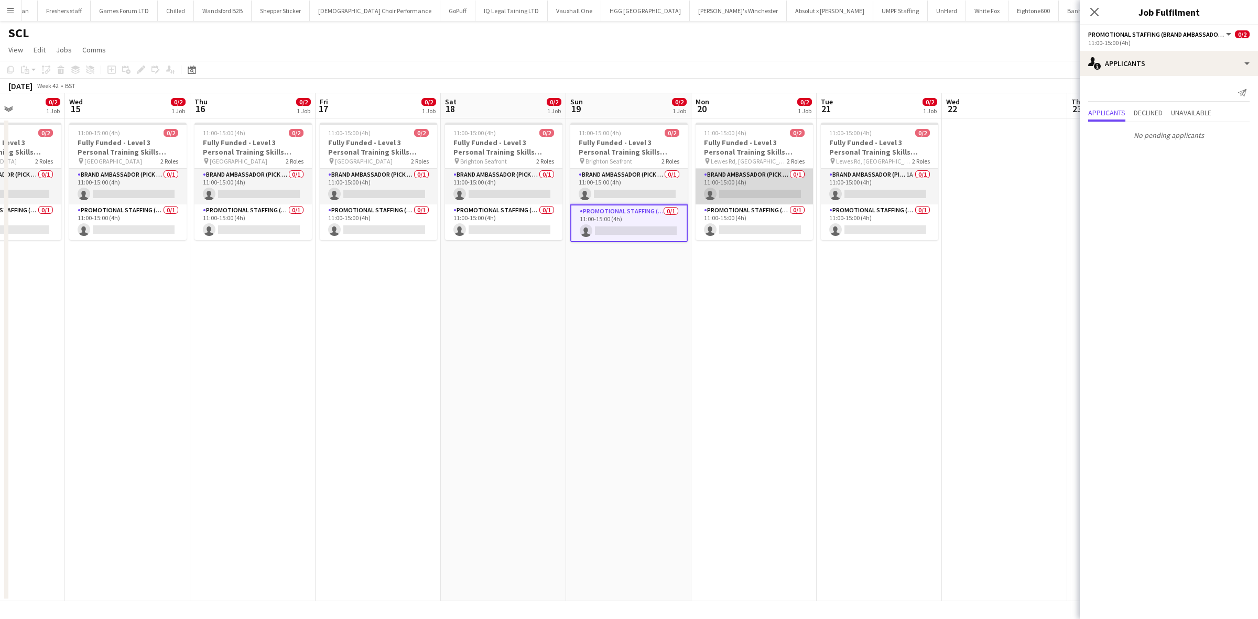
click at [750, 197] on app-card-role "Brand Ambassador (Pick up) 0/1 11:00-15:00 (4h) single-neutral-actions" at bounding box center [754, 187] width 117 height 36
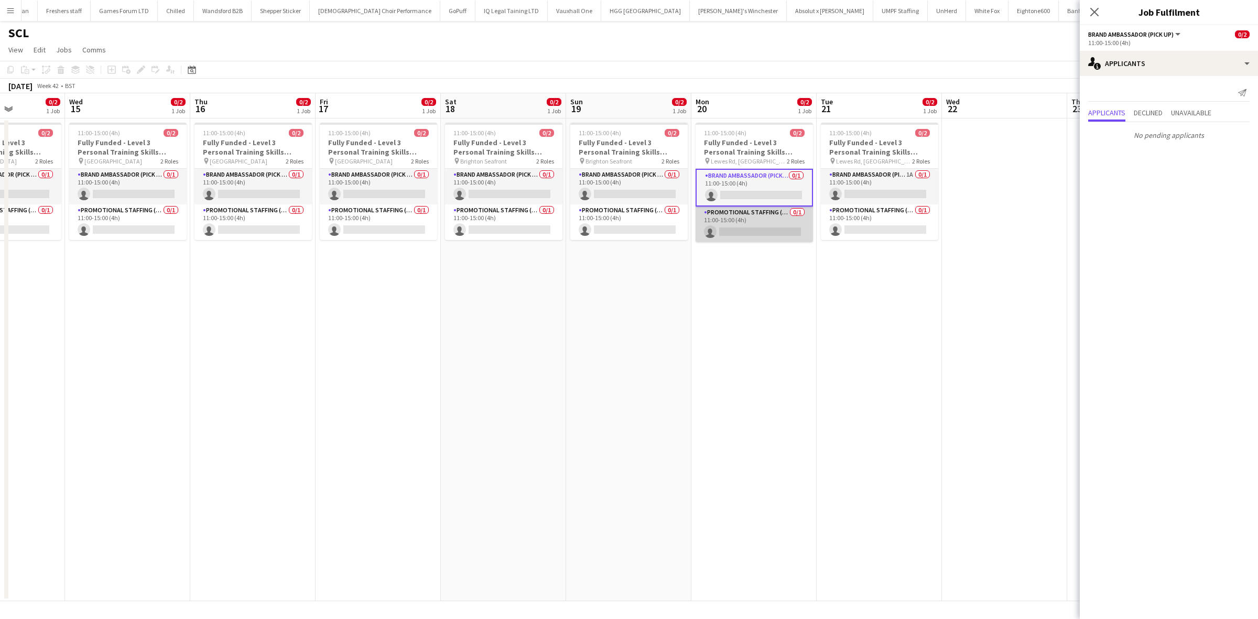
click at [765, 231] on app-card-role "Promotional Staffing (Brand Ambassadors) 0/1 11:00-15:00 (4h) single-neutral-ac…" at bounding box center [754, 225] width 117 height 36
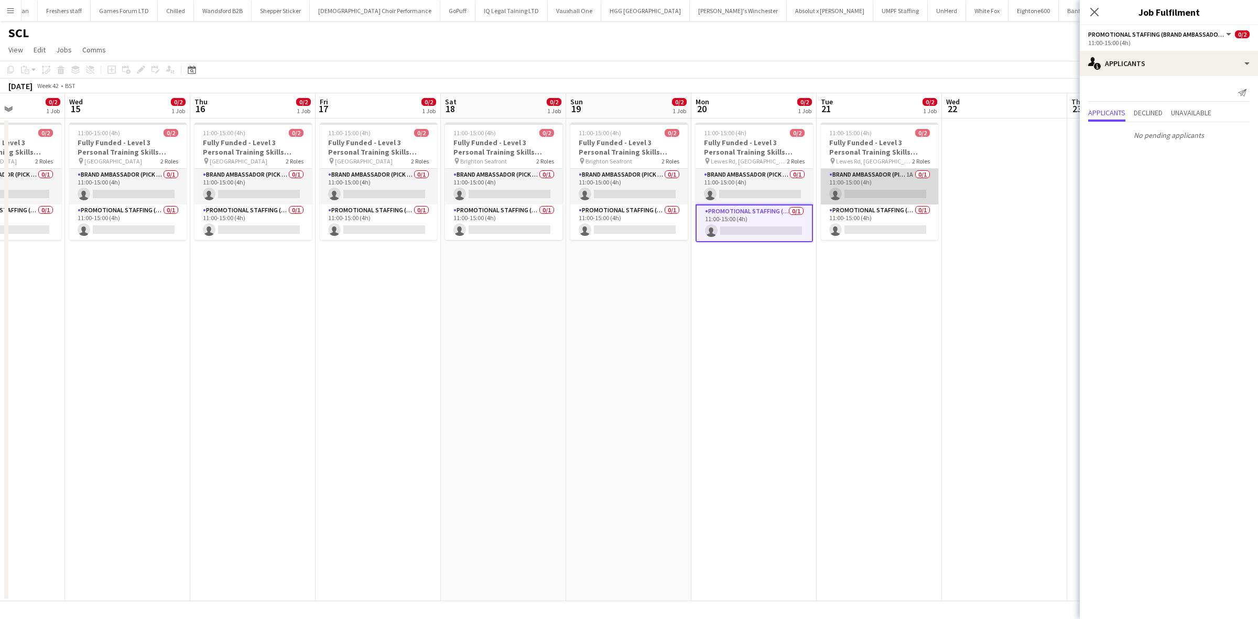
click at [896, 190] on app-card-role "Brand Ambassador (Pick up) 1A 0/1 11:00-15:00 (4h) single-neutral-actions" at bounding box center [879, 187] width 117 height 36
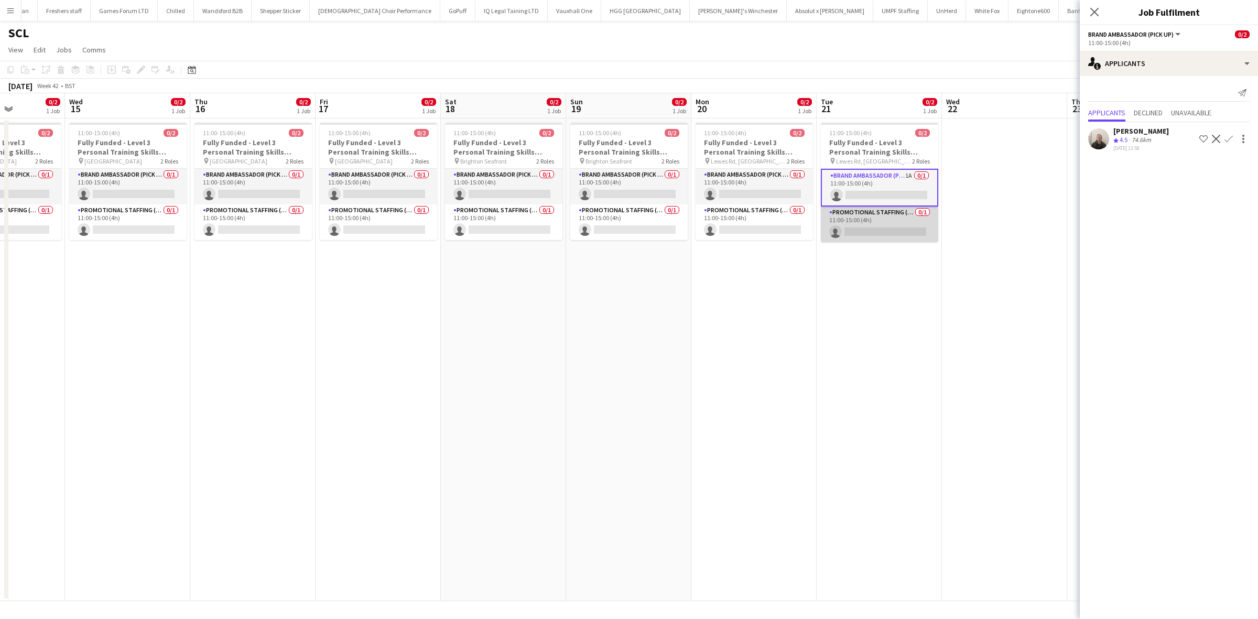
click at [879, 227] on app-card-role "Promotional Staffing (Brand Ambassadors) 0/1 11:00-15:00 (4h) single-neutral-ac…" at bounding box center [879, 225] width 117 height 36
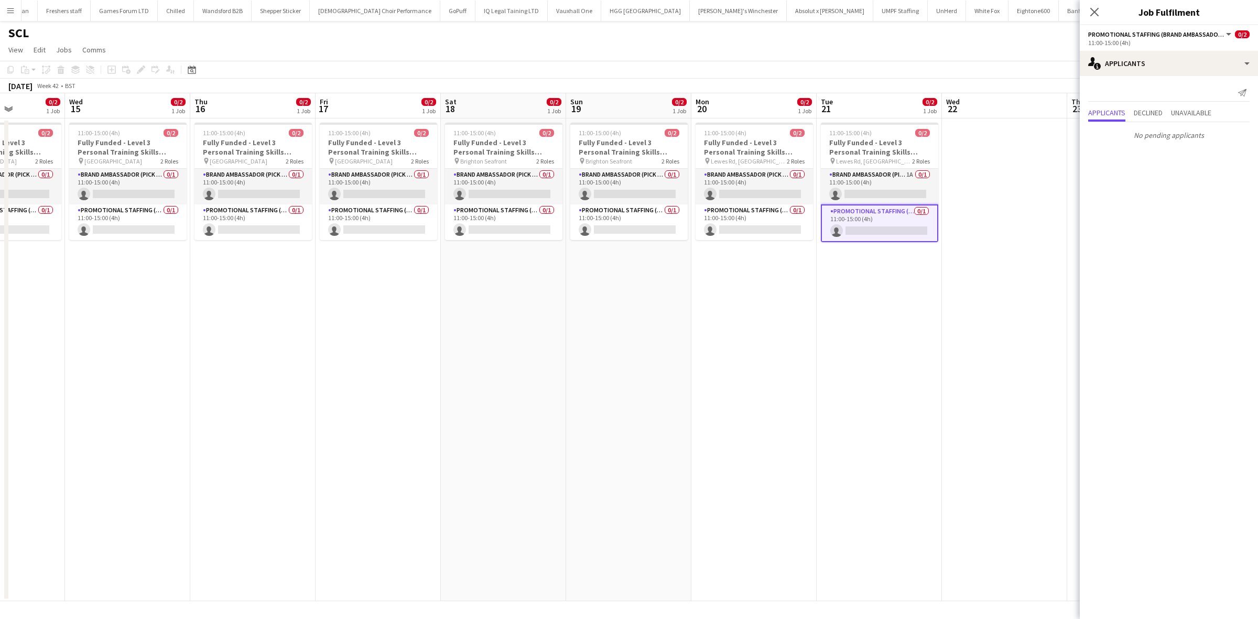
click at [913, 404] on app-date-cell "11:00-15:00 (4h) 0/2 Fully Funded - Level 3 Personal Training Skills Bootcamp p…" at bounding box center [879, 359] width 125 height 483
